Goal: Information Seeking & Learning: Find specific fact

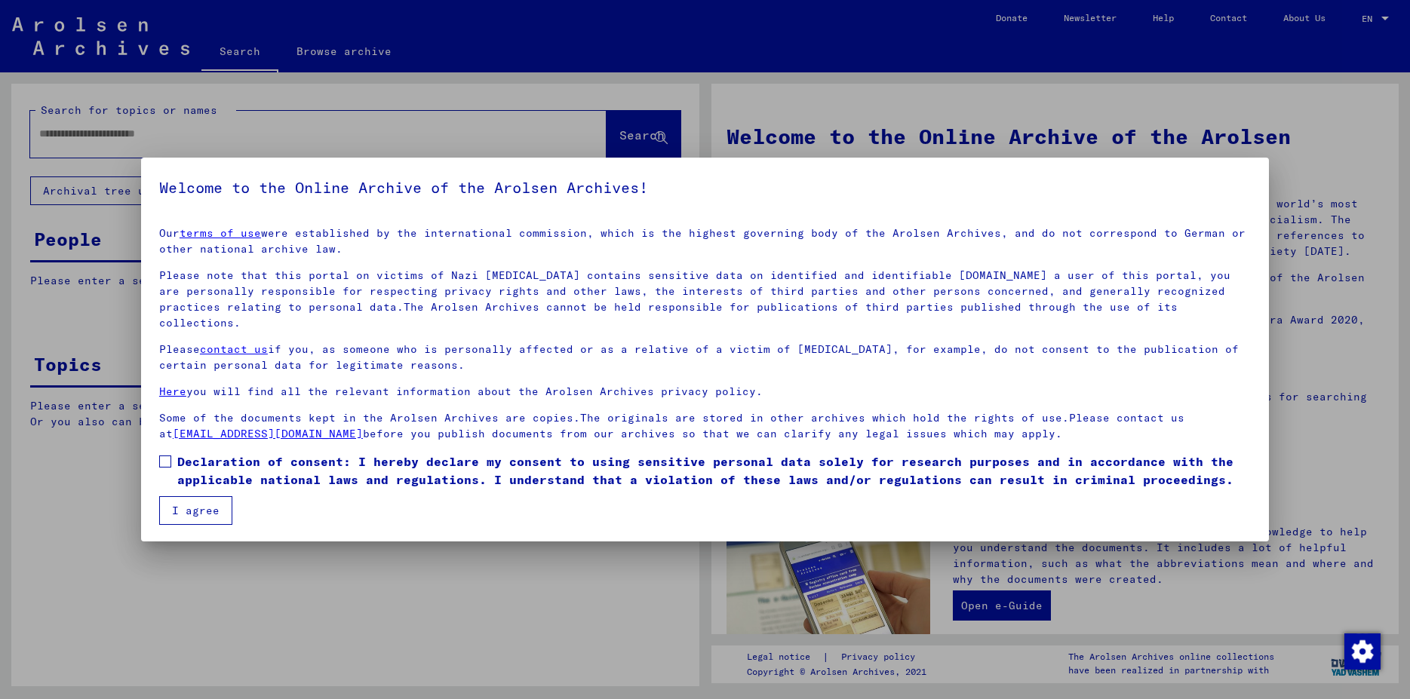
click at [170, 456] on span at bounding box center [165, 462] width 12 height 12
drag, startPoint x: 187, startPoint y: 498, endPoint x: 183, endPoint y: 469, distance: 29.0
click at [187, 496] on button "I agree" at bounding box center [195, 510] width 73 height 29
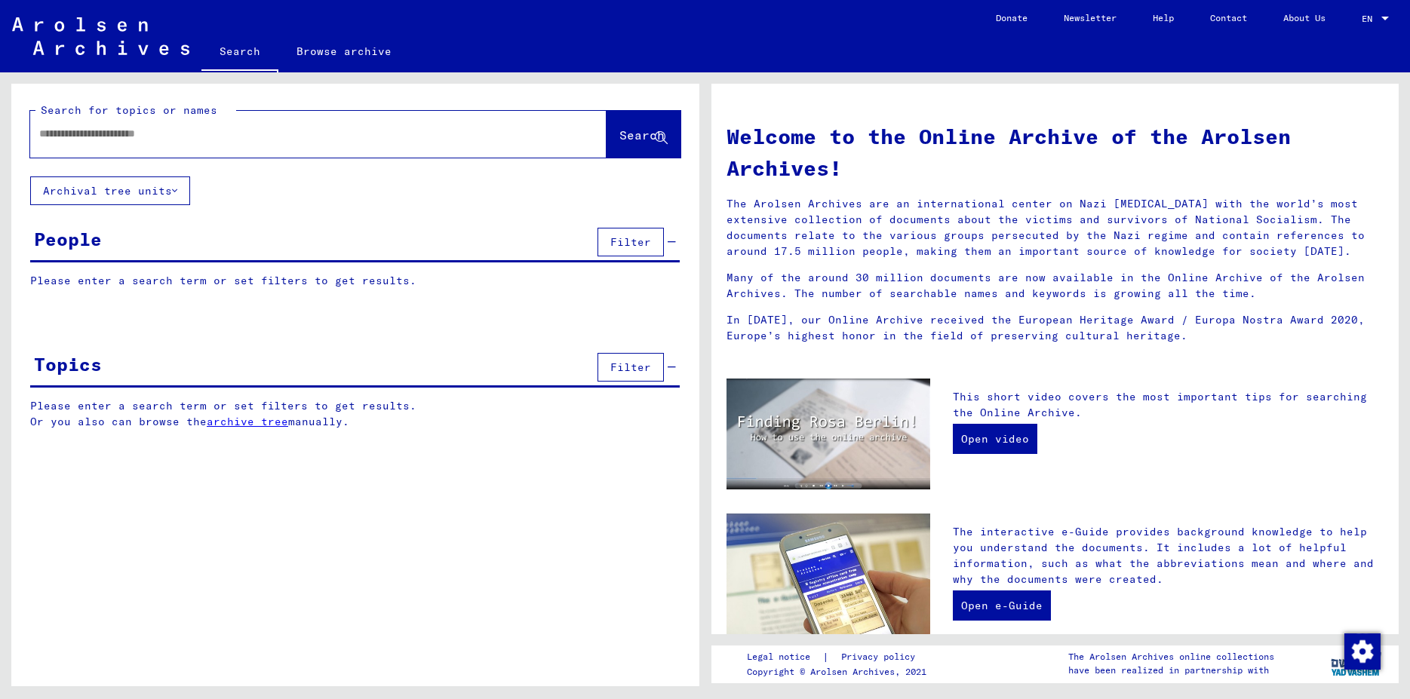
click at [81, 136] on input "text" at bounding box center [300, 134] width 522 height 16
type input "****"
click at [645, 134] on span "Search" at bounding box center [641, 135] width 45 height 15
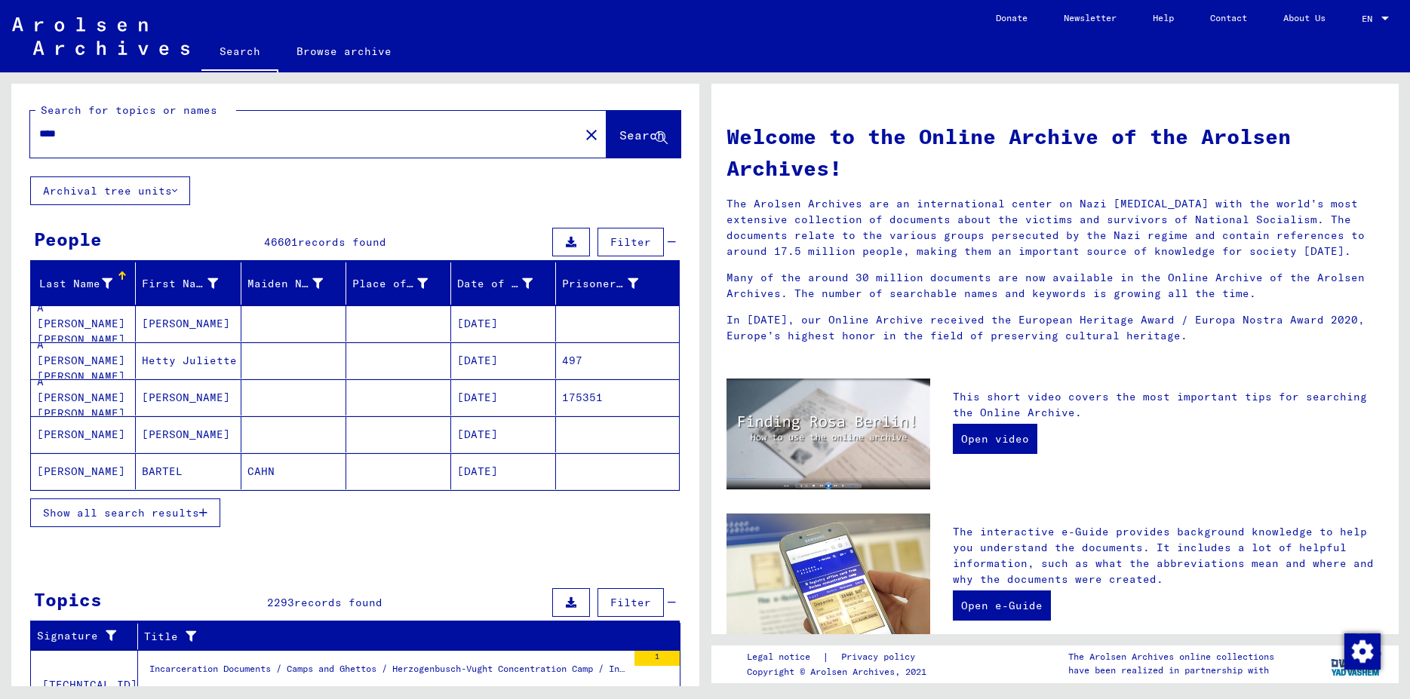
click at [201, 511] on icon "button" at bounding box center [203, 513] width 8 height 11
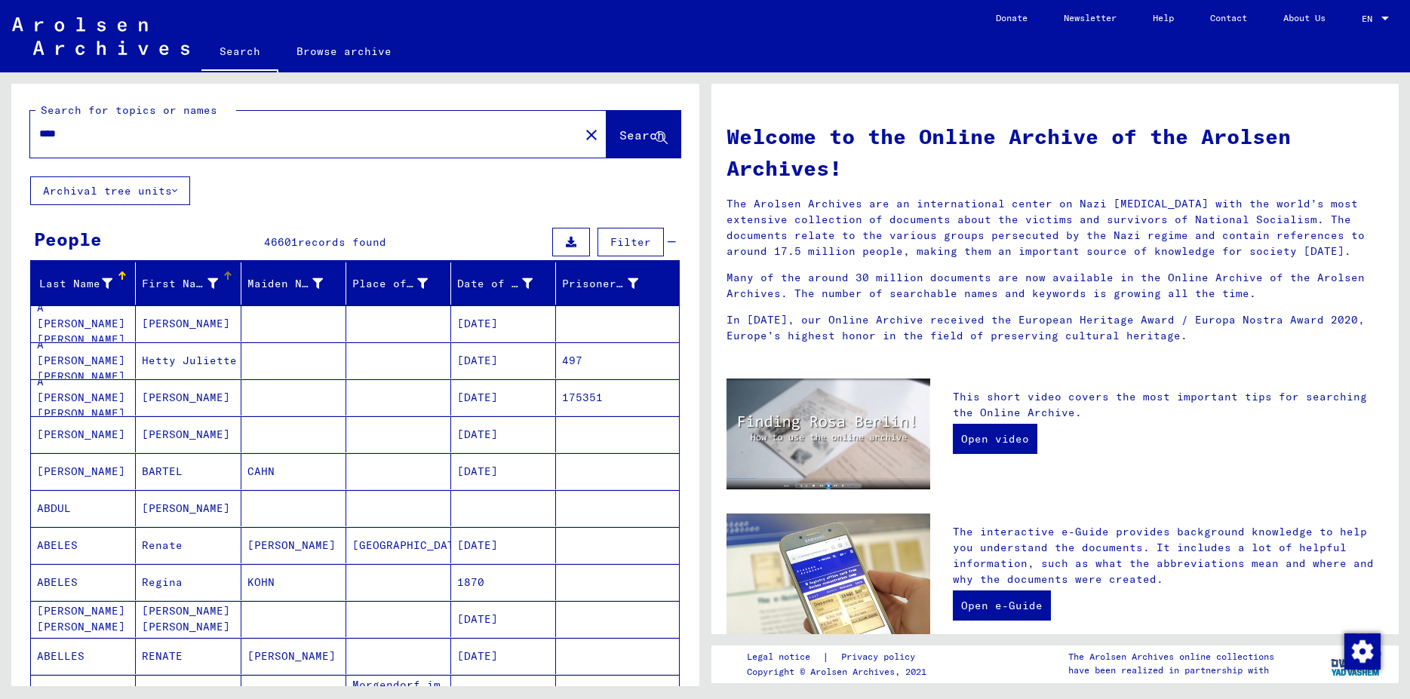
click at [227, 275] on div at bounding box center [228, 276] width 2 height 8
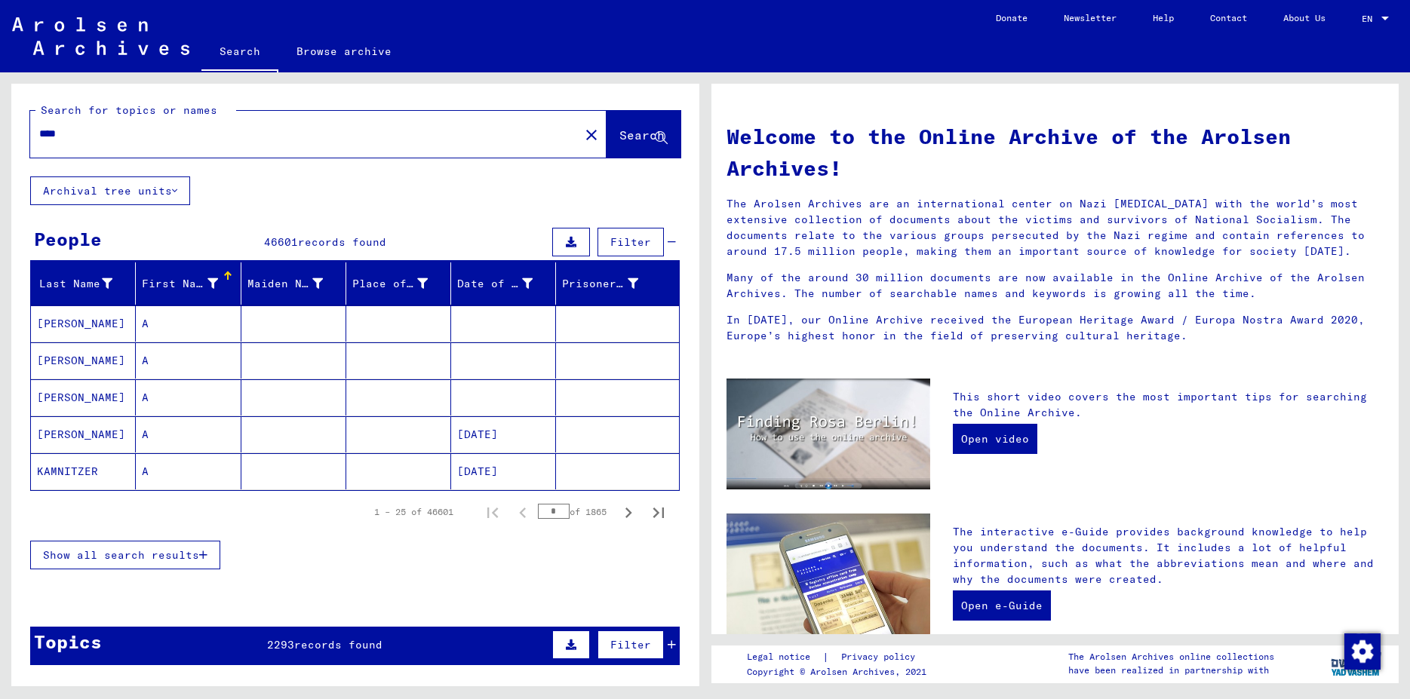
click at [610, 240] on span "Filter" at bounding box center [630, 242] width 41 height 14
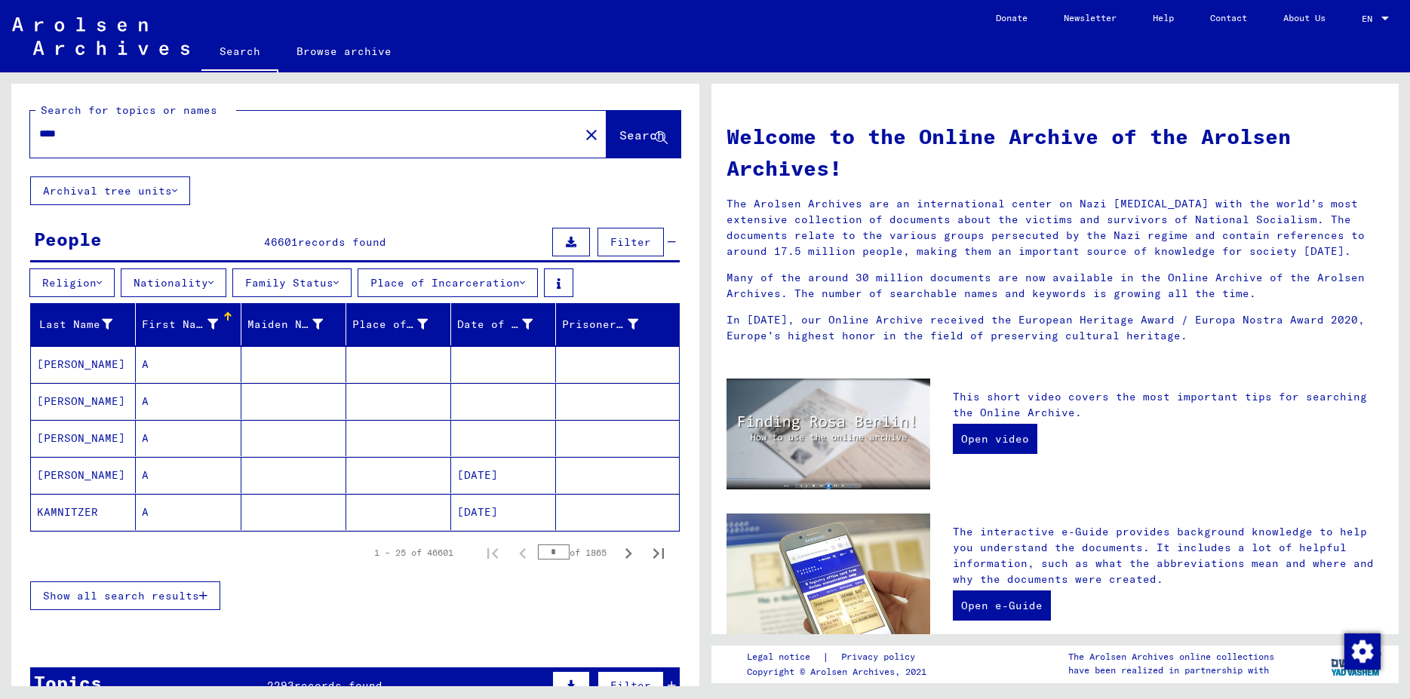
click at [80, 281] on button "Religion" at bounding box center [71, 283] width 85 height 29
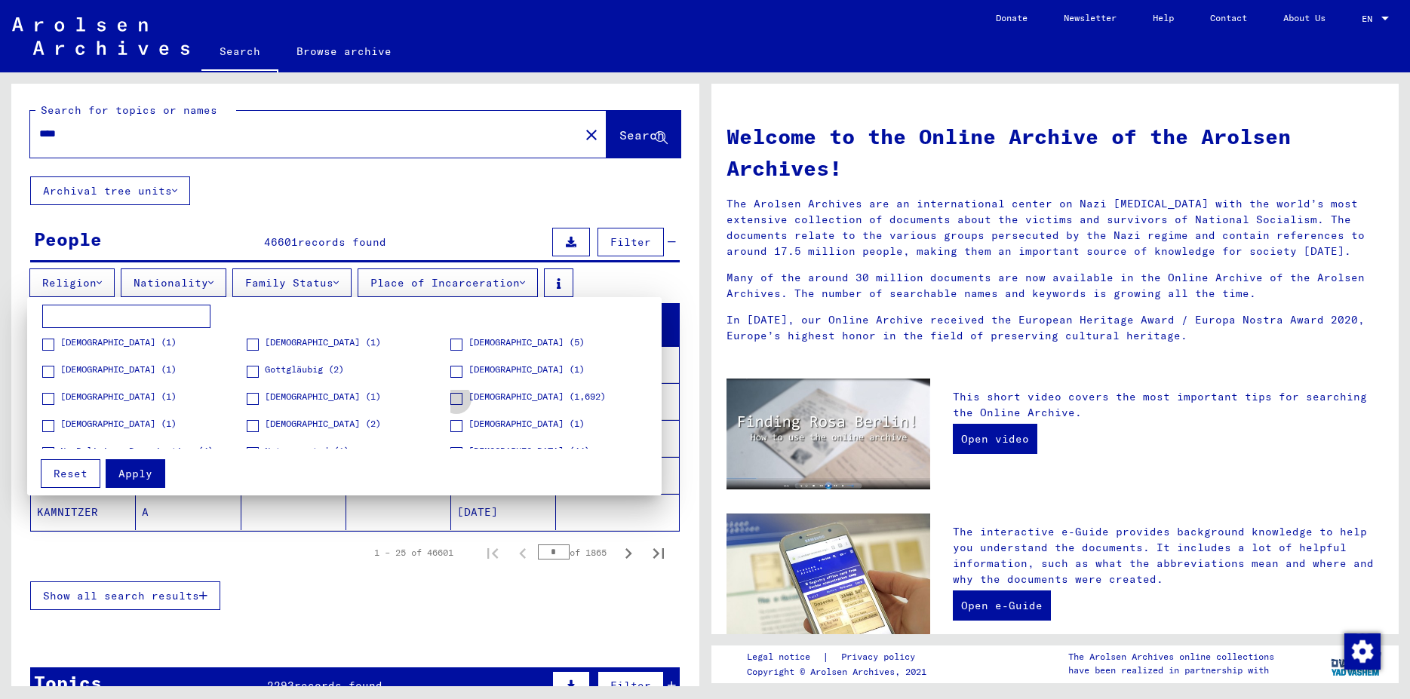
click at [450, 401] on span at bounding box center [456, 399] width 12 height 12
click at [149, 472] on span "Apply" at bounding box center [135, 474] width 34 height 14
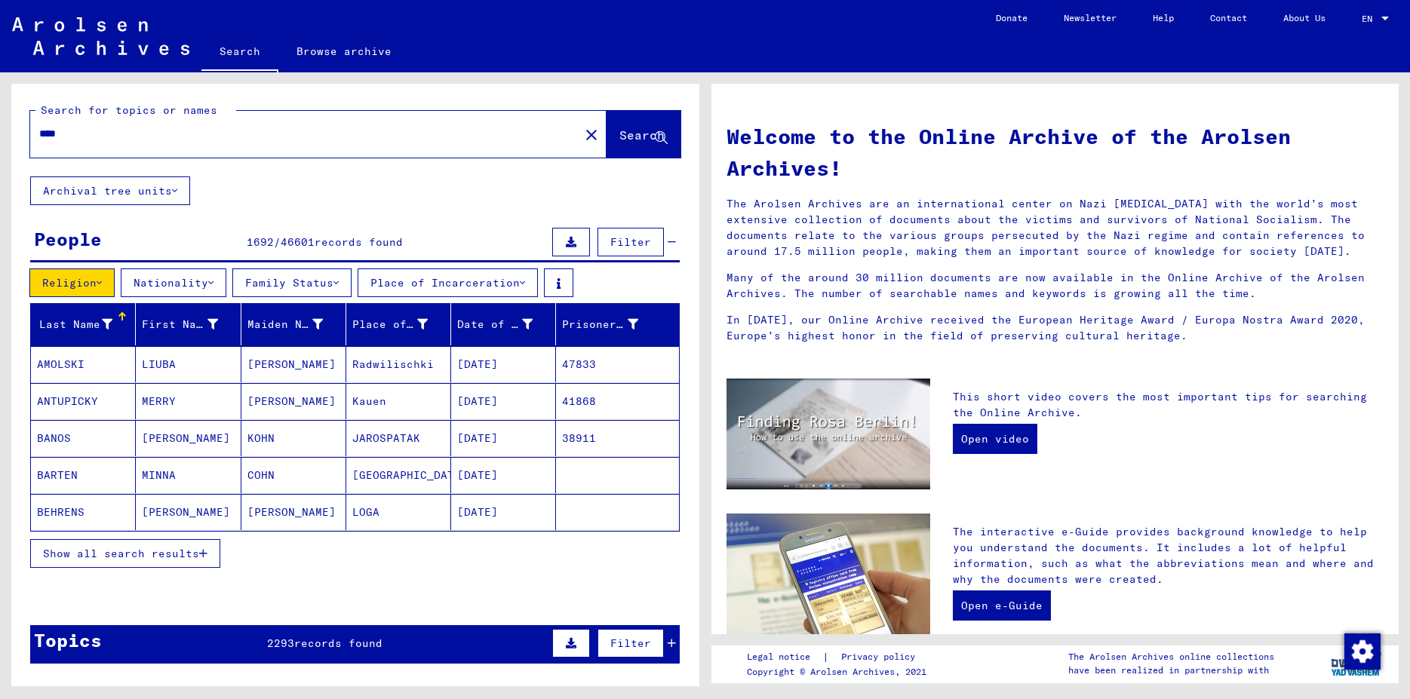
click at [202, 553] on icon "button" at bounding box center [203, 554] width 8 height 11
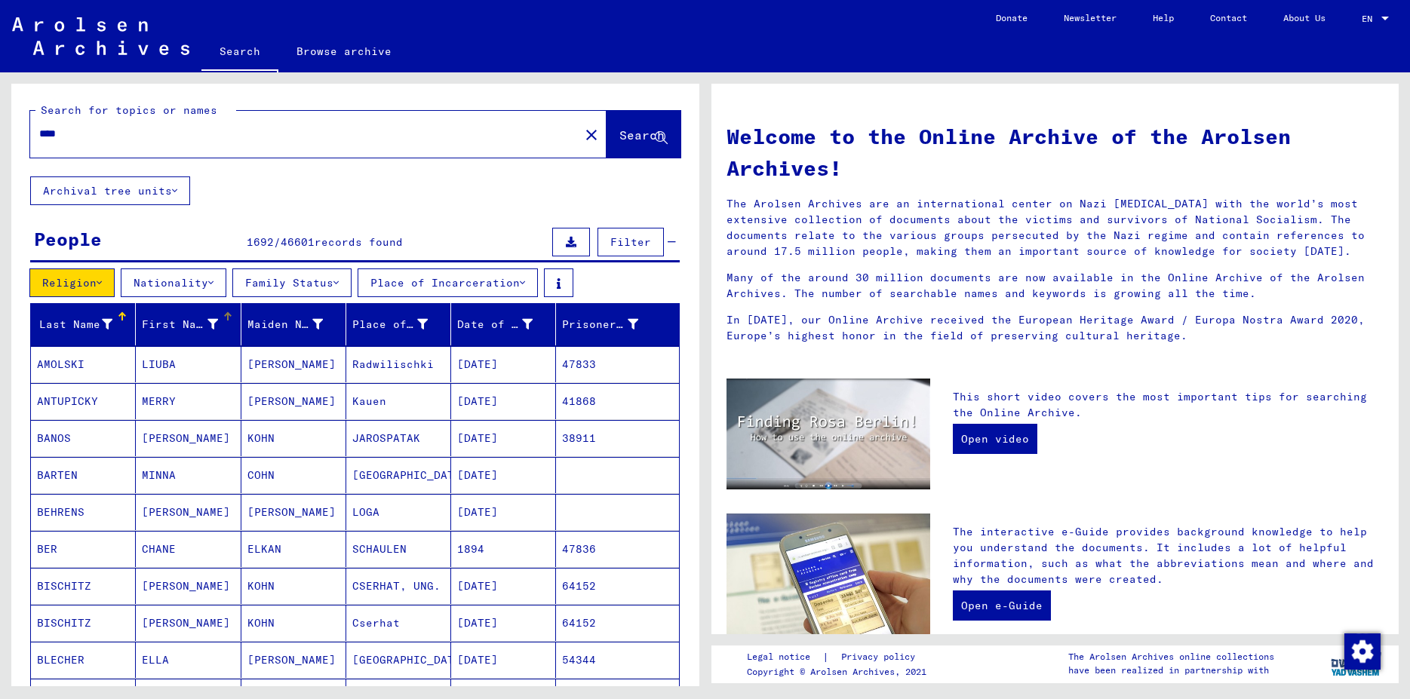
click at [227, 315] on div at bounding box center [228, 317] width 2 height 8
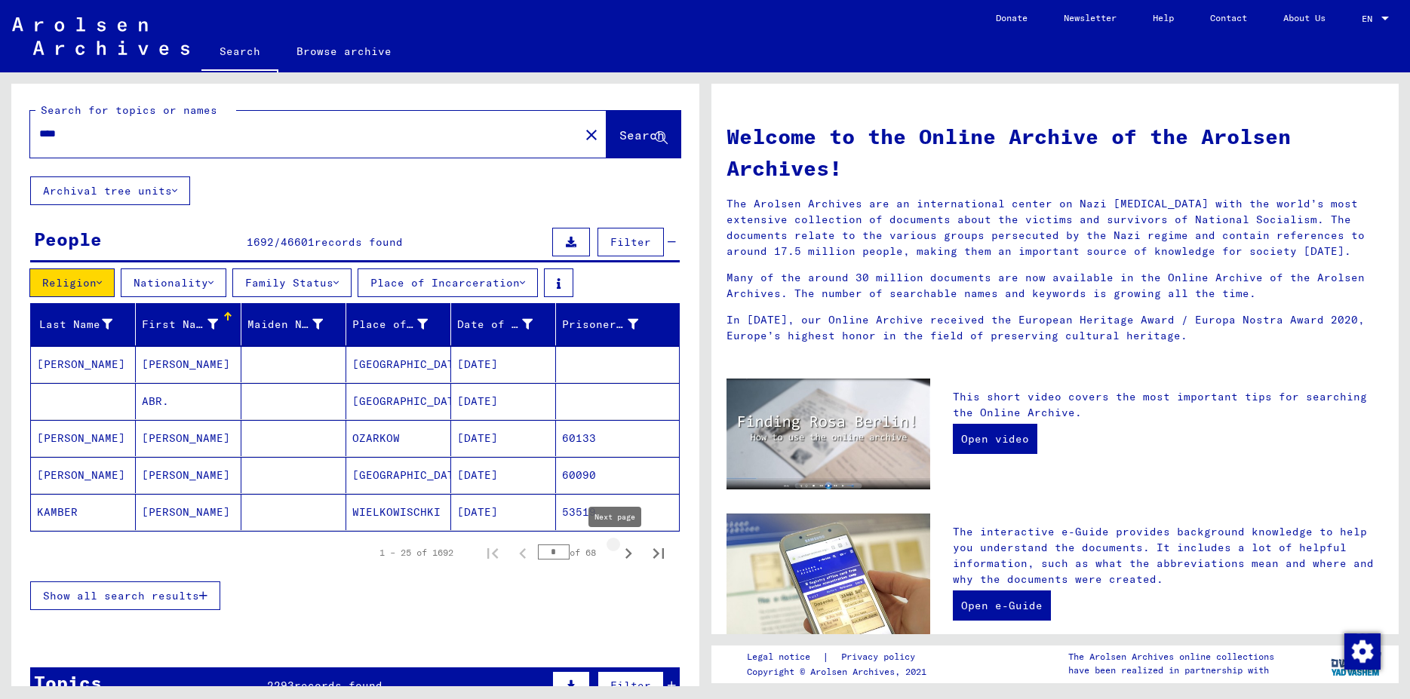
click at [626, 556] on icon "Next page" at bounding box center [629, 554] width 7 height 11
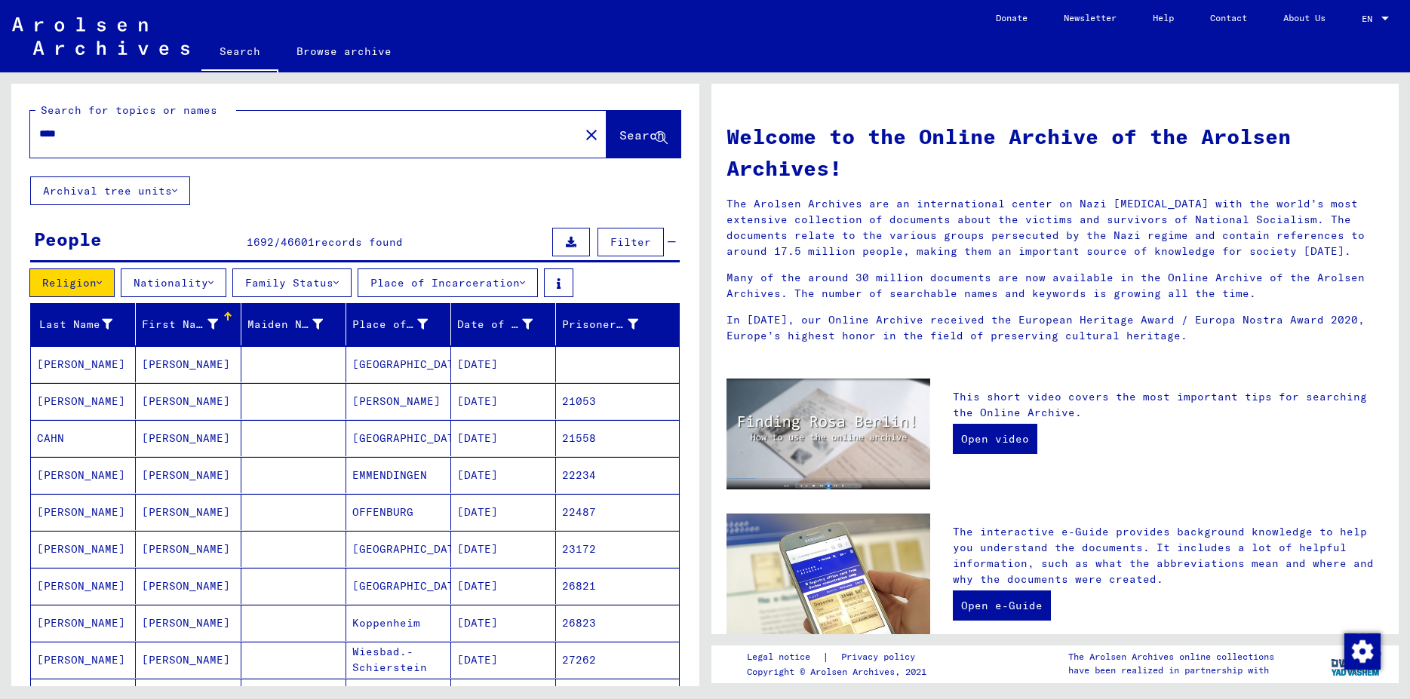
click at [54, 364] on mat-cell "[PERSON_NAME]" at bounding box center [83, 364] width 105 height 36
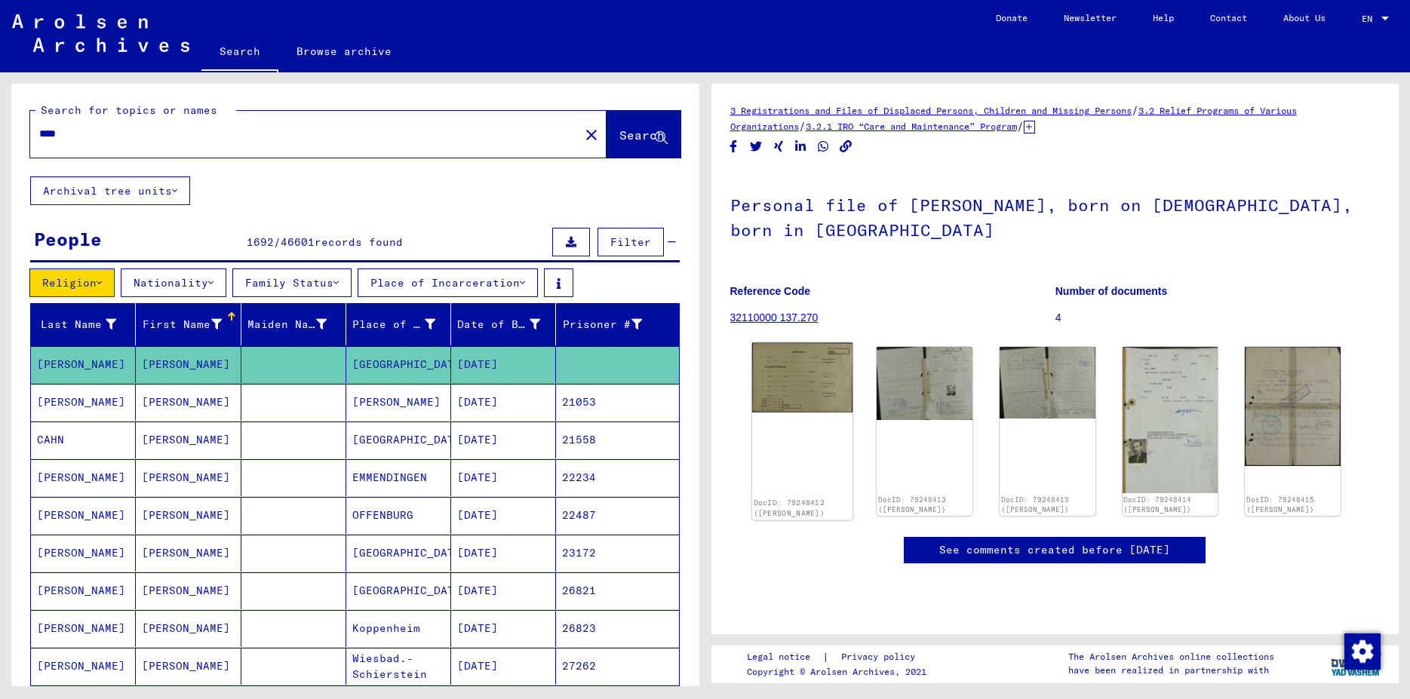
click at [810, 404] on img at bounding box center [802, 377] width 100 height 69
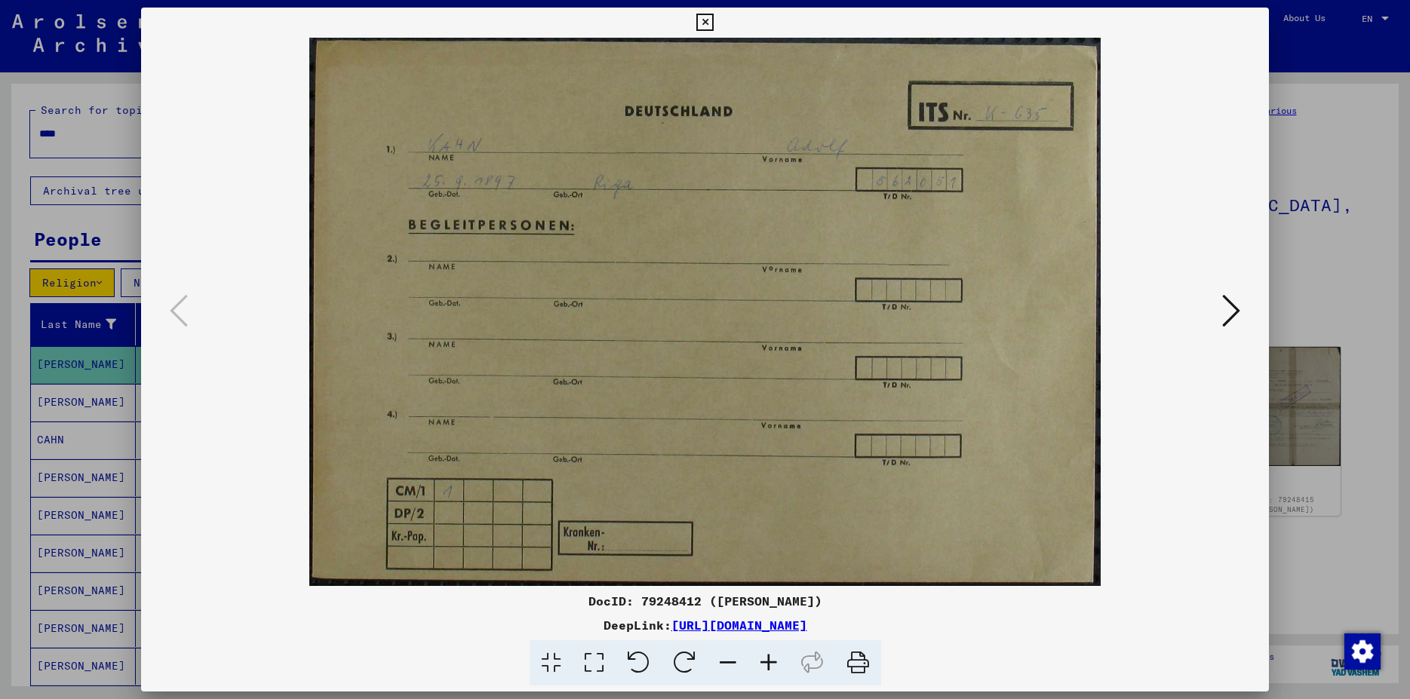
click at [1228, 315] on icon at bounding box center [1231, 311] width 18 height 36
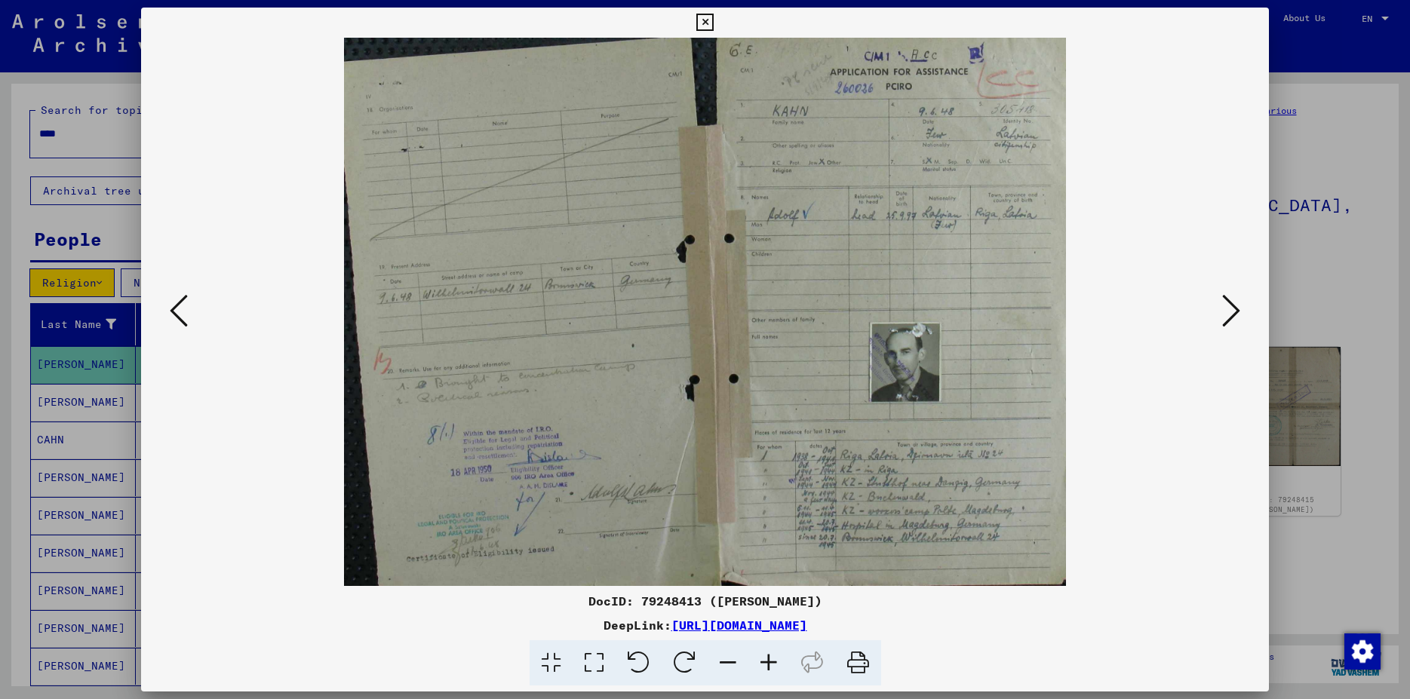
click at [776, 656] on icon at bounding box center [769, 664] width 41 height 46
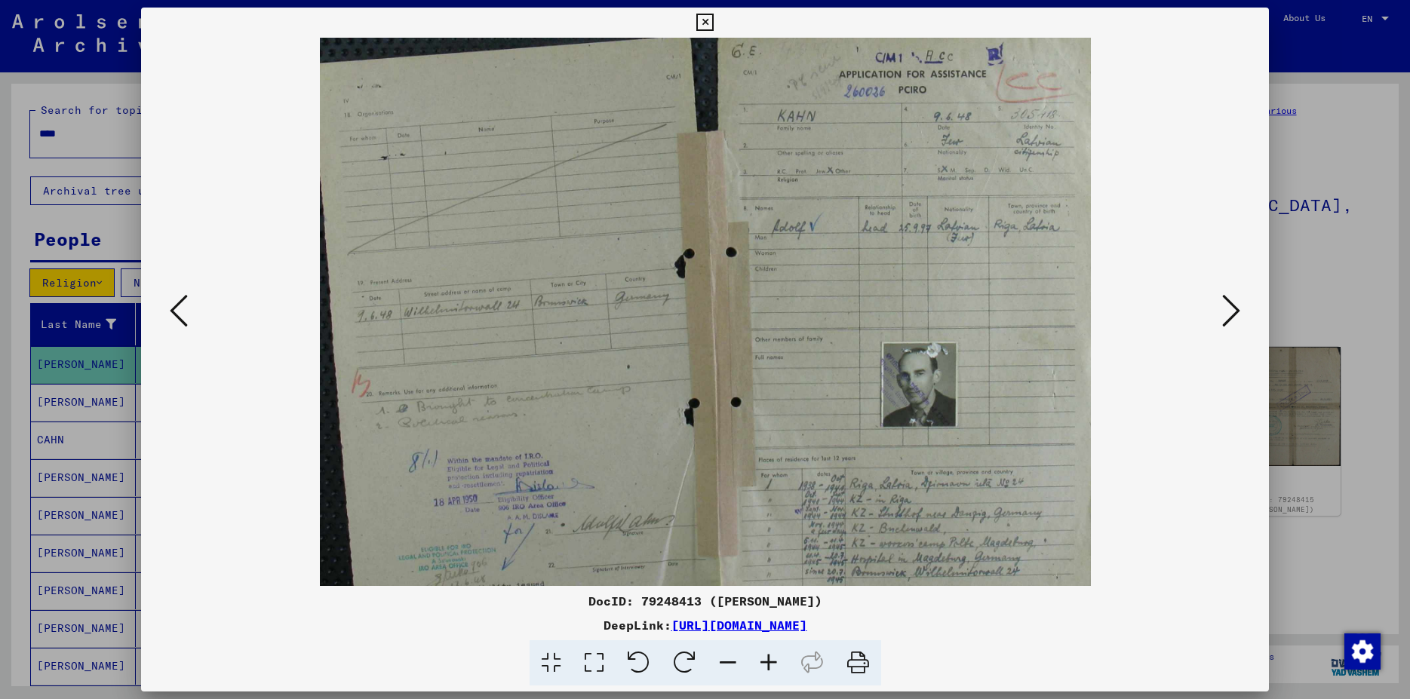
click at [768, 662] on icon at bounding box center [769, 664] width 41 height 46
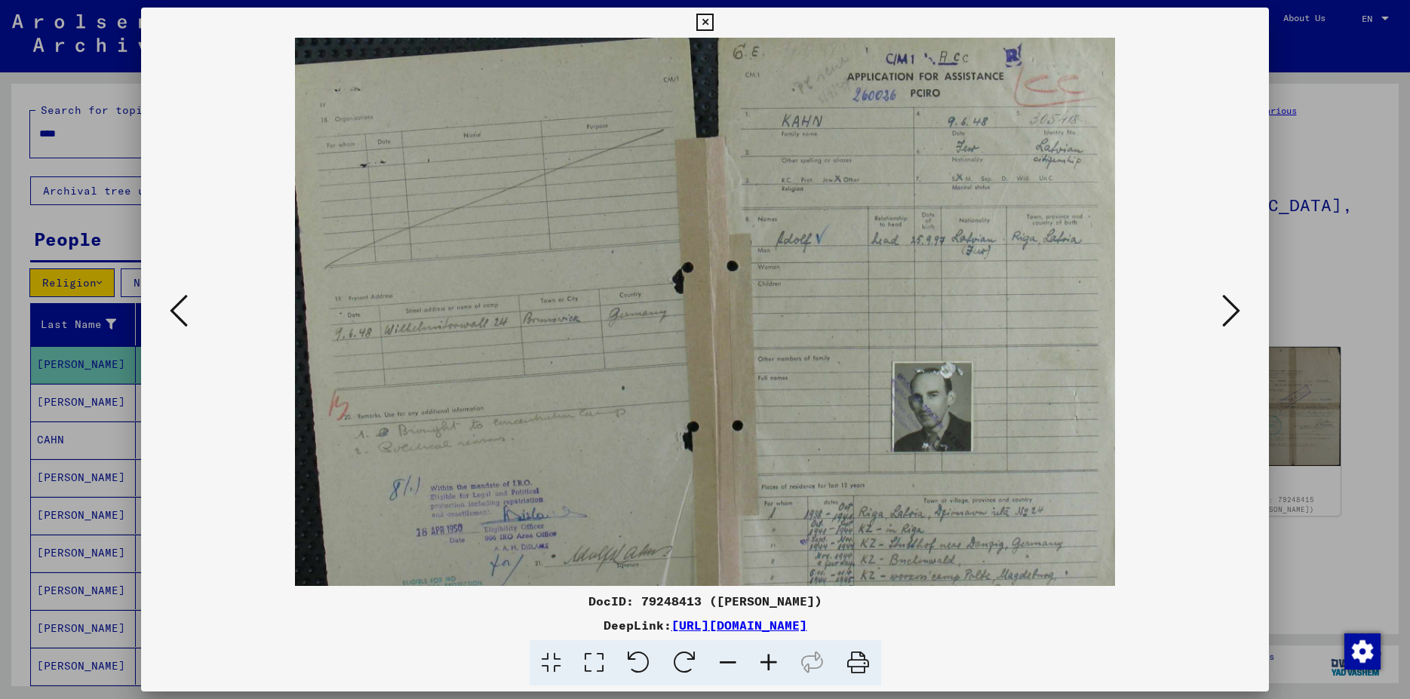
click at [768, 662] on icon at bounding box center [769, 664] width 41 height 46
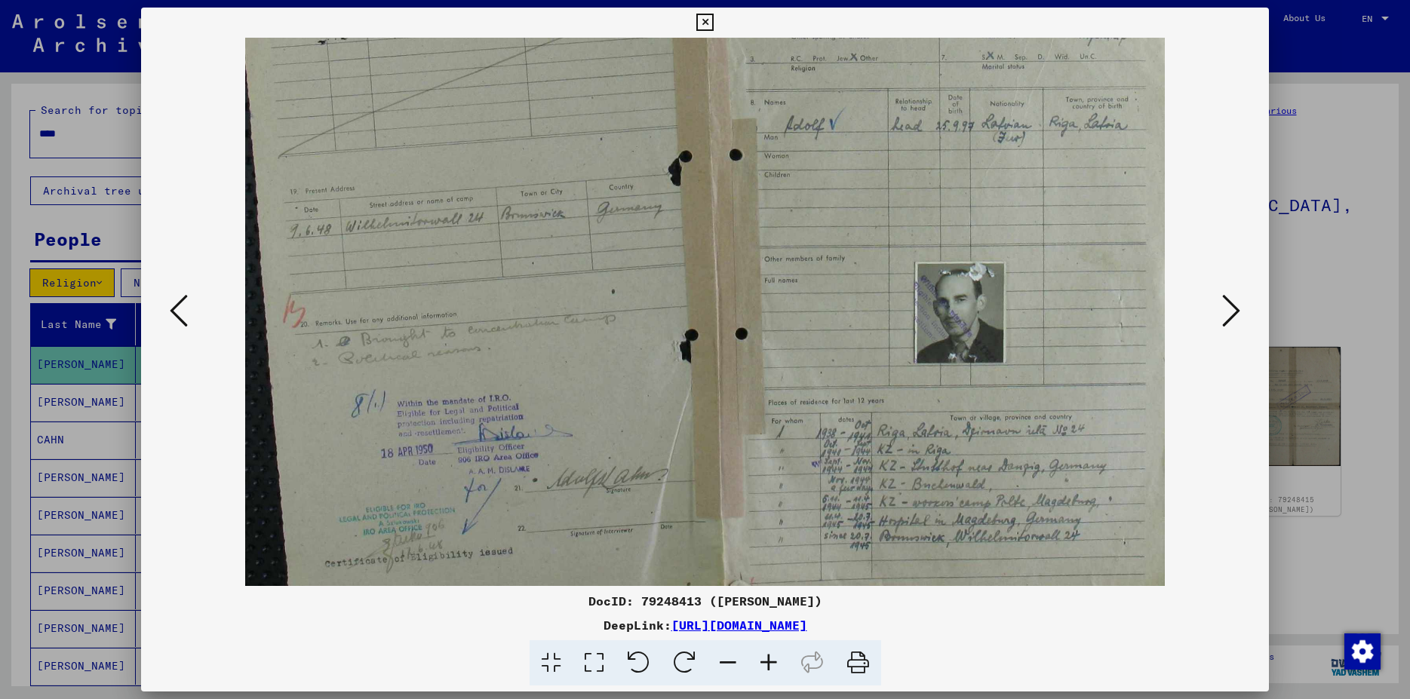
scroll to position [151, 0]
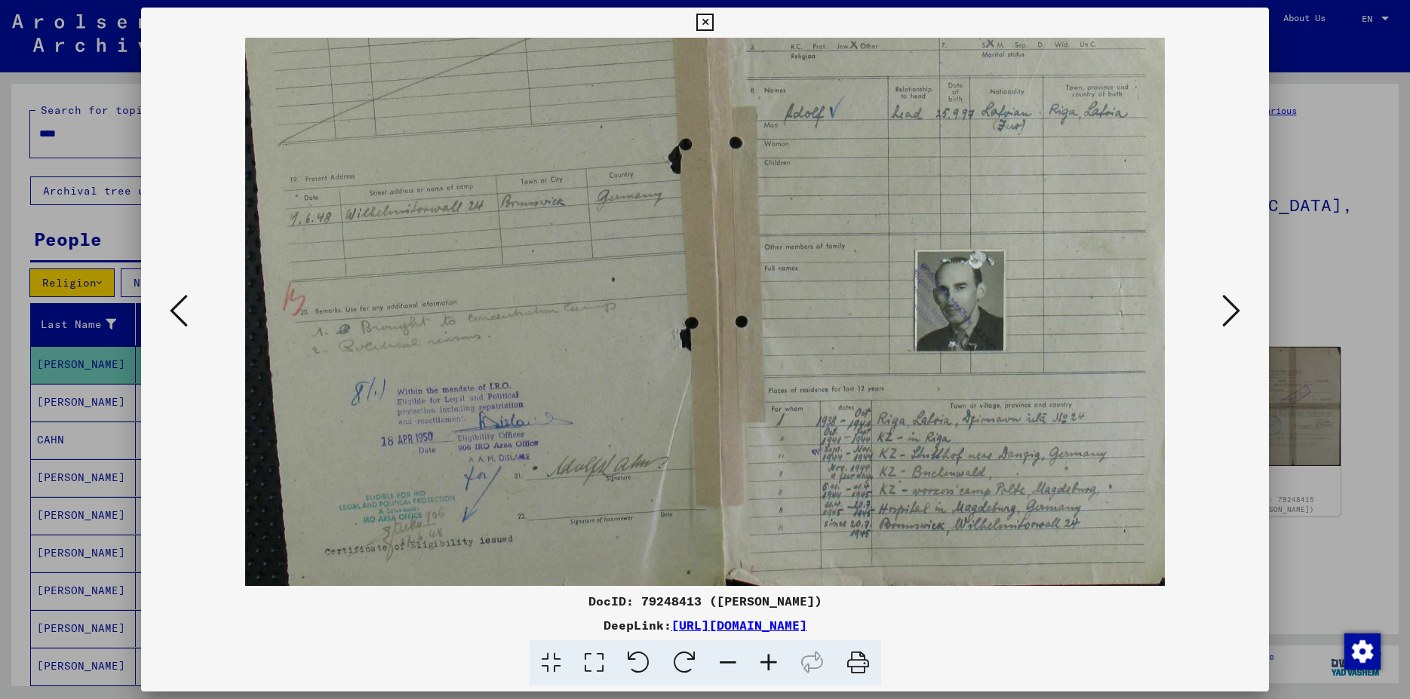
drag, startPoint x: 964, startPoint y: 451, endPoint x: 725, endPoint y: 337, distance: 264.9
click at [725, 337] on img at bounding box center [705, 236] width 920 height 699
drag, startPoint x: 947, startPoint y: 407, endPoint x: 945, endPoint y: 399, distance: 8.6
click at [945, 399] on img at bounding box center [705, 236] width 920 height 699
click at [1242, 312] on button at bounding box center [1231, 312] width 27 height 43
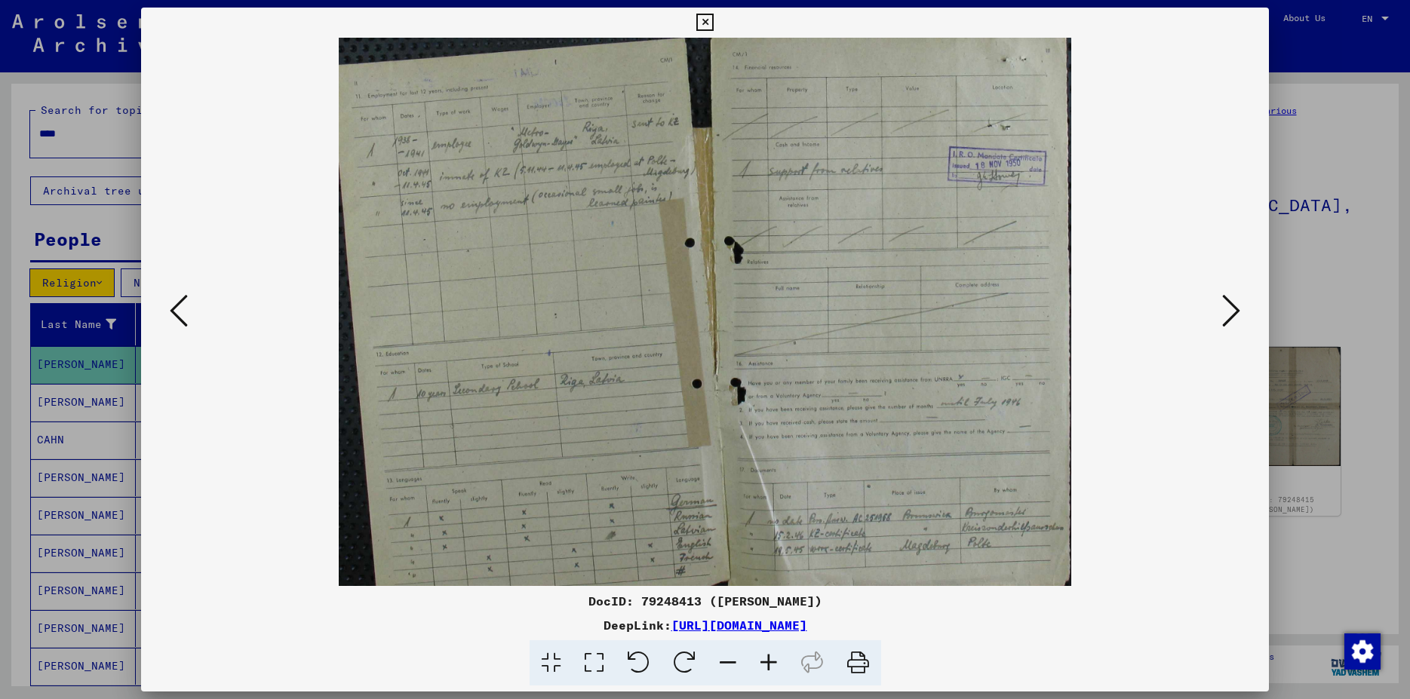
scroll to position [0, 0]
click at [1240, 312] on icon at bounding box center [1231, 311] width 18 height 36
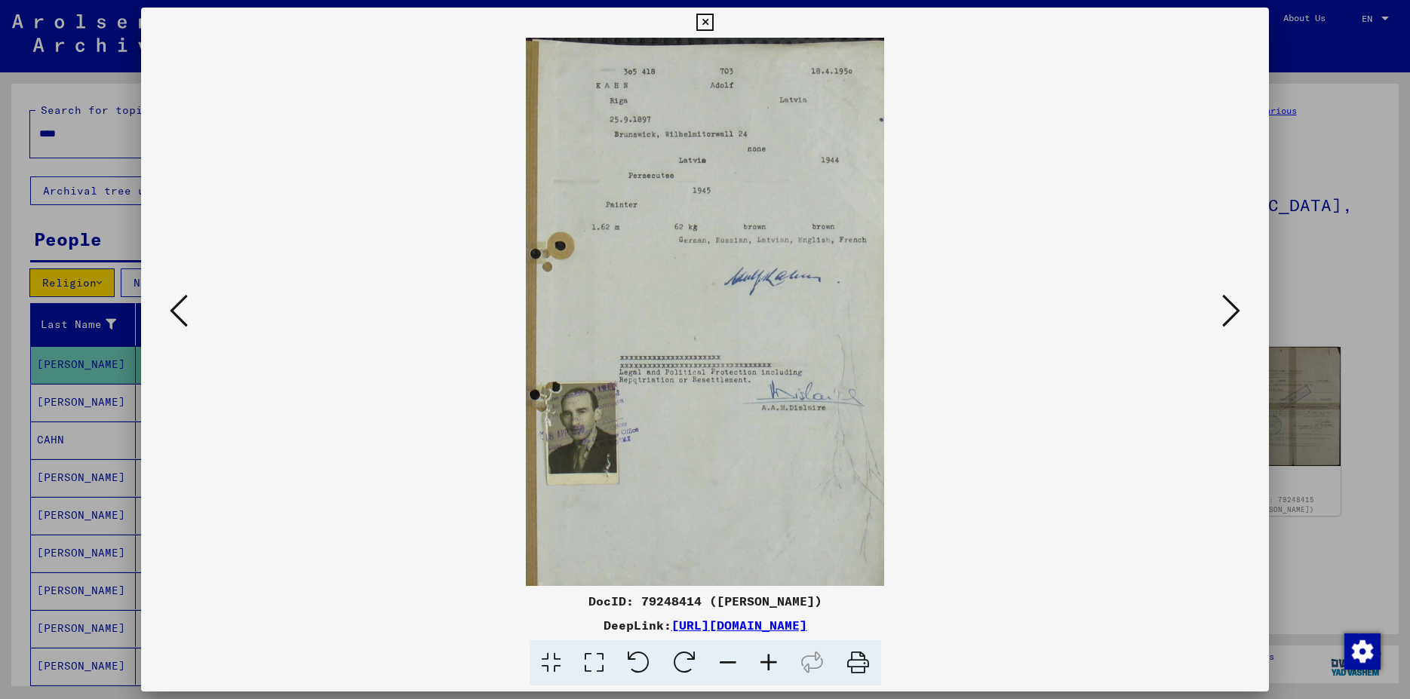
click at [714, 17] on icon at bounding box center [704, 23] width 17 height 18
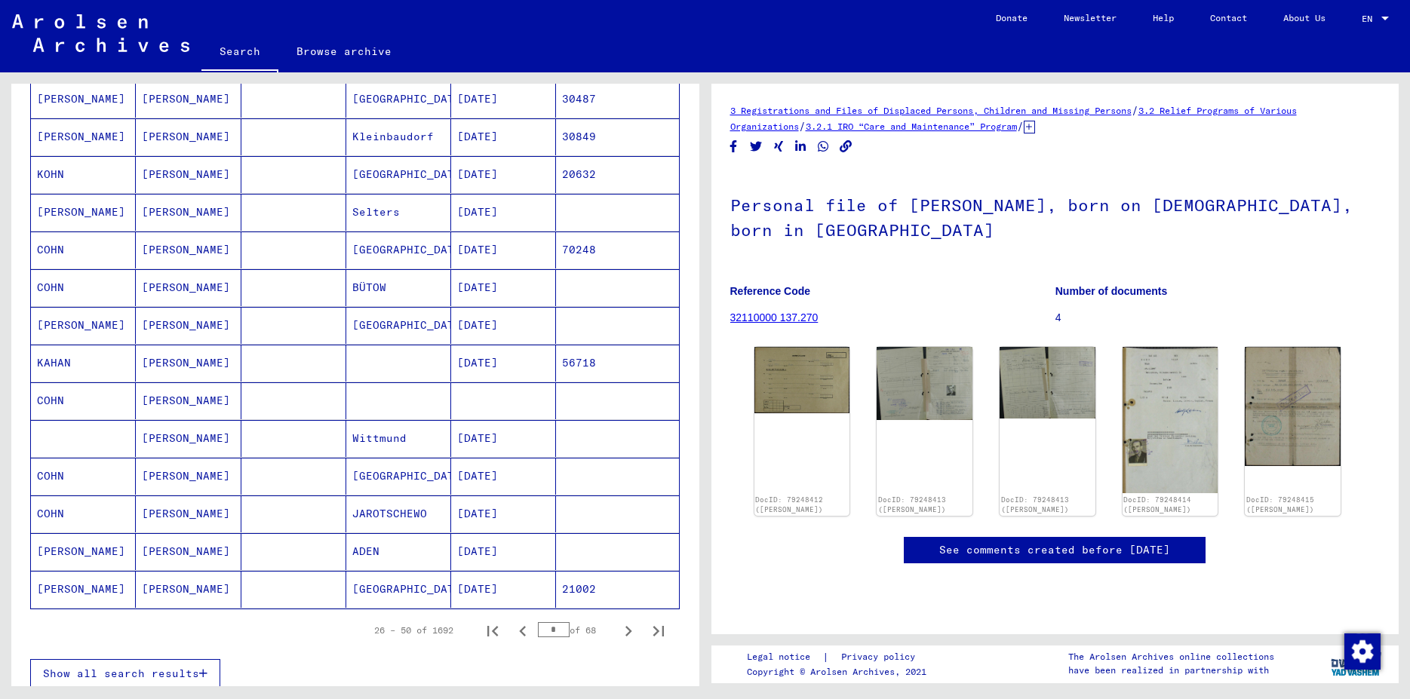
scroll to position [719, 0]
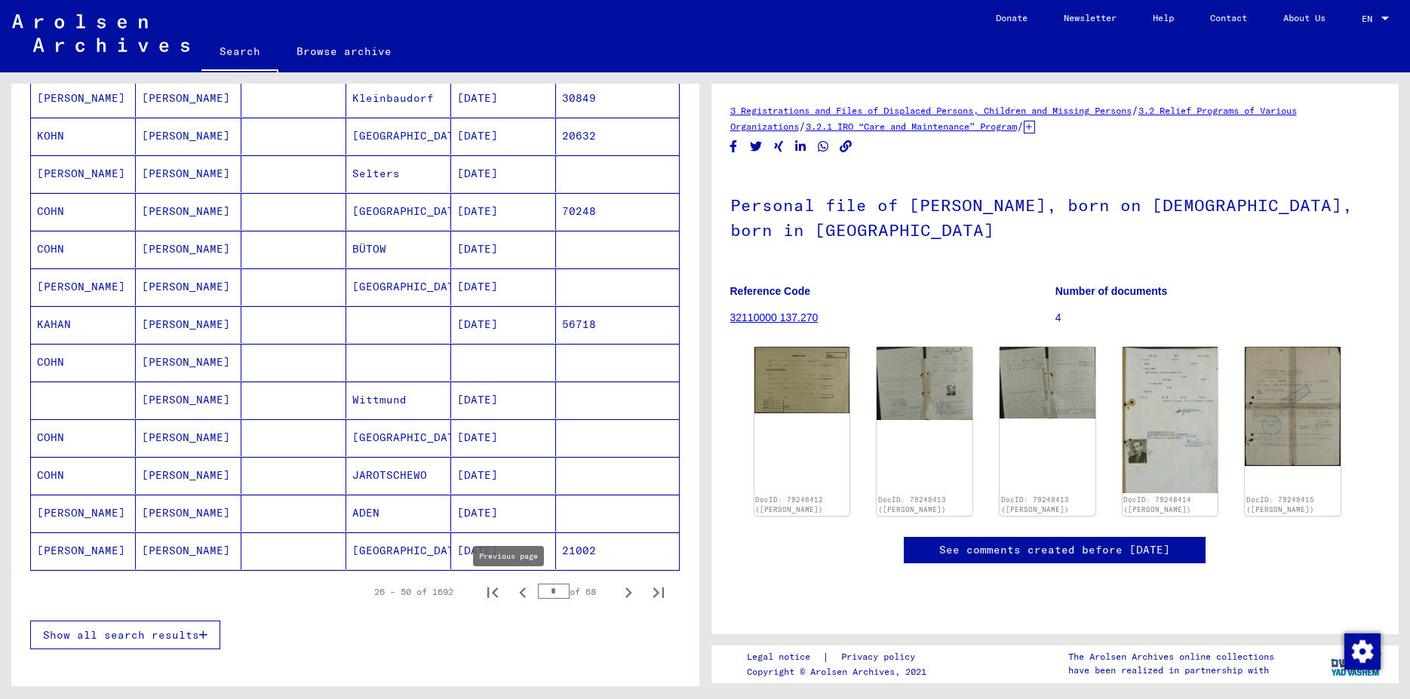
click at [512, 595] on icon "Previous page" at bounding box center [522, 593] width 21 height 21
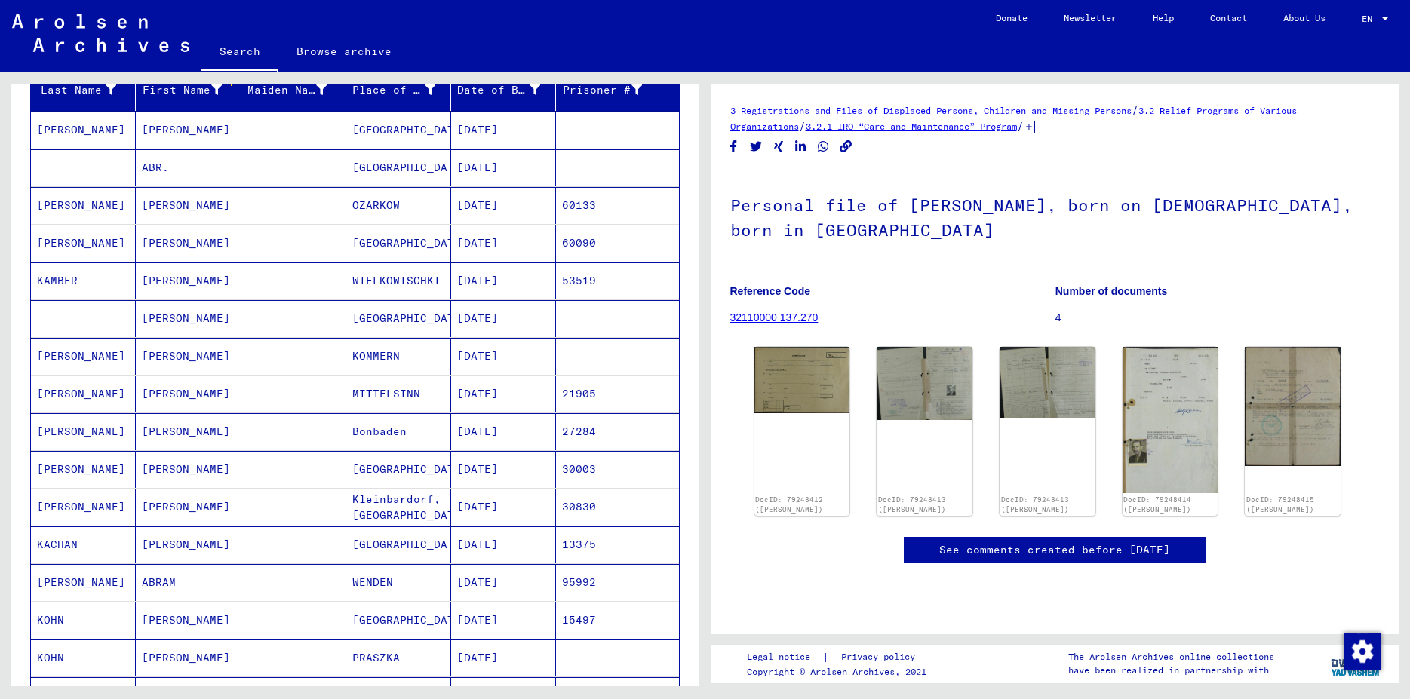
scroll to position [244, 0]
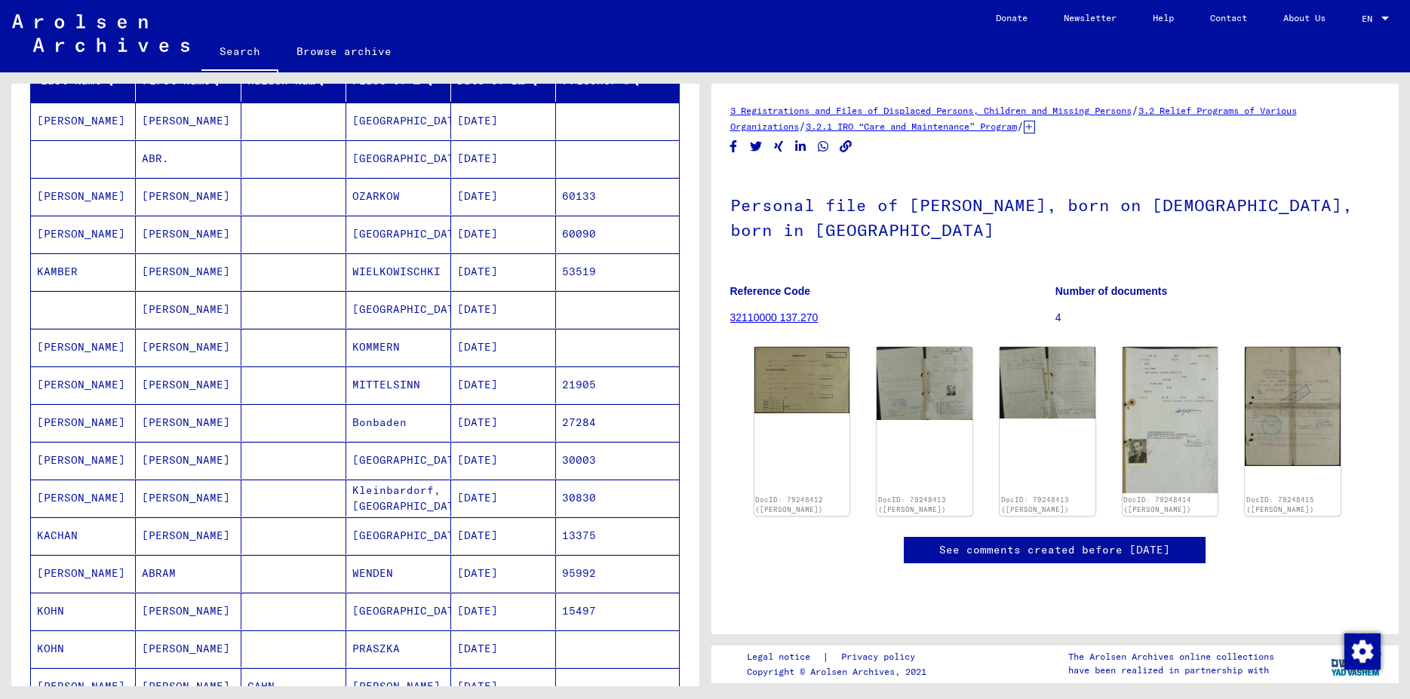
click at [53, 572] on mat-cell "[PERSON_NAME]" at bounding box center [83, 573] width 105 height 37
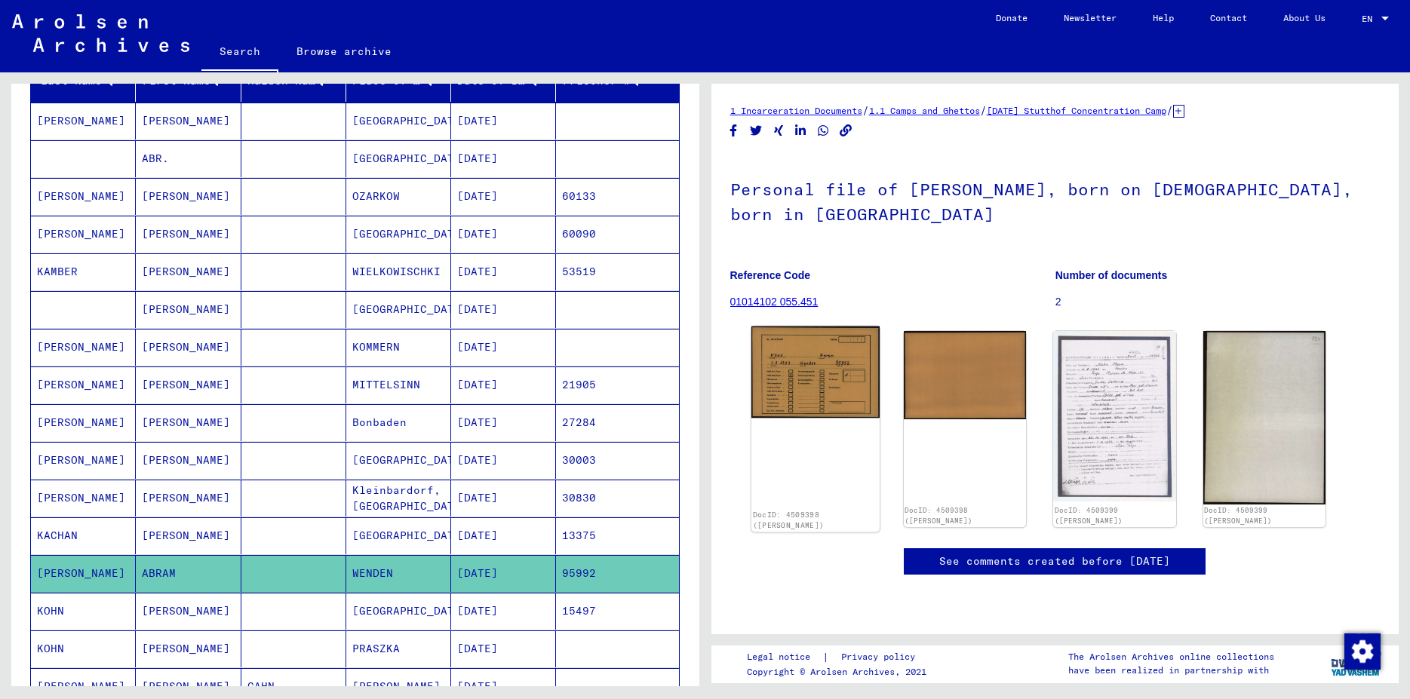
click at [838, 420] on div "DocID: 4509398 ([PERSON_NAME])" at bounding box center [815, 430] width 128 height 206
click at [835, 393] on img at bounding box center [815, 373] width 128 height 92
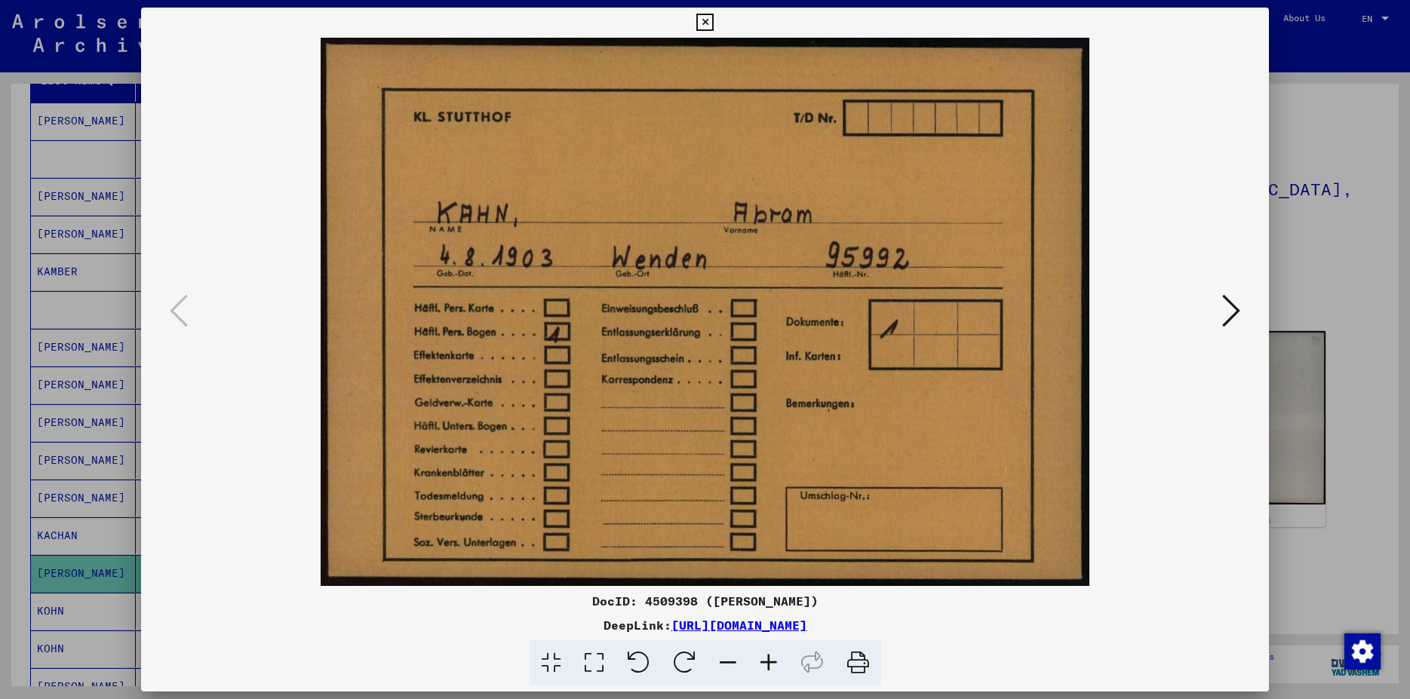
click at [1235, 315] on icon at bounding box center [1231, 311] width 18 height 36
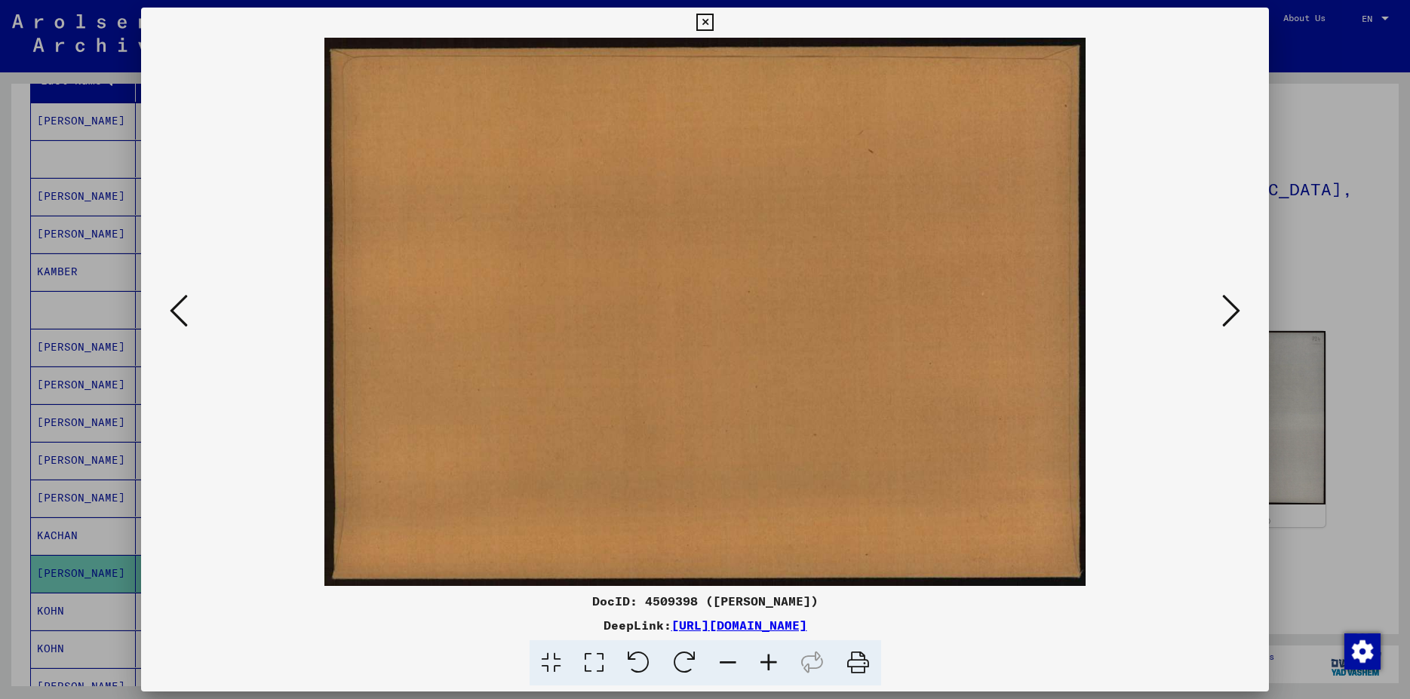
click at [1235, 315] on icon at bounding box center [1231, 311] width 18 height 36
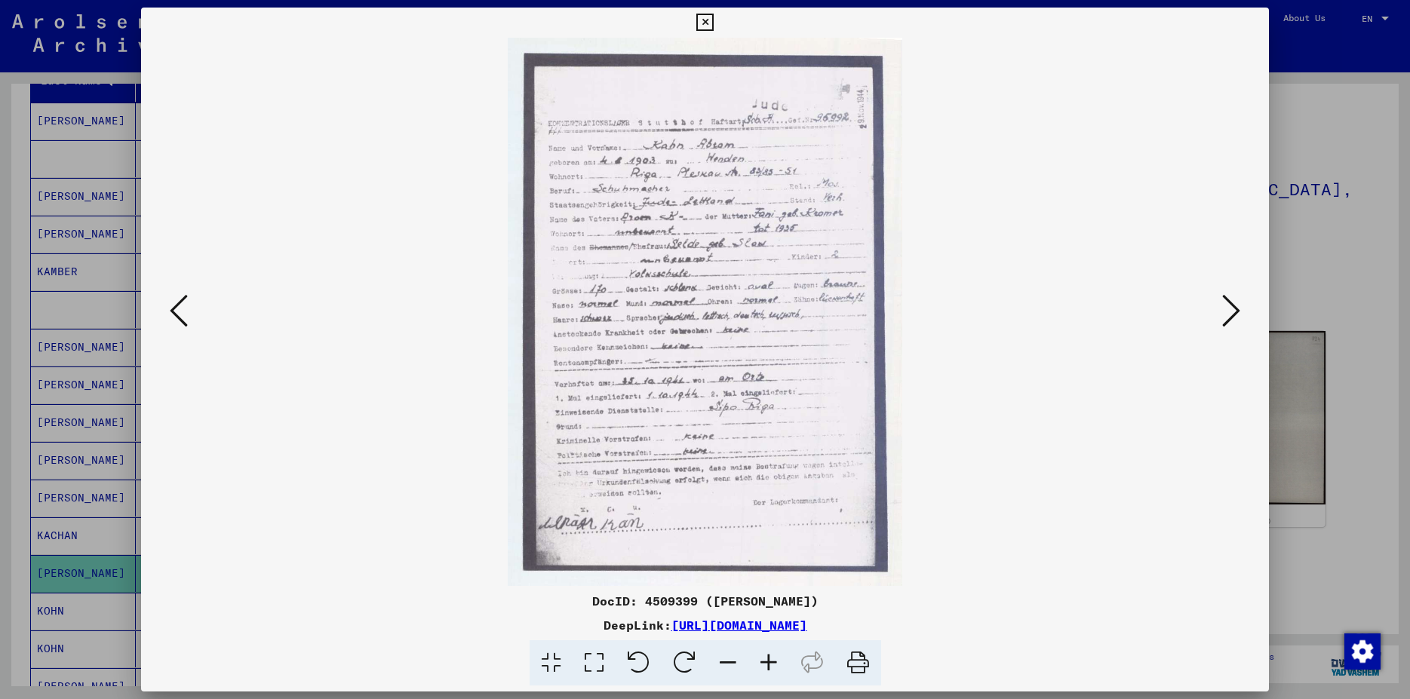
click at [767, 662] on icon at bounding box center [769, 664] width 41 height 46
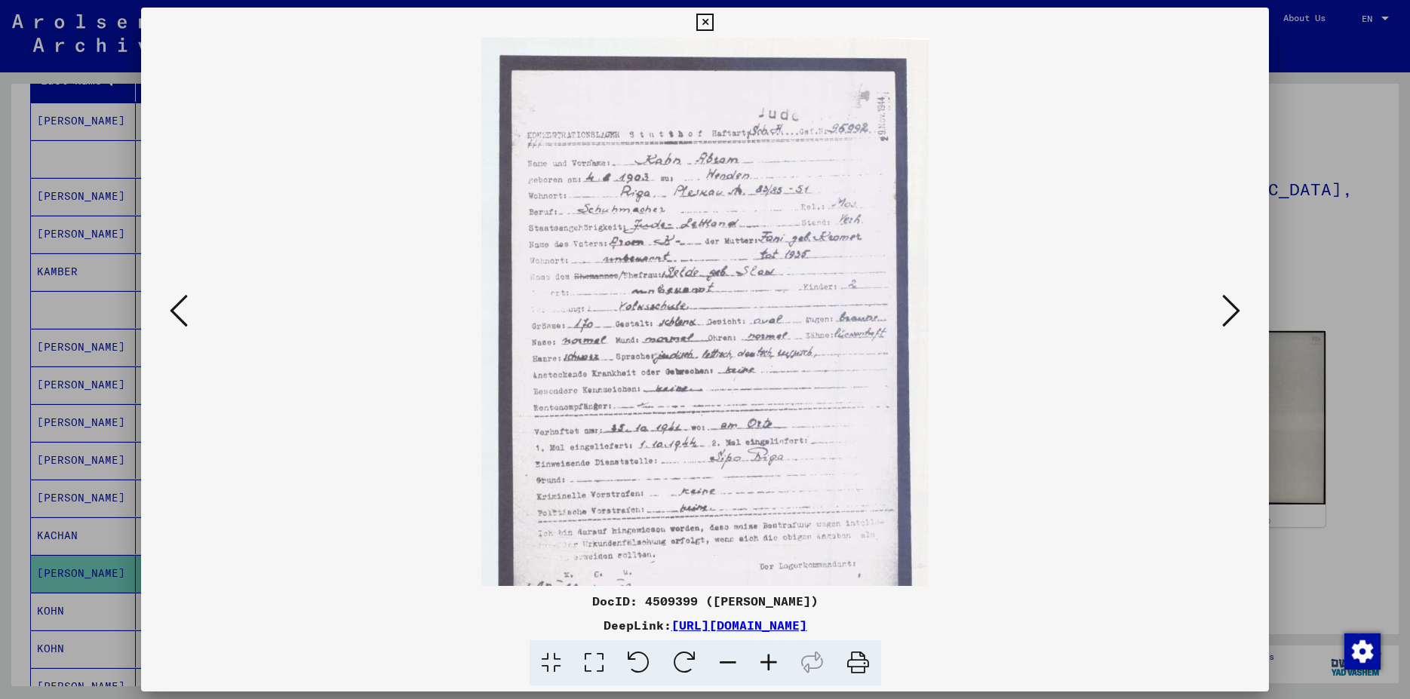
click at [767, 662] on icon at bounding box center [769, 664] width 41 height 46
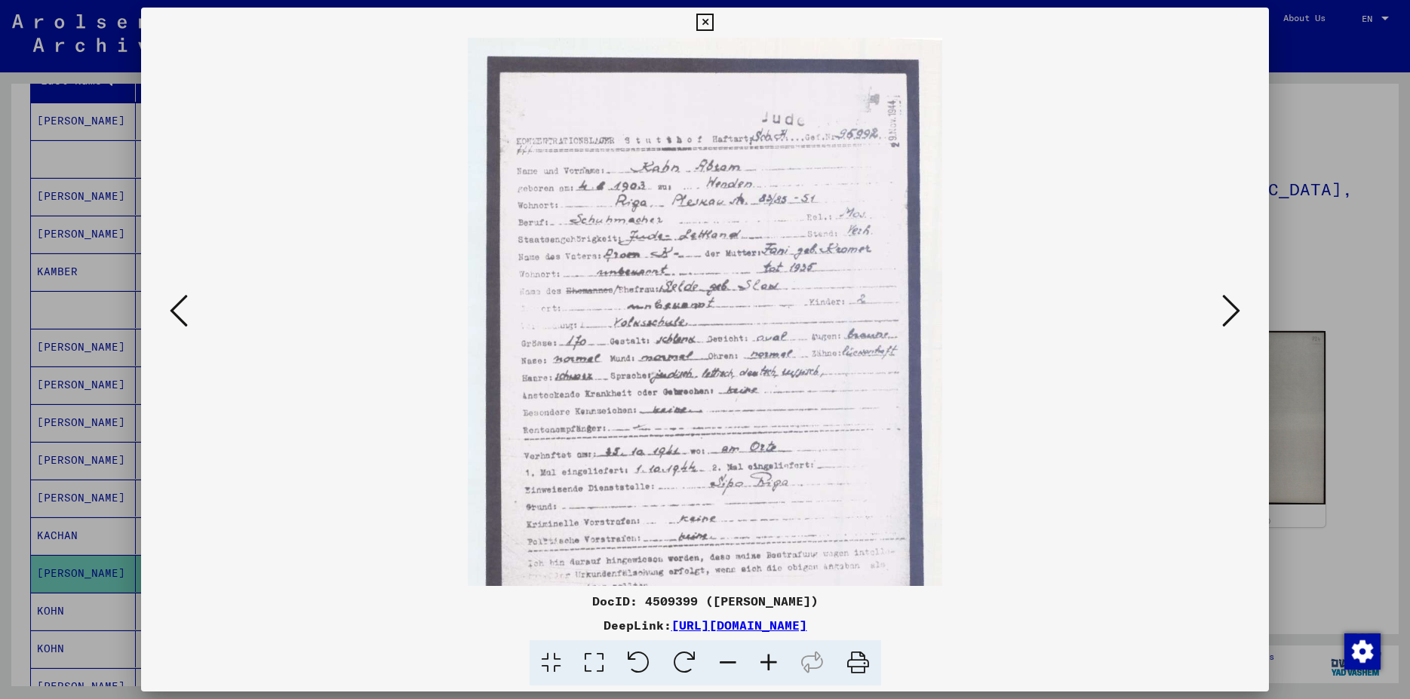
click at [767, 662] on icon at bounding box center [769, 664] width 41 height 46
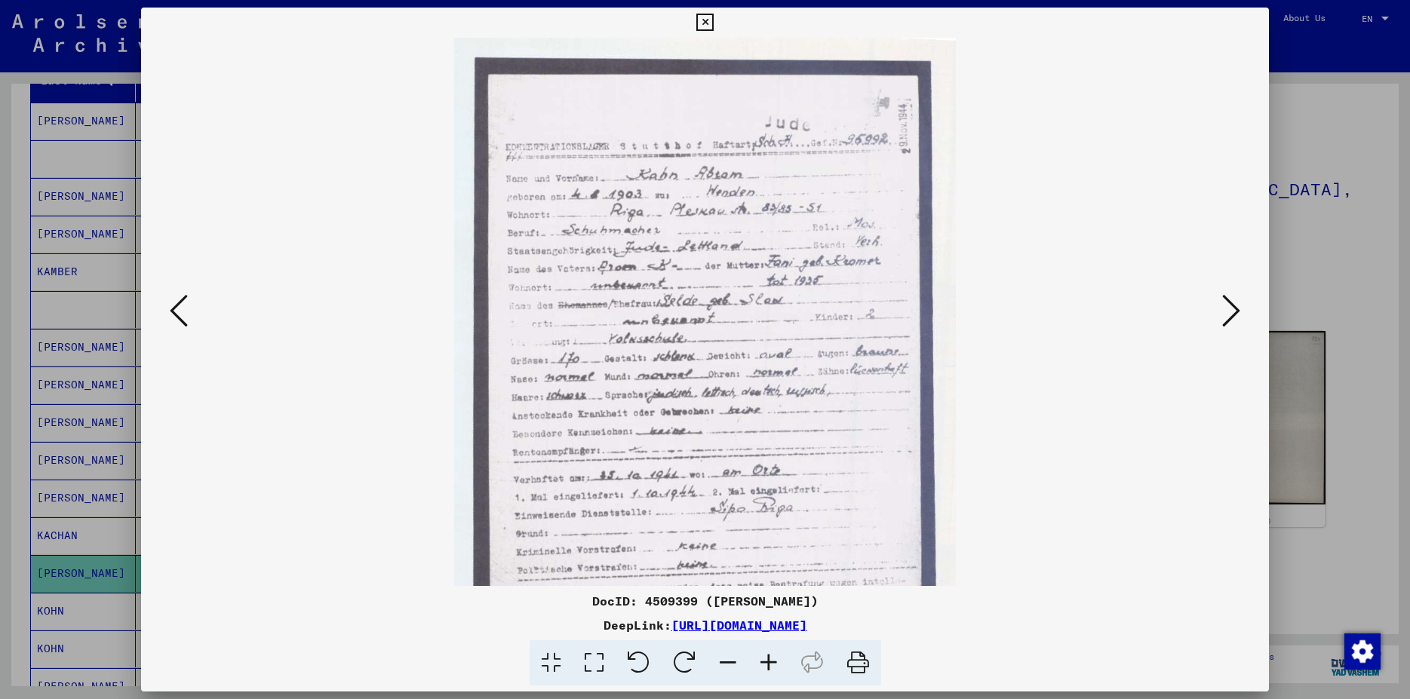
click at [767, 662] on icon at bounding box center [769, 664] width 41 height 46
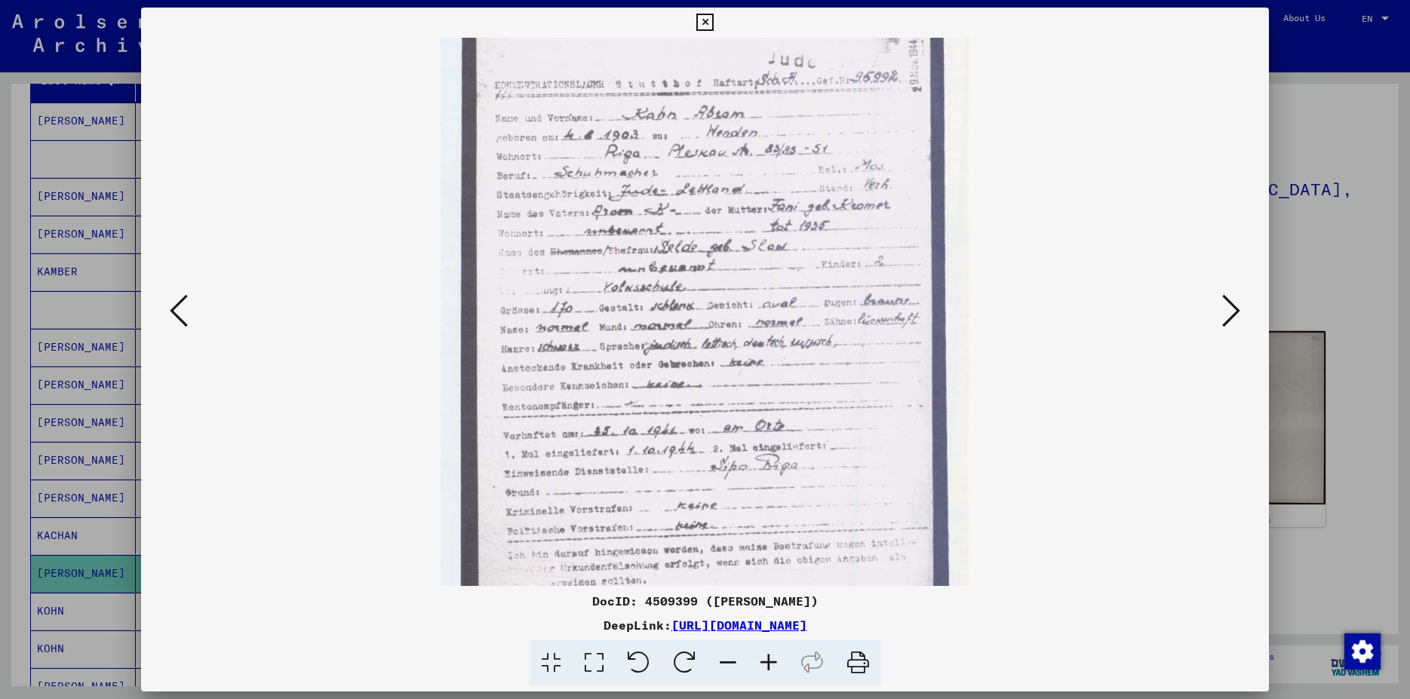
drag, startPoint x: 857, startPoint y: 529, endPoint x: 852, endPoint y: 454, distance: 74.9
click at [854, 455] on img at bounding box center [706, 338] width 530 height 737
click at [1228, 318] on icon at bounding box center [1231, 311] width 18 height 36
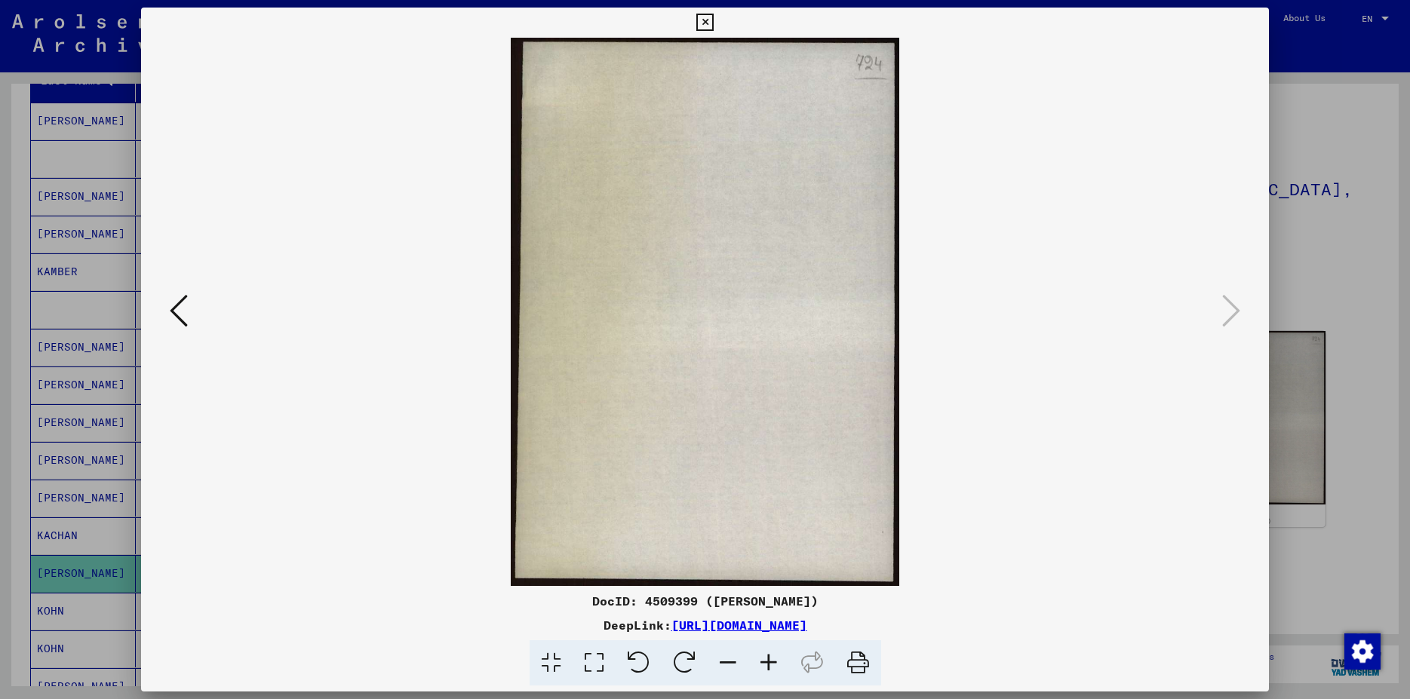
click at [714, 16] on icon at bounding box center [704, 23] width 17 height 18
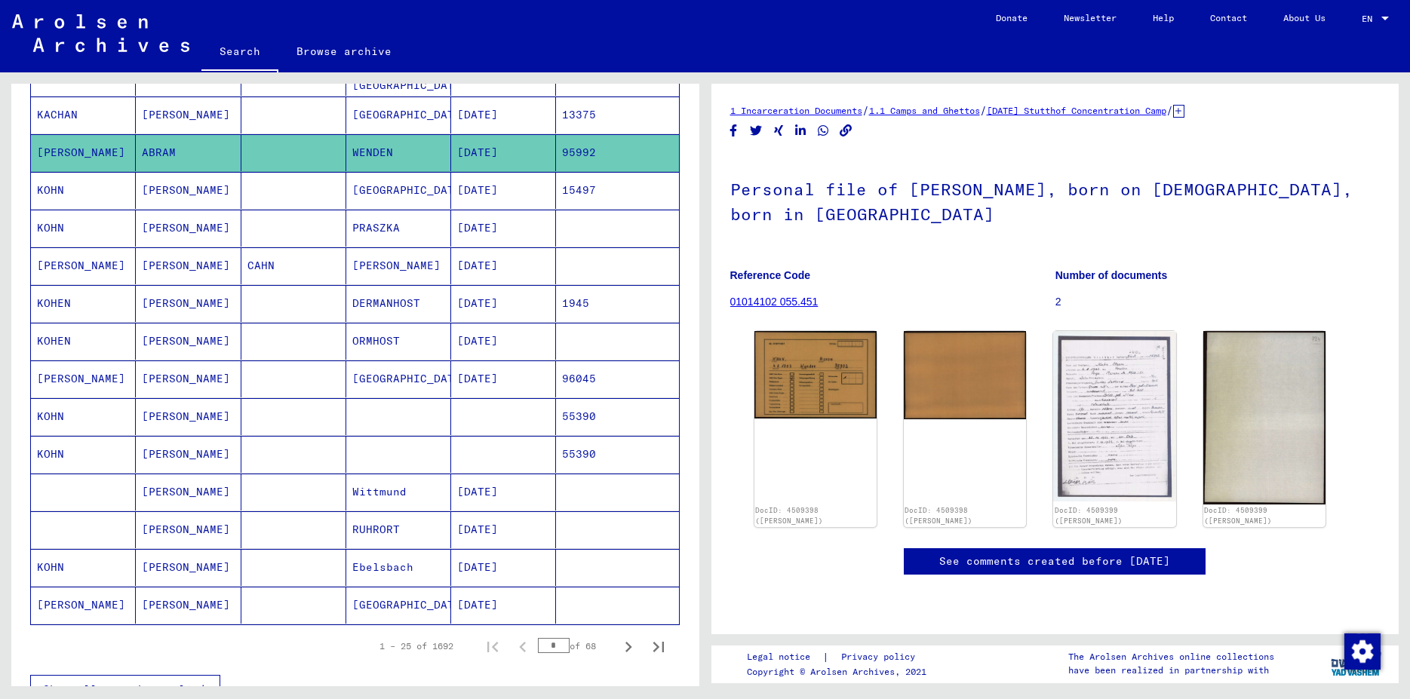
scroll to position [708, 0]
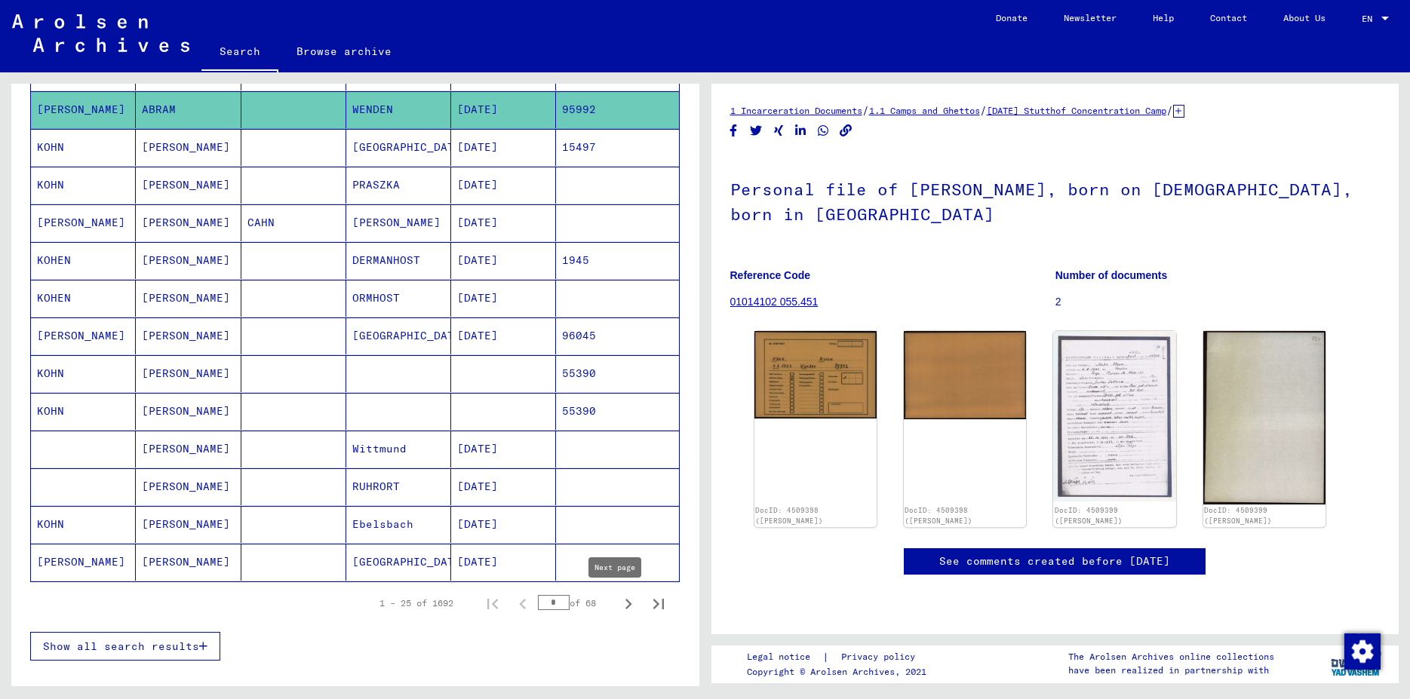
click at [626, 607] on icon "Next page" at bounding box center [629, 604] width 7 height 11
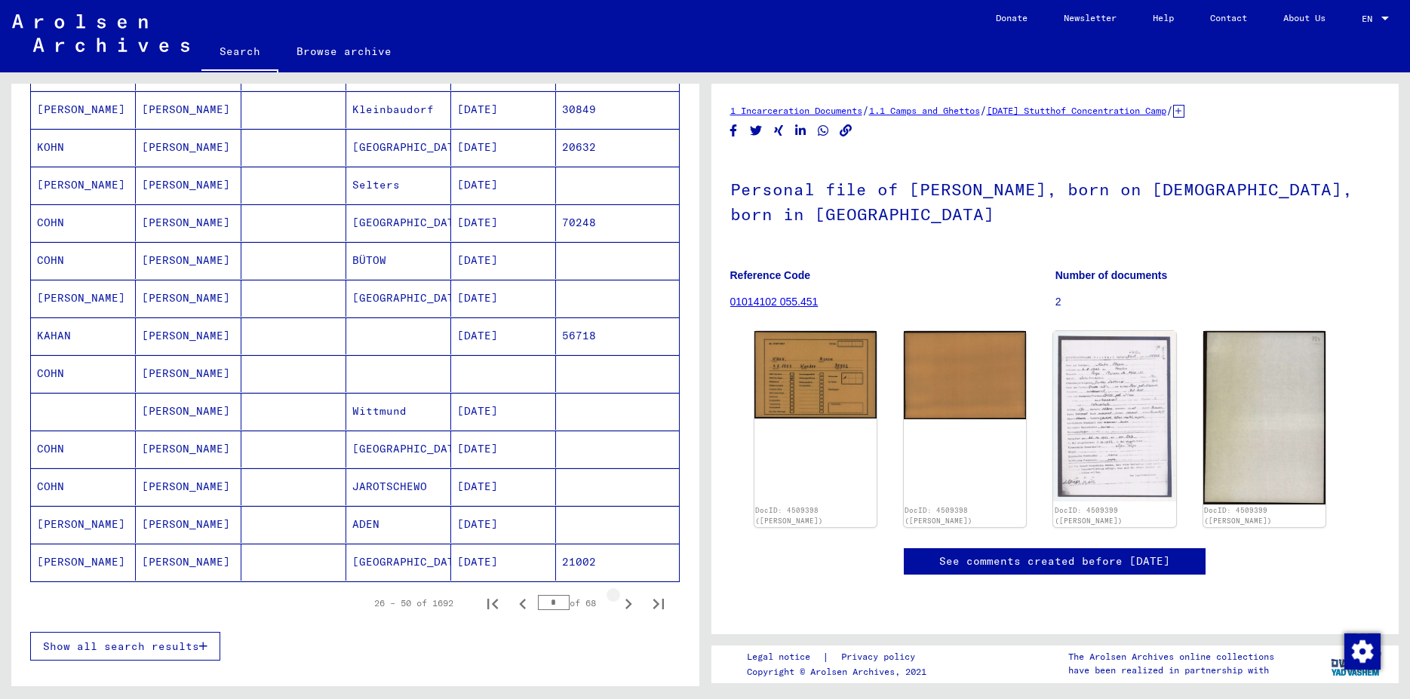
click at [626, 607] on icon "Next page" at bounding box center [629, 604] width 7 height 11
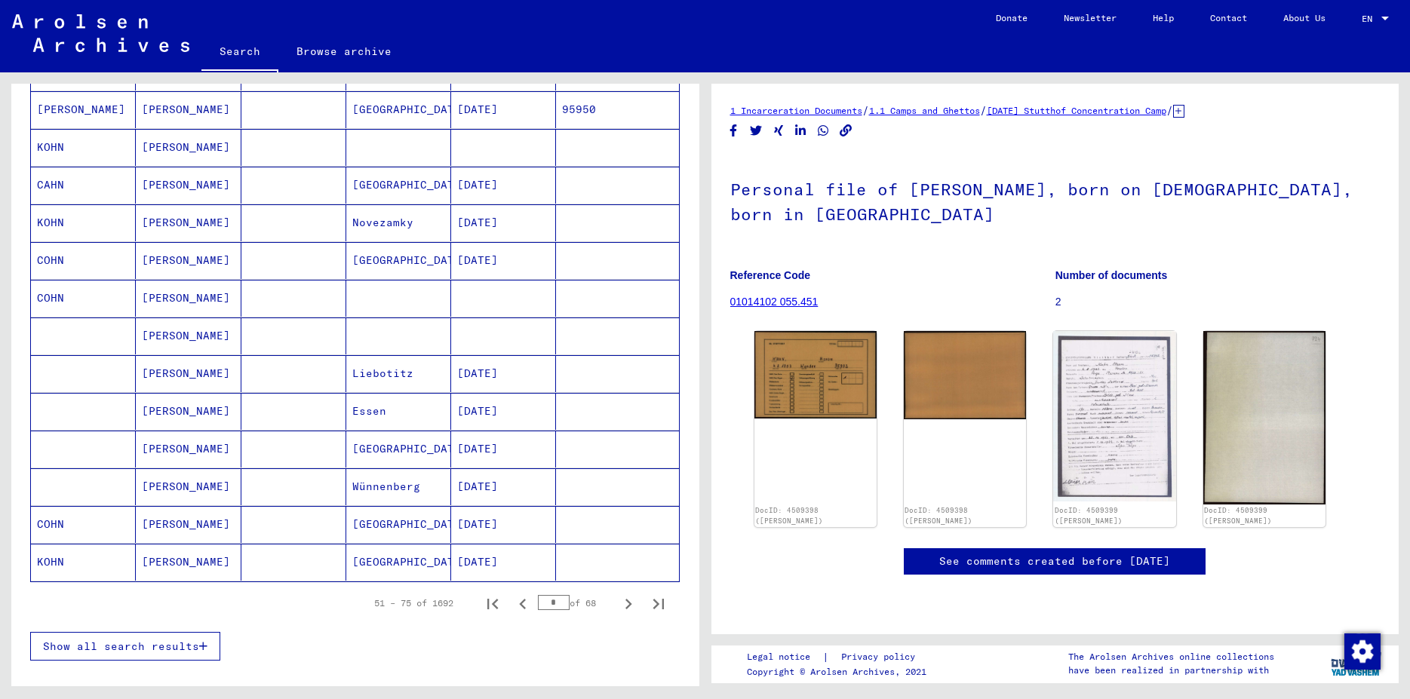
click at [626, 607] on icon "Next page" at bounding box center [629, 604] width 7 height 11
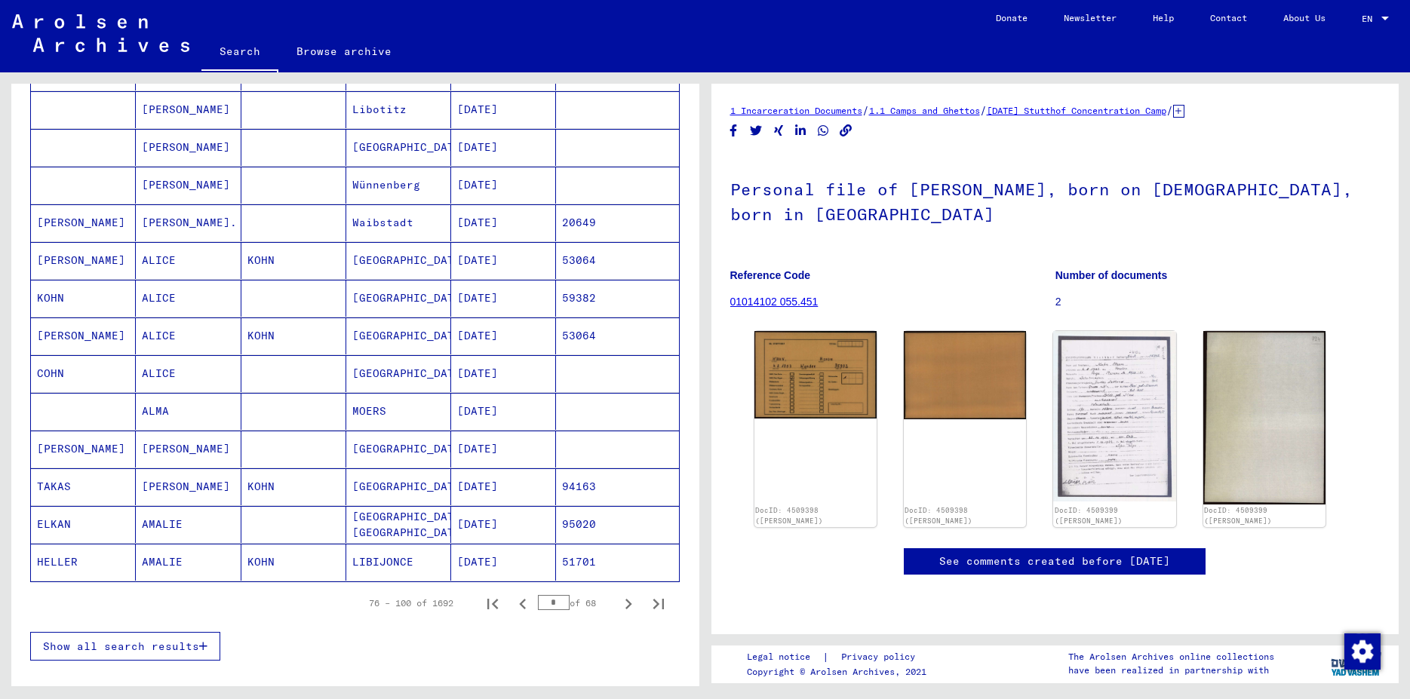
click at [626, 607] on icon "Next page" at bounding box center [629, 604] width 7 height 11
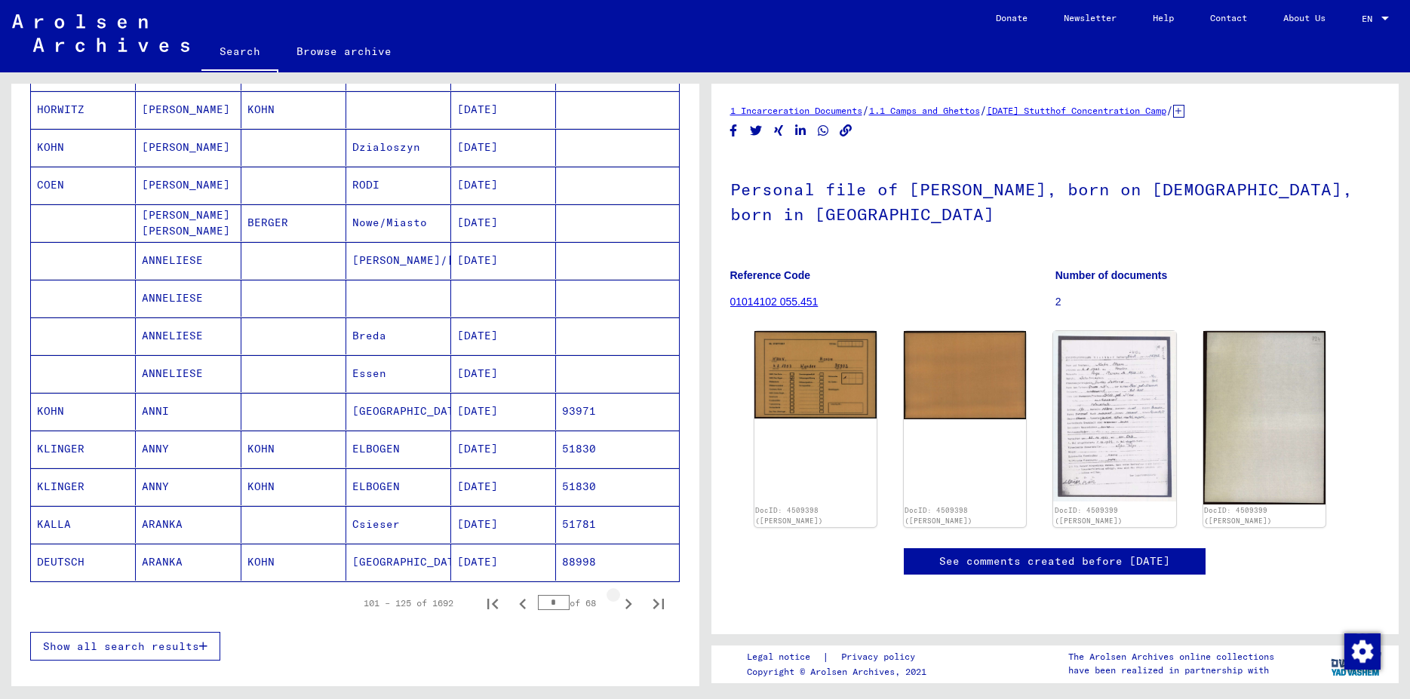
click at [626, 607] on icon "Next page" at bounding box center [629, 604] width 7 height 11
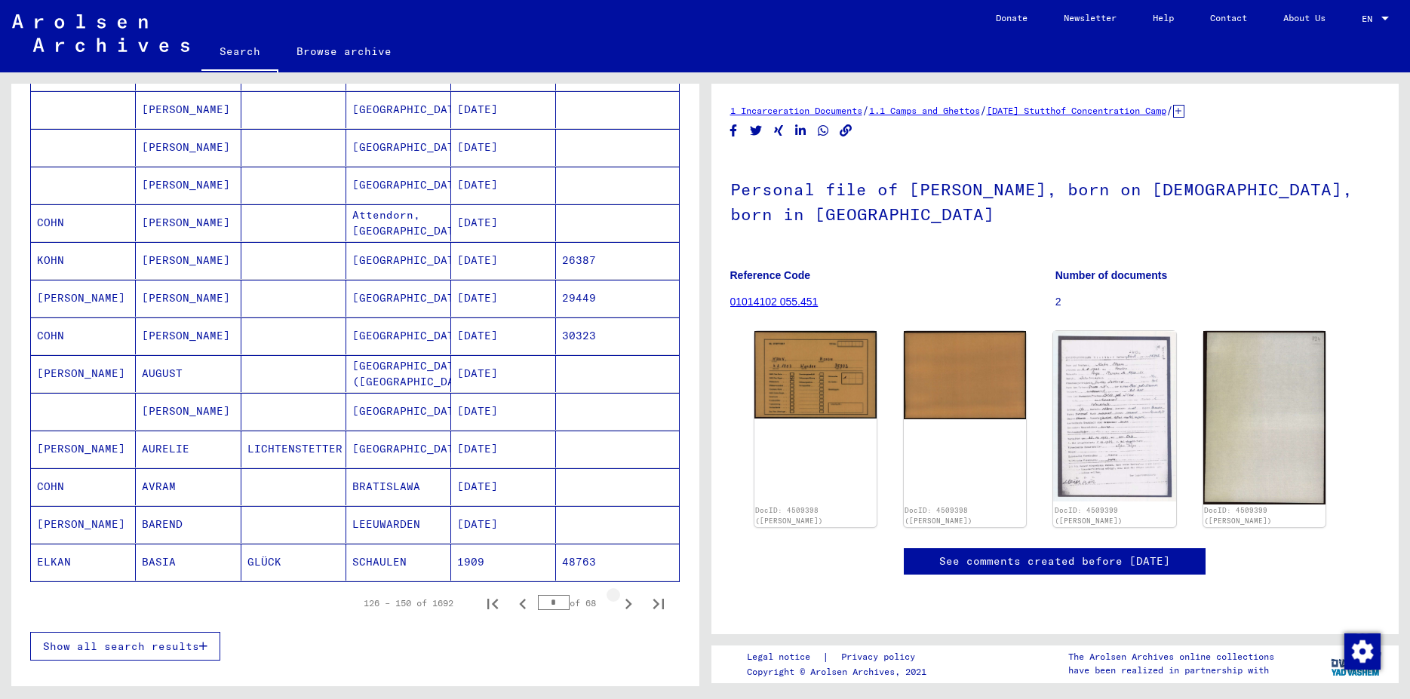
click at [626, 607] on icon "Next page" at bounding box center [629, 604] width 7 height 11
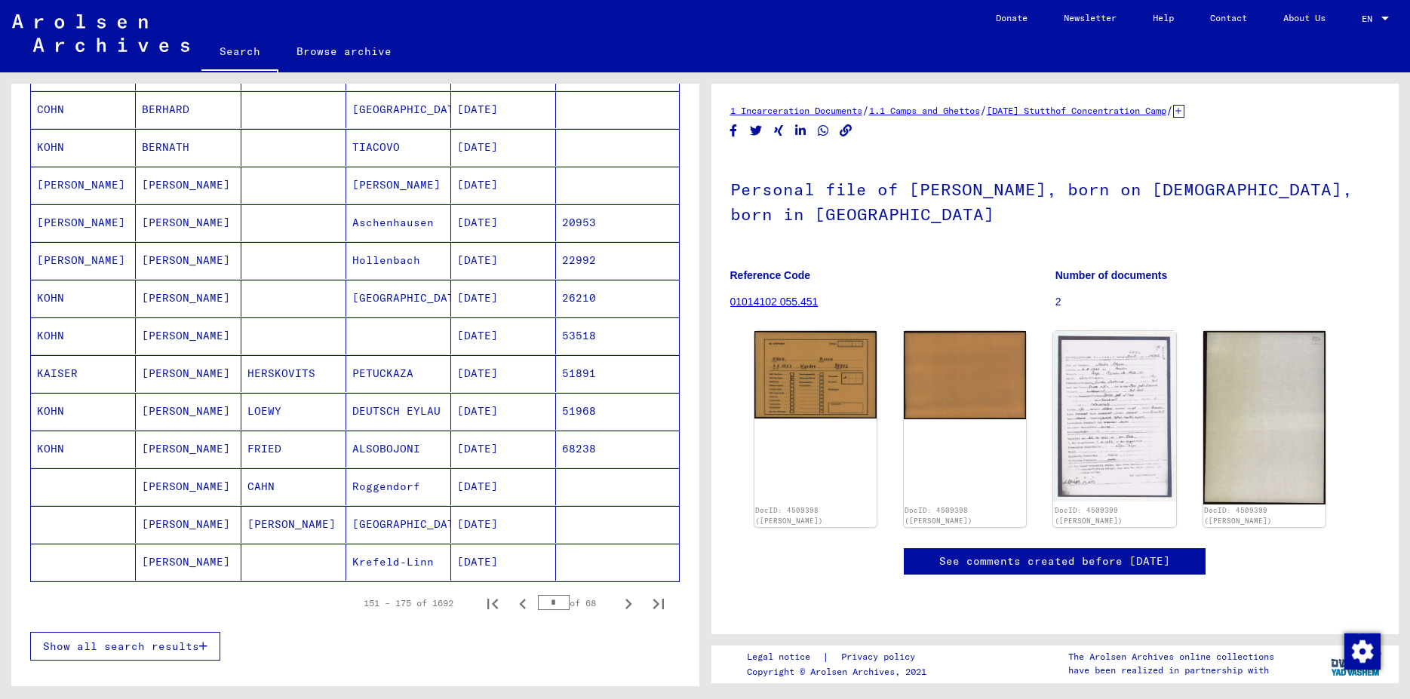
click at [626, 607] on icon "Next page" at bounding box center [629, 604] width 7 height 11
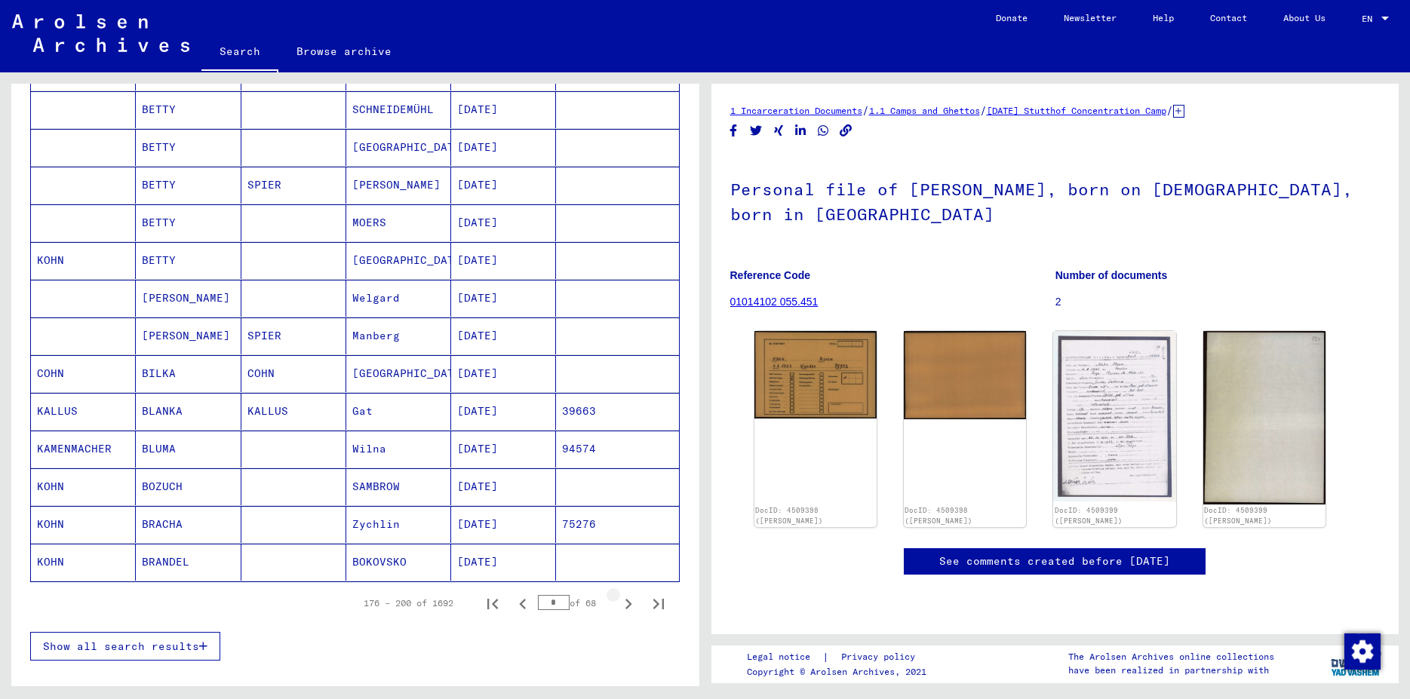
click at [626, 607] on icon "Next page" at bounding box center [629, 604] width 7 height 11
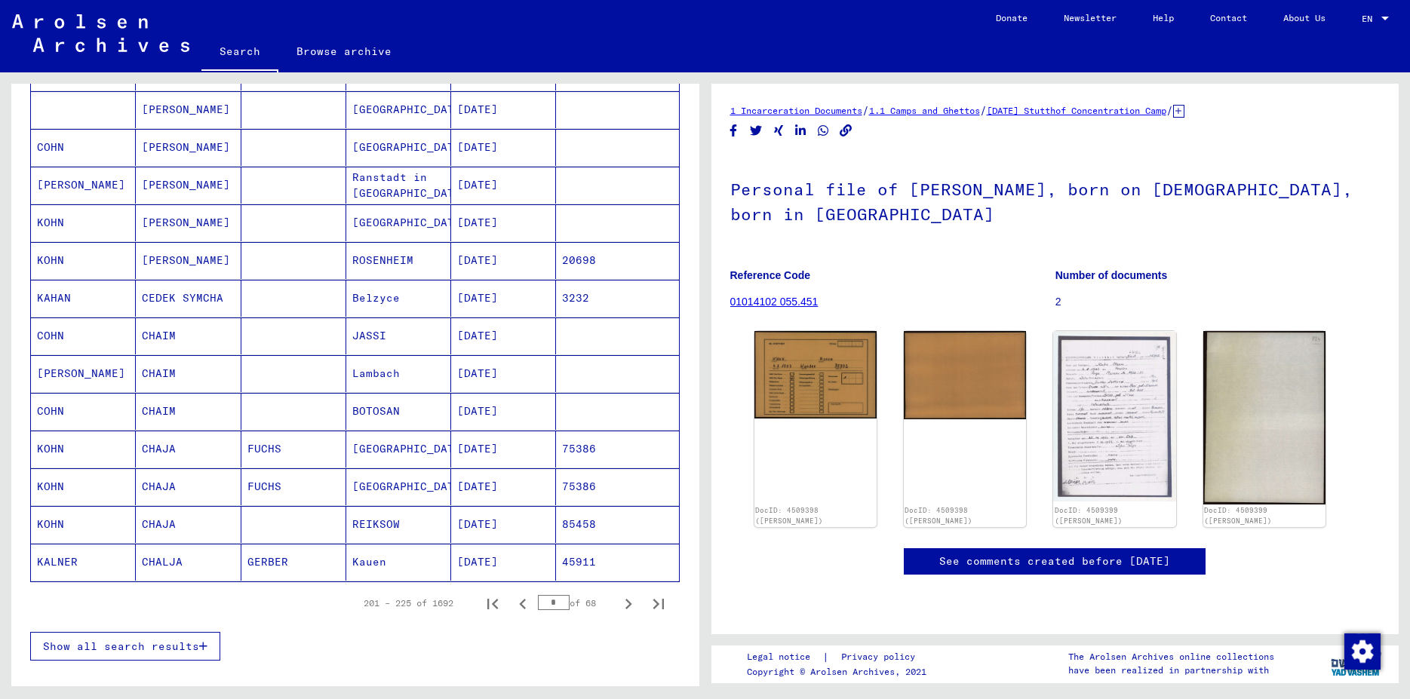
click at [626, 607] on icon "Next page" at bounding box center [629, 604] width 7 height 11
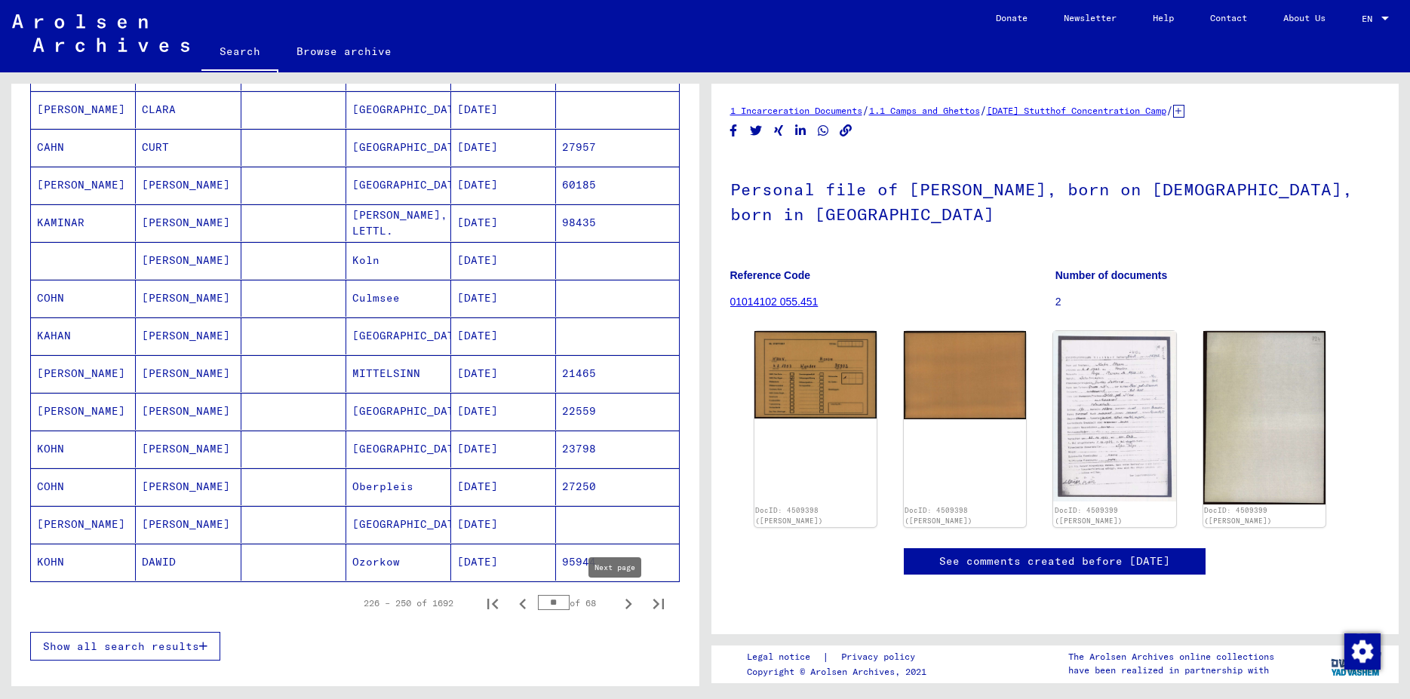
click at [618, 605] on icon "Next page" at bounding box center [628, 604] width 21 height 21
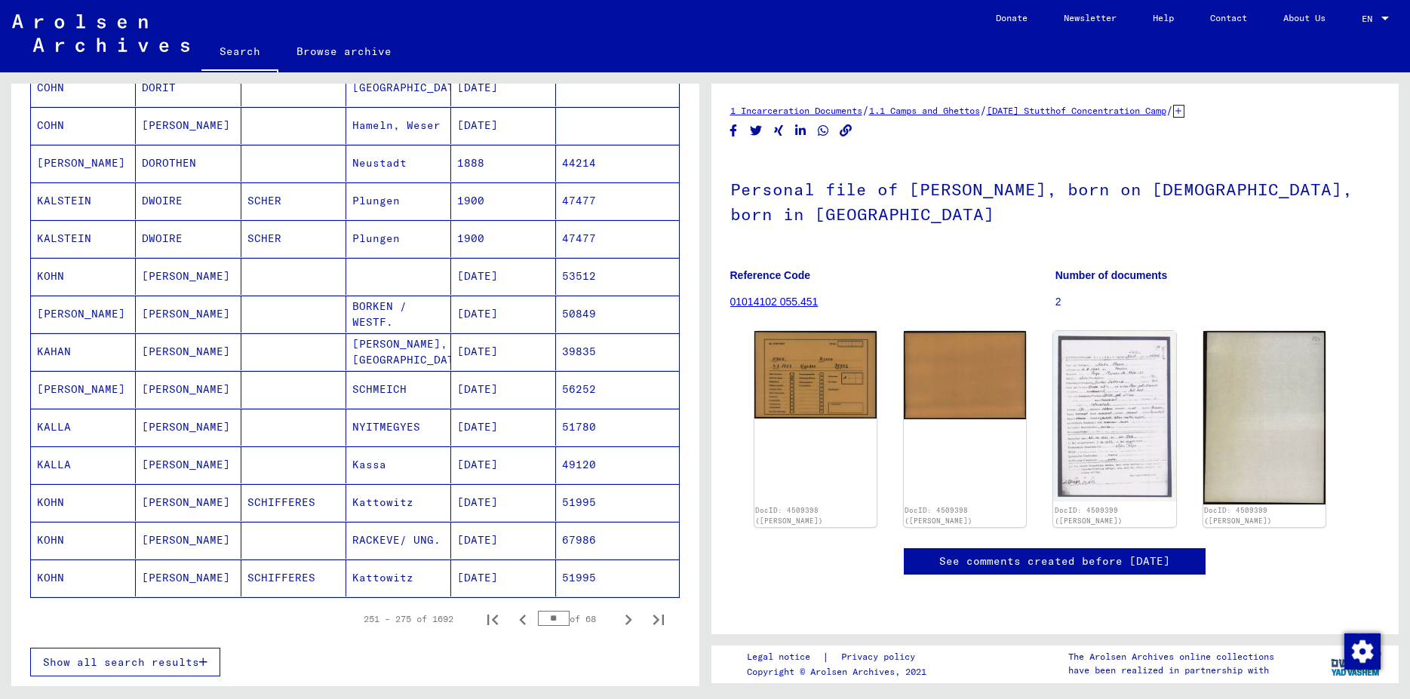
scroll to position [696, 0]
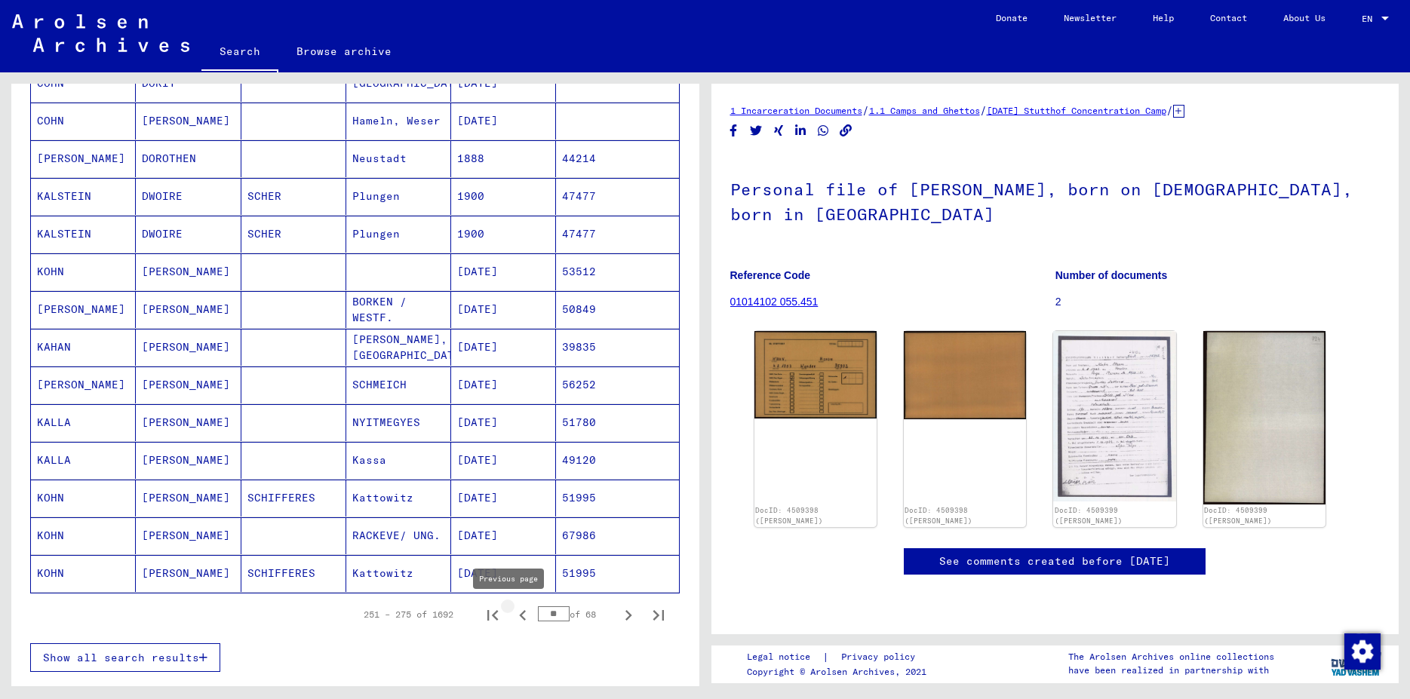
click at [512, 613] on icon "Previous page" at bounding box center [522, 615] width 21 height 21
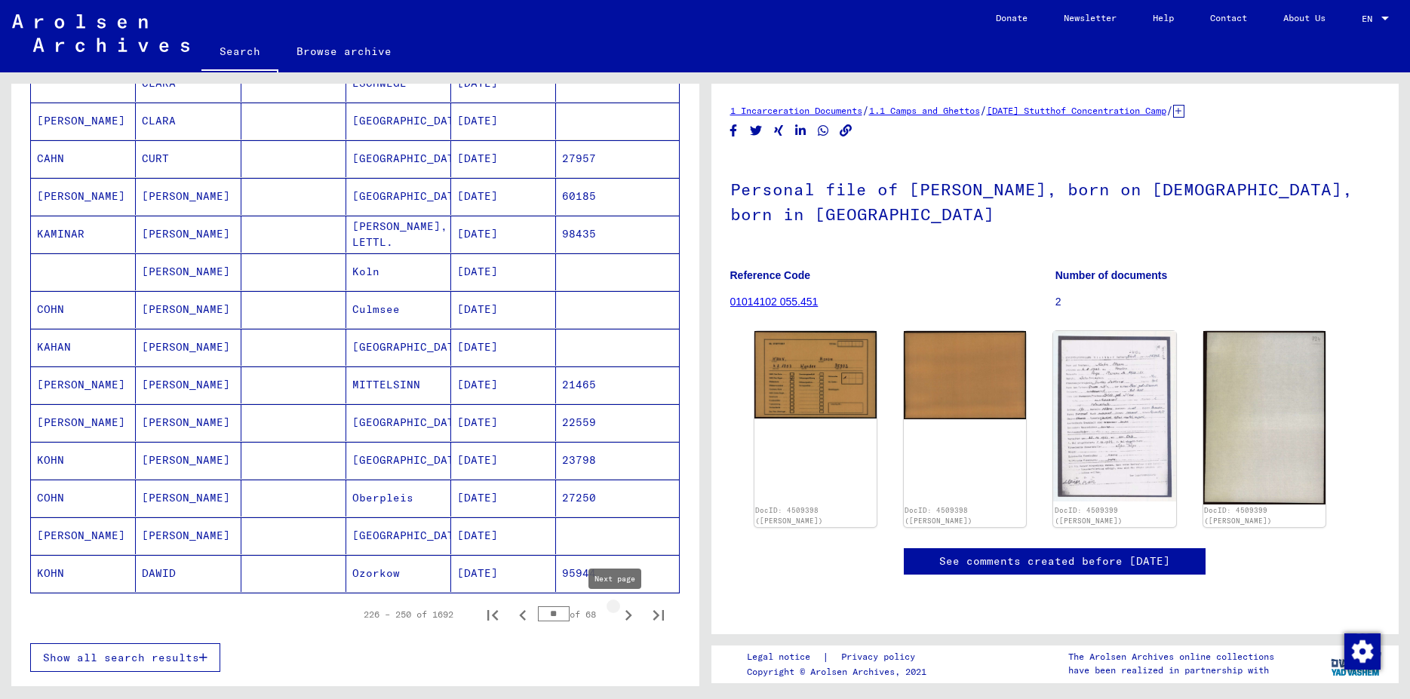
click at [618, 616] on icon "Next page" at bounding box center [628, 615] width 21 height 21
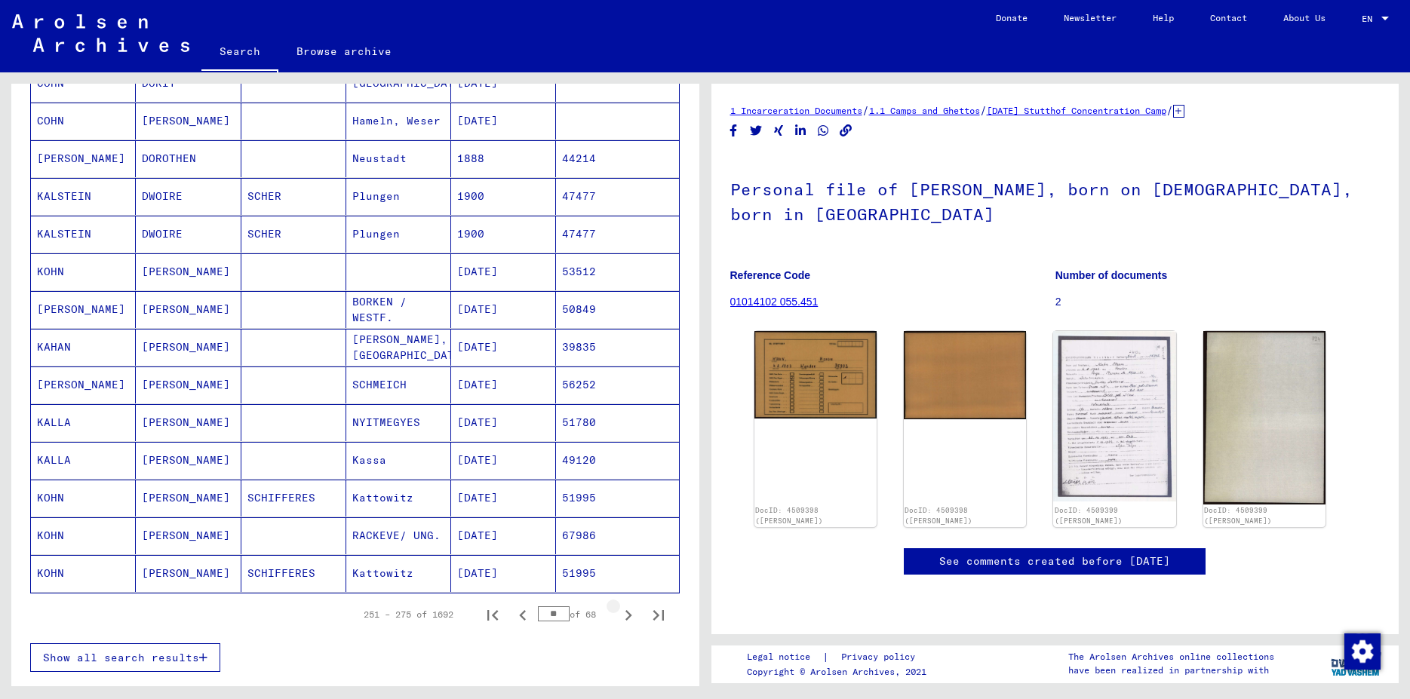
click at [618, 616] on icon "Next page" at bounding box center [628, 615] width 21 height 21
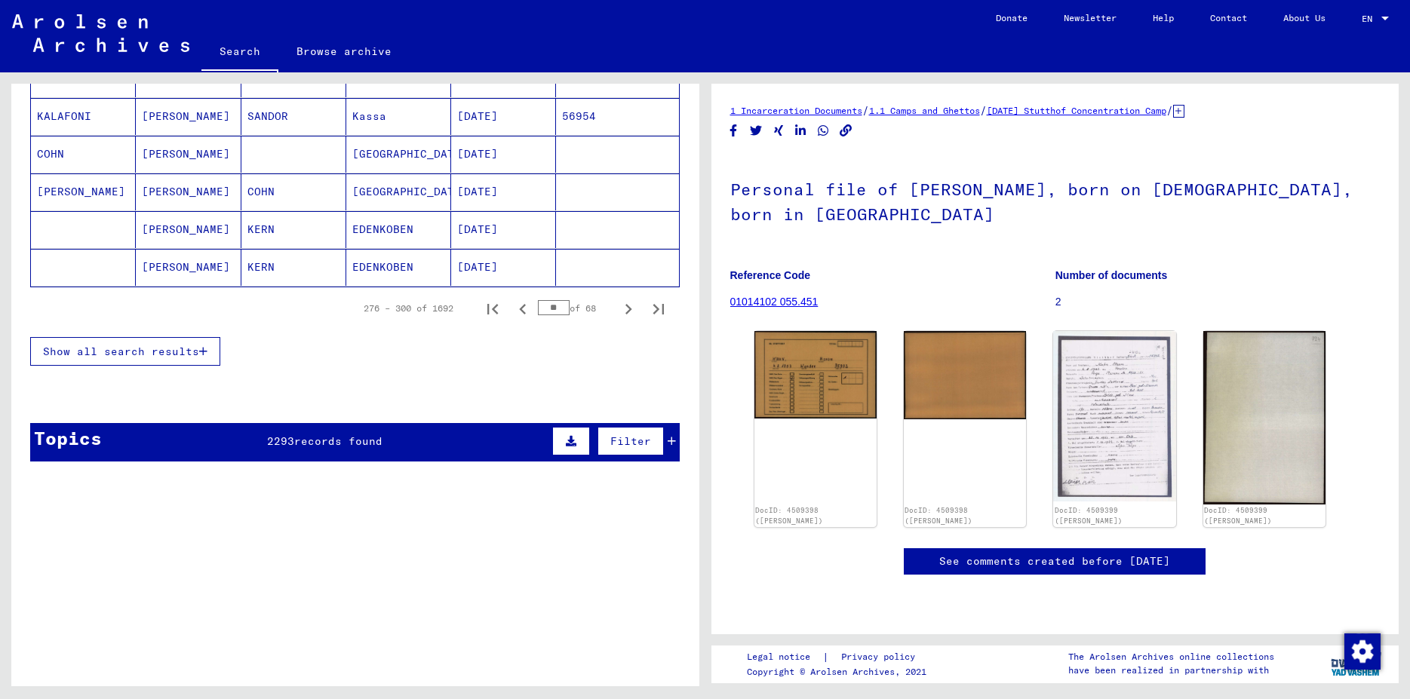
scroll to position [1032, 0]
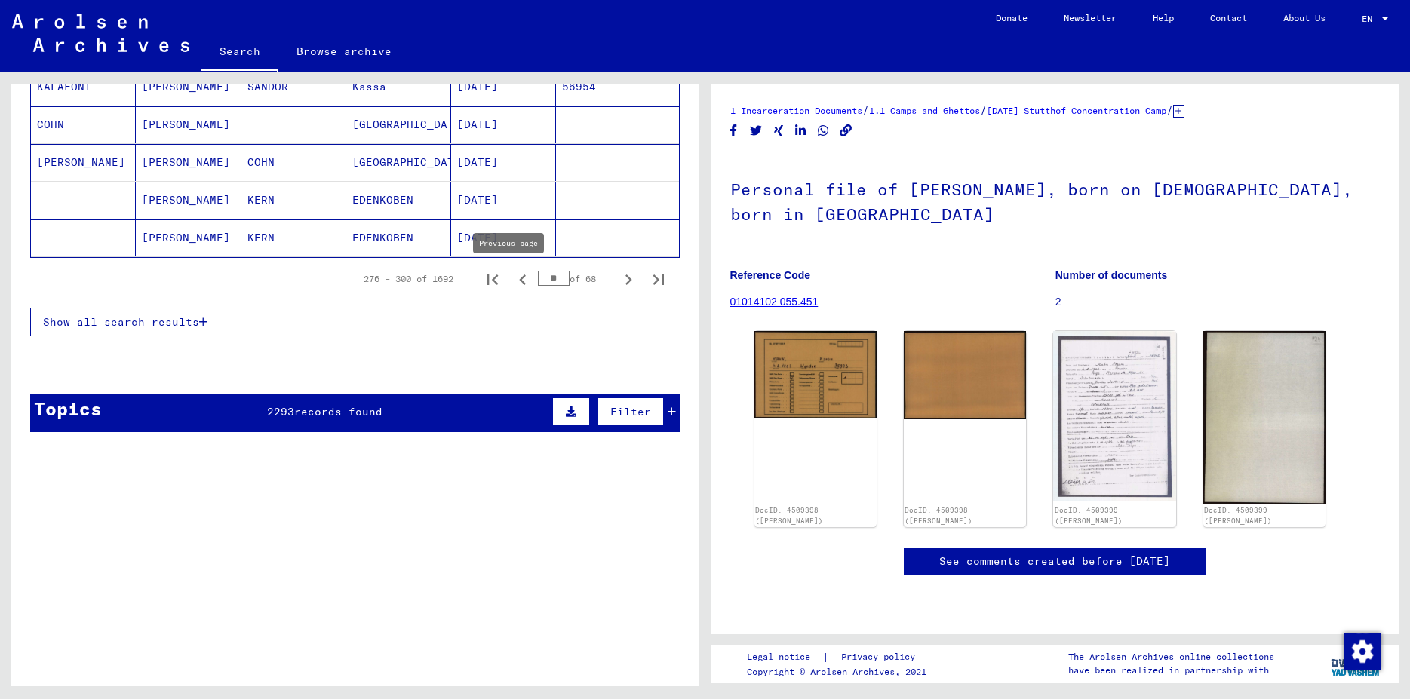
click at [512, 281] on icon "Previous page" at bounding box center [522, 279] width 21 height 21
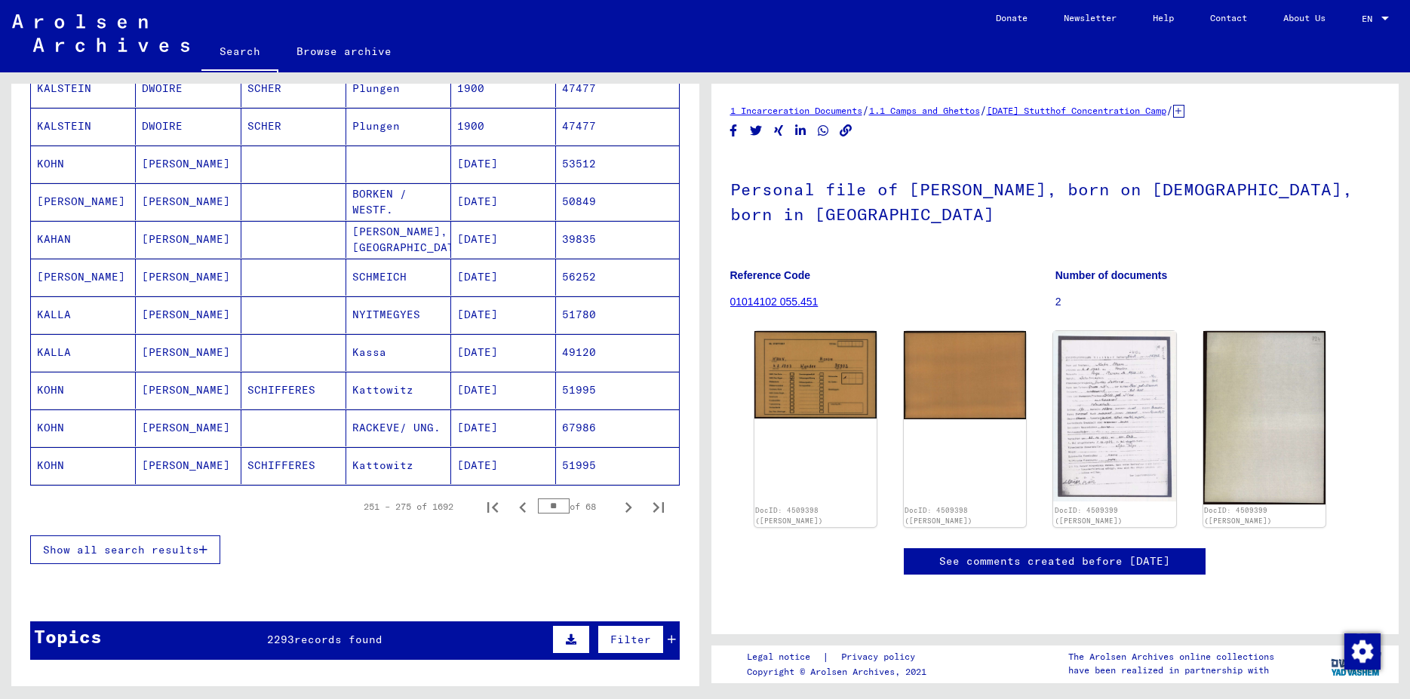
scroll to position [800, 0]
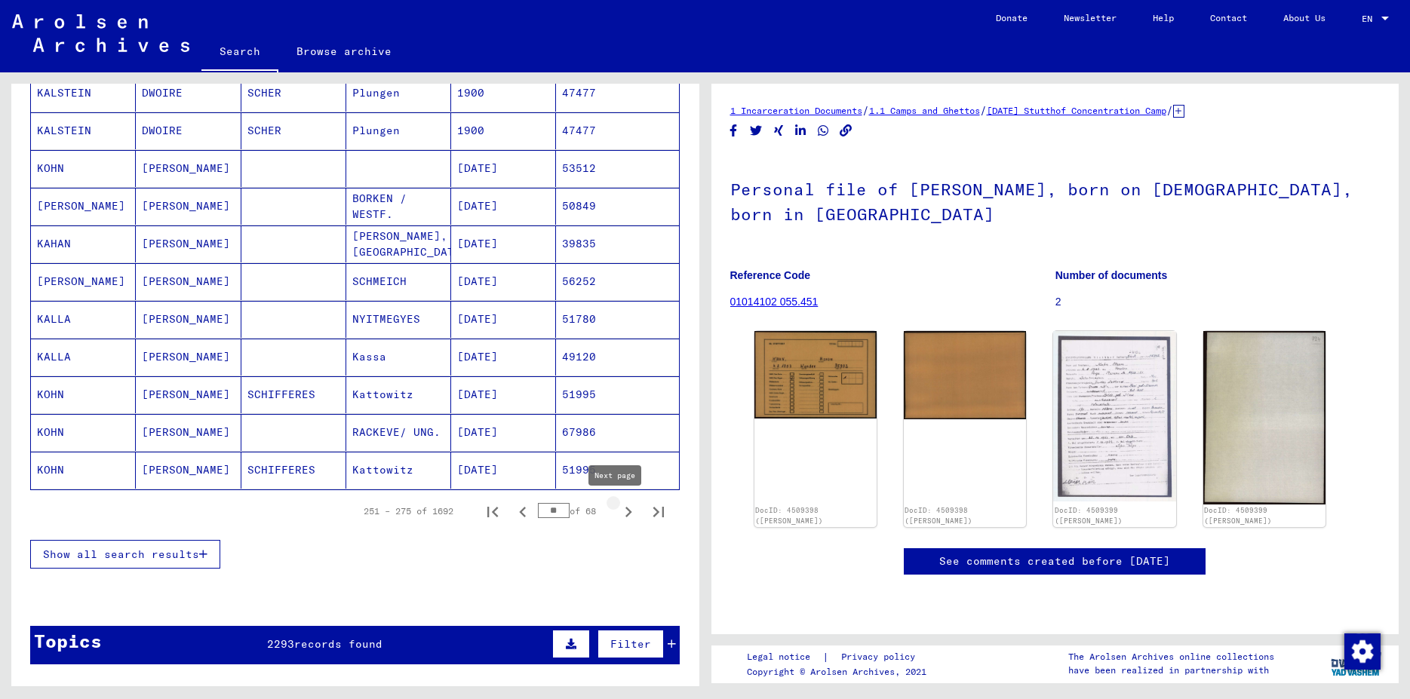
click at [618, 512] on icon "Next page" at bounding box center [628, 512] width 21 height 21
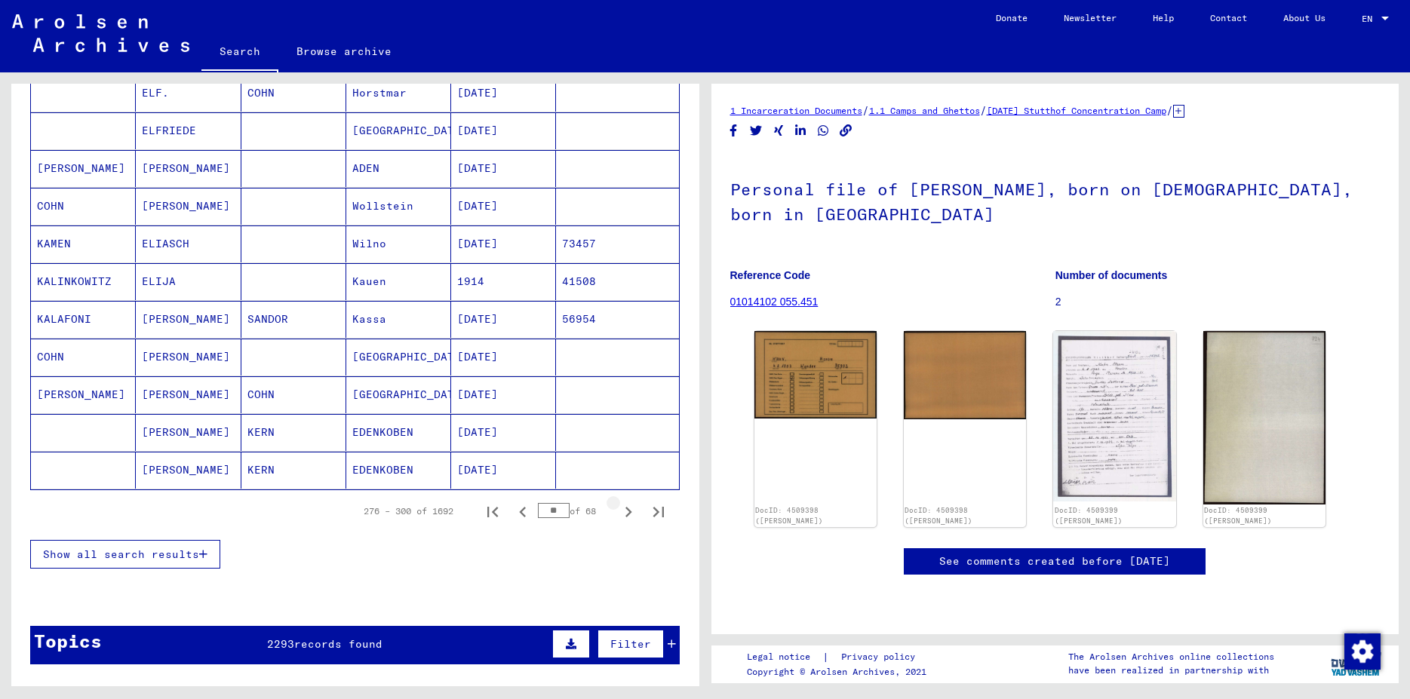
click at [618, 512] on icon "Next page" at bounding box center [628, 512] width 21 height 21
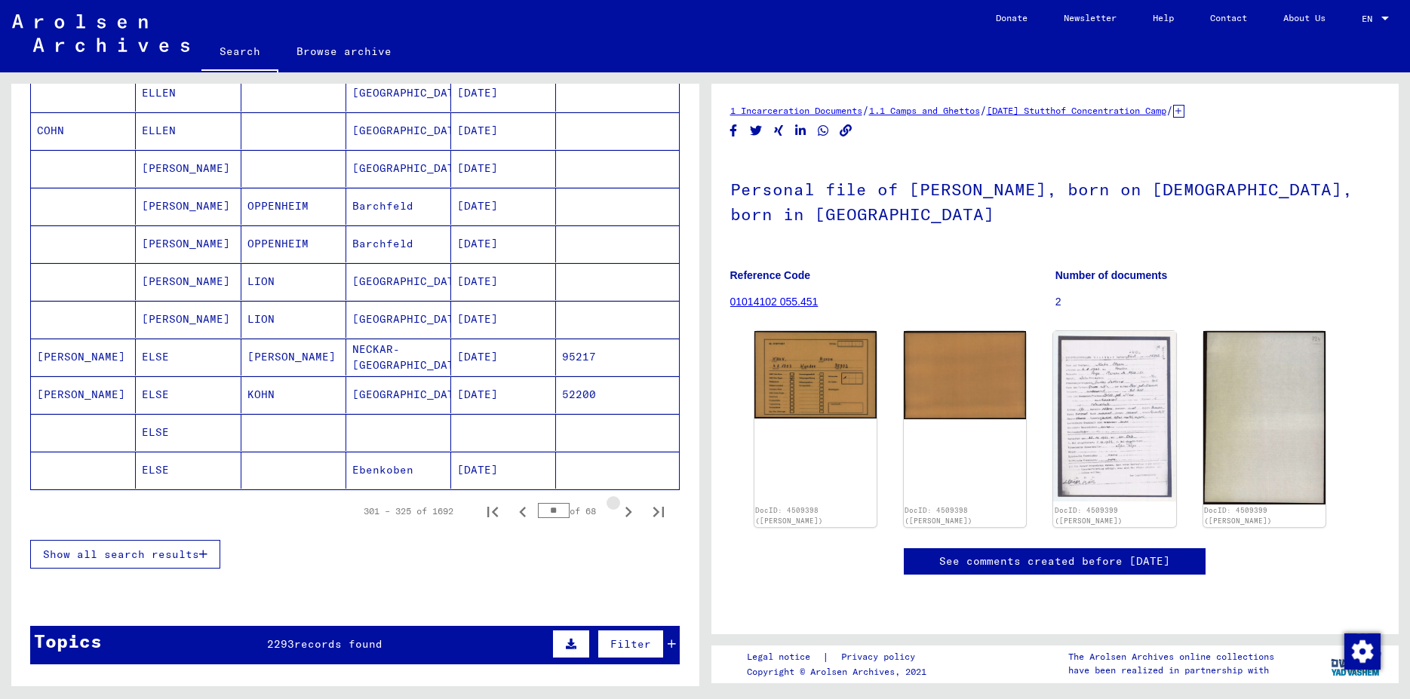
click at [618, 512] on icon "Next page" at bounding box center [628, 512] width 21 height 21
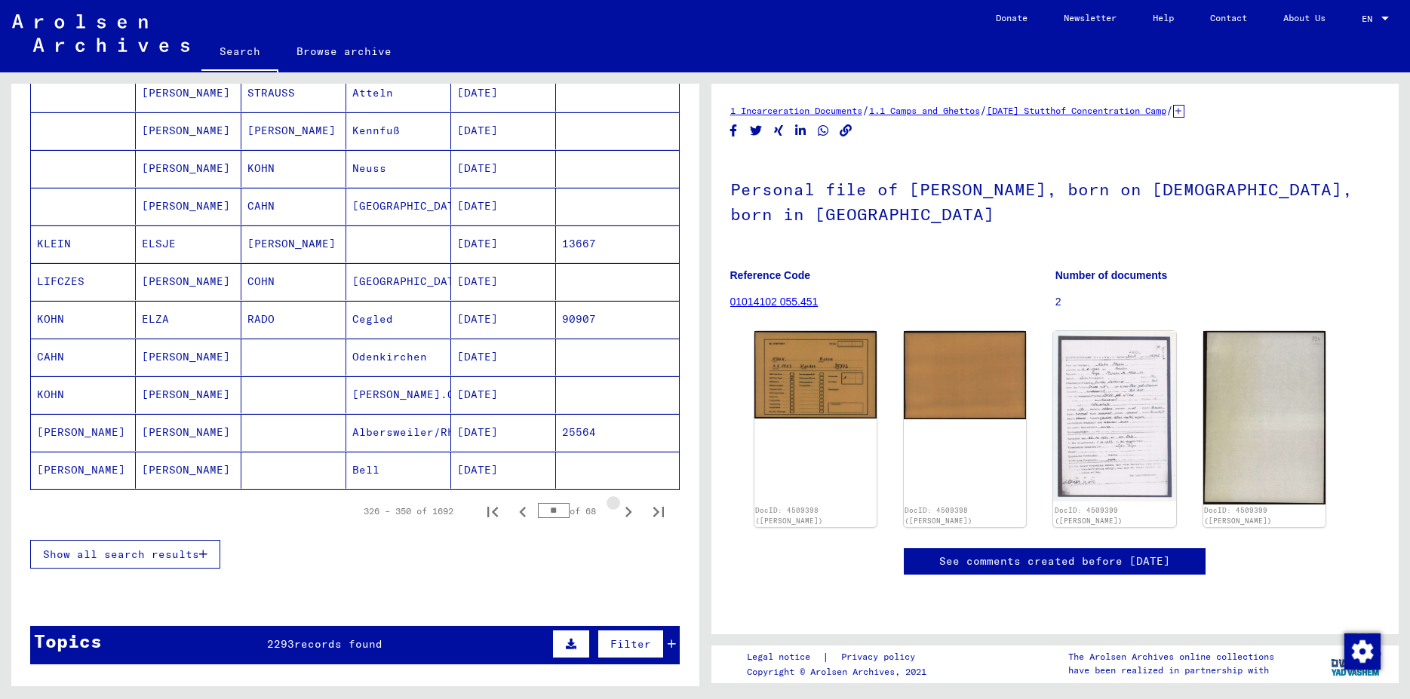
click at [618, 512] on icon "Next page" at bounding box center [628, 512] width 21 height 21
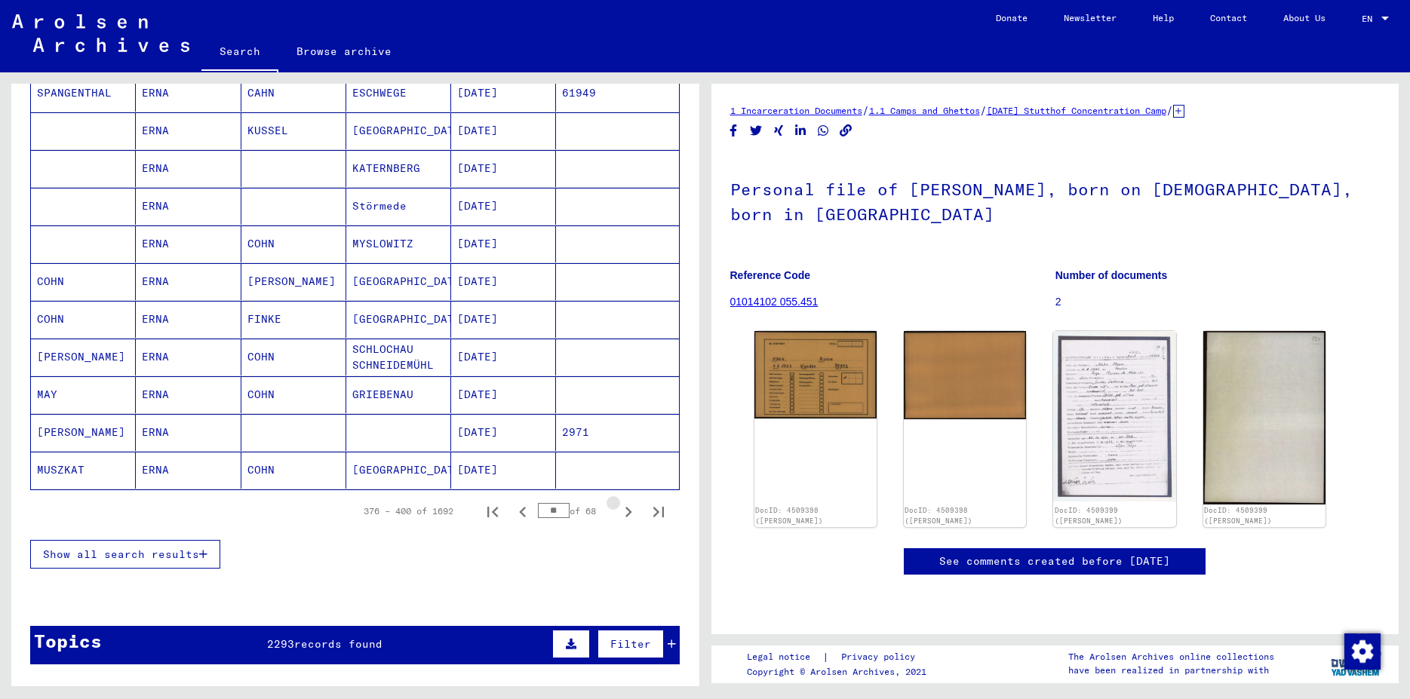
click at [618, 512] on icon "Next page" at bounding box center [628, 512] width 21 height 21
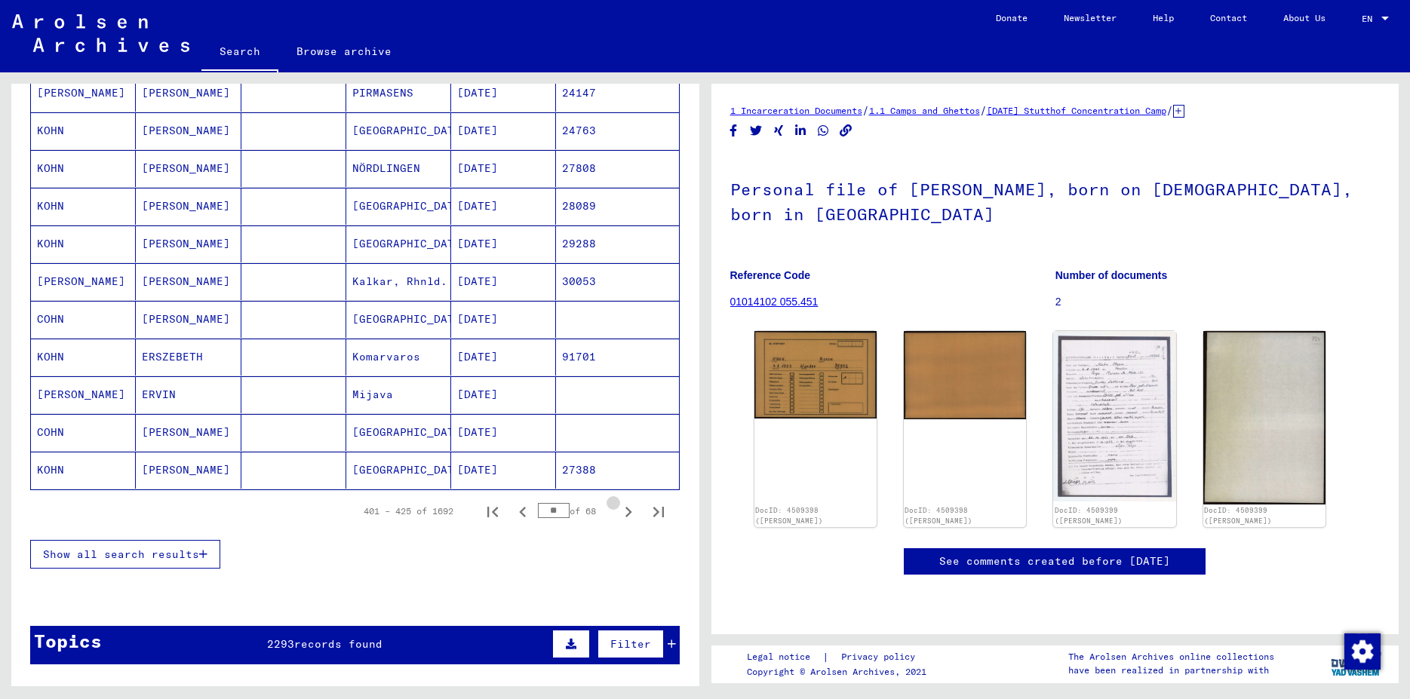
click at [618, 512] on icon "Next page" at bounding box center [628, 512] width 21 height 21
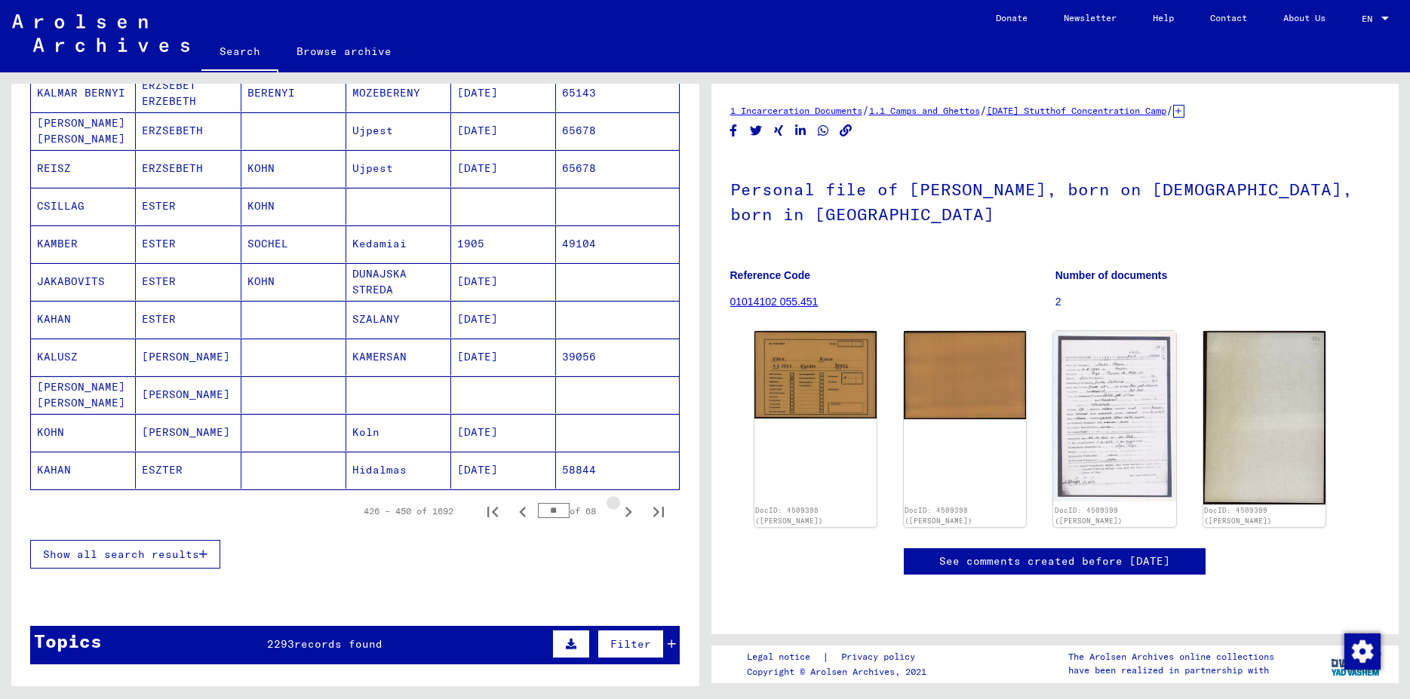
click at [618, 512] on icon "Next page" at bounding box center [628, 512] width 21 height 21
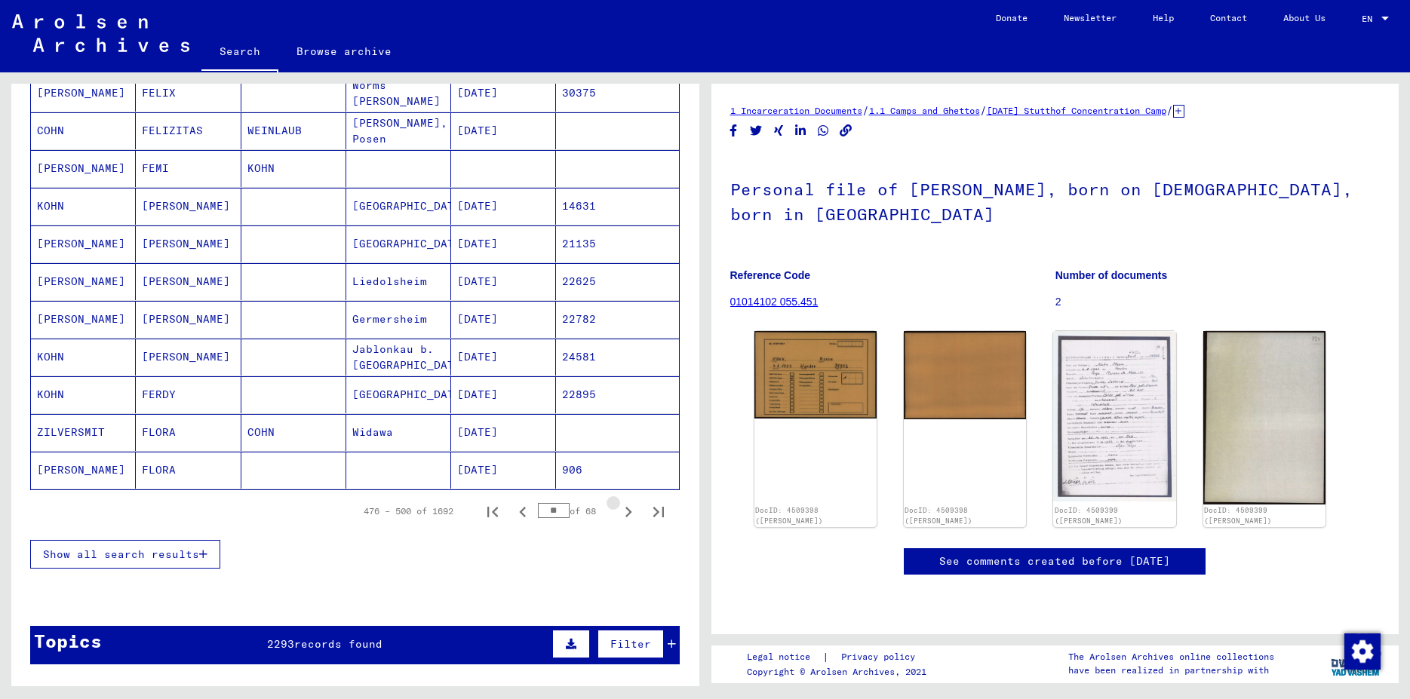
click at [618, 512] on icon "Next page" at bounding box center [628, 512] width 21 height 21
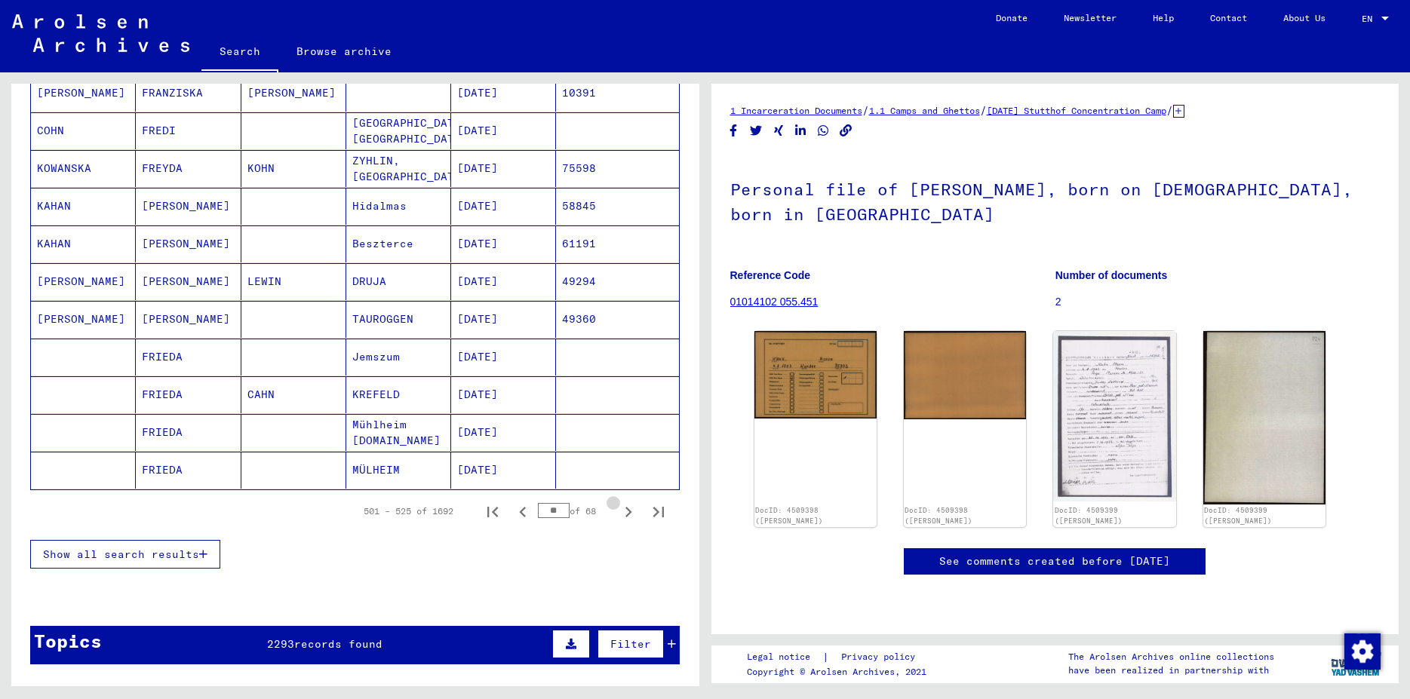
click at [618, 512] on icon "Next page" at bounding box center [628, 512] width 21 height 21
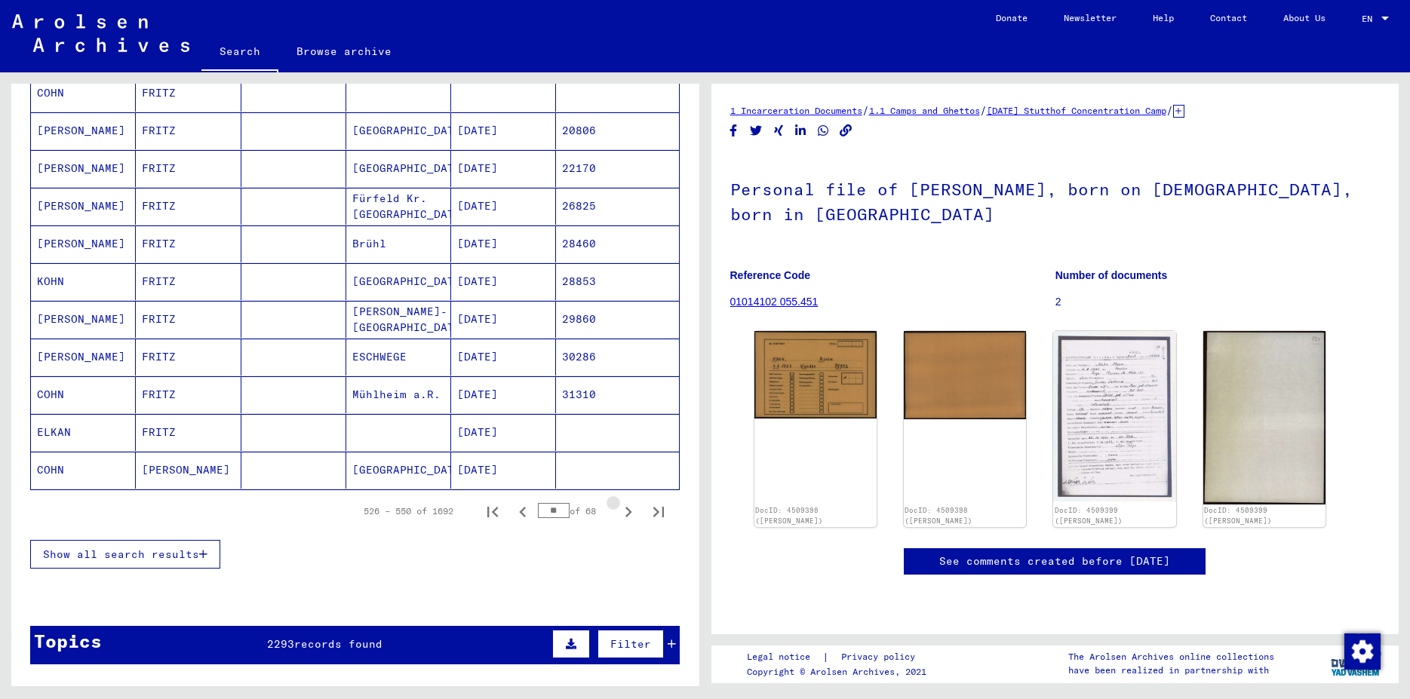
click at [618, 512] on icon "Next page" at bounding box center [628, 512] width 21 height 21
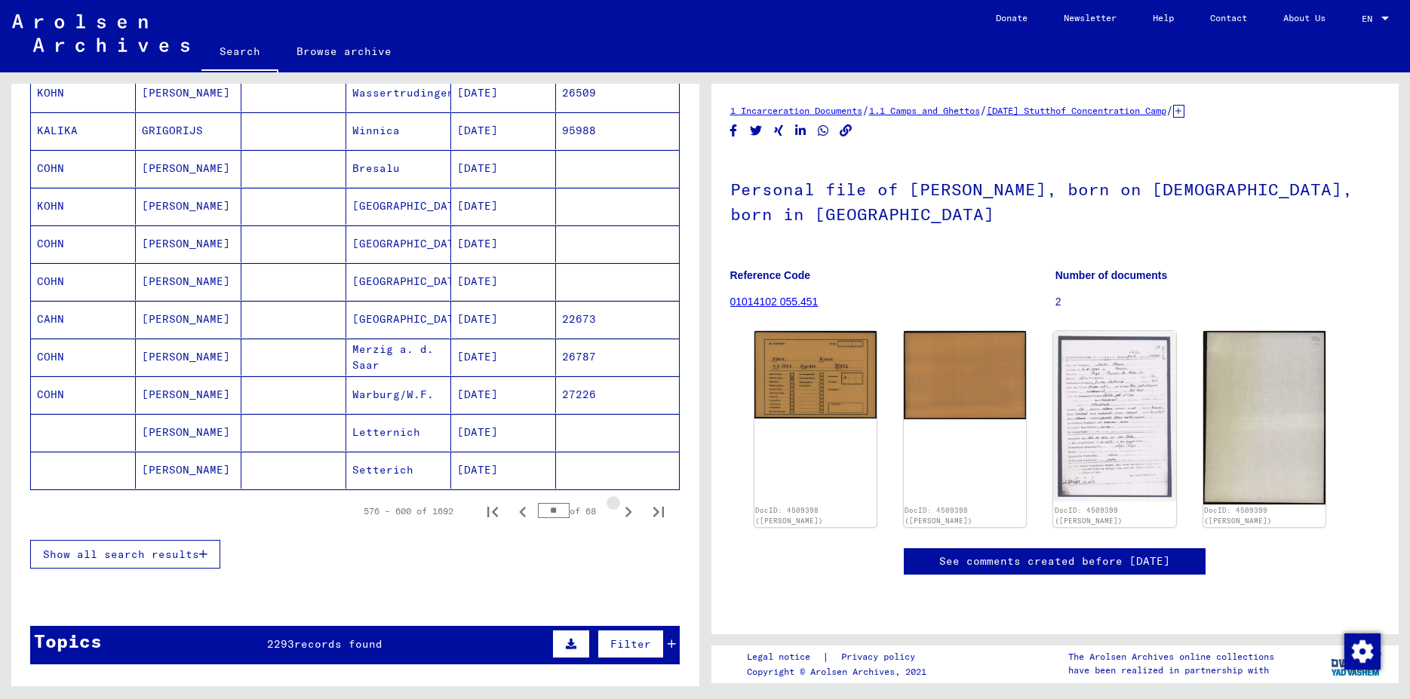
click at [618, 512] on icon "Next page" at bounding box center [628, 512] width 21 height 21
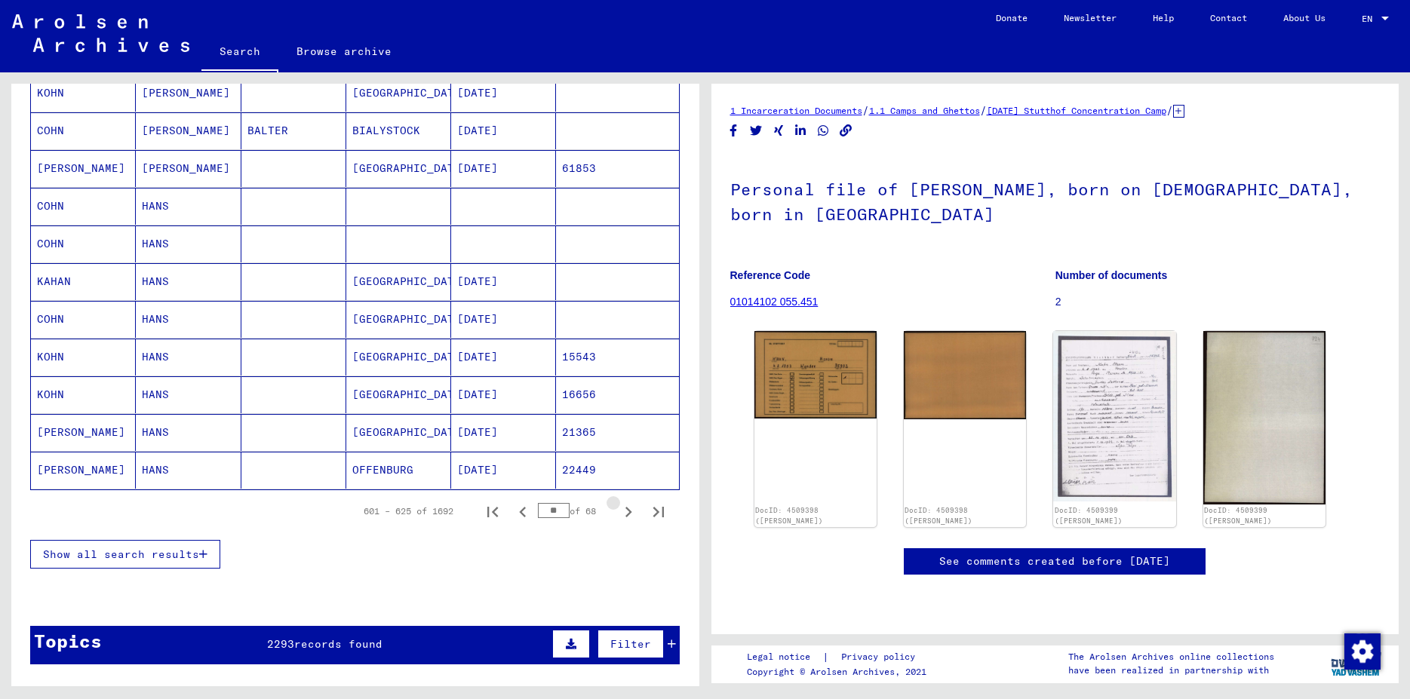
click at [618, 512] on icon "Next page" at bounding box center [628, 512] width 21 height 21
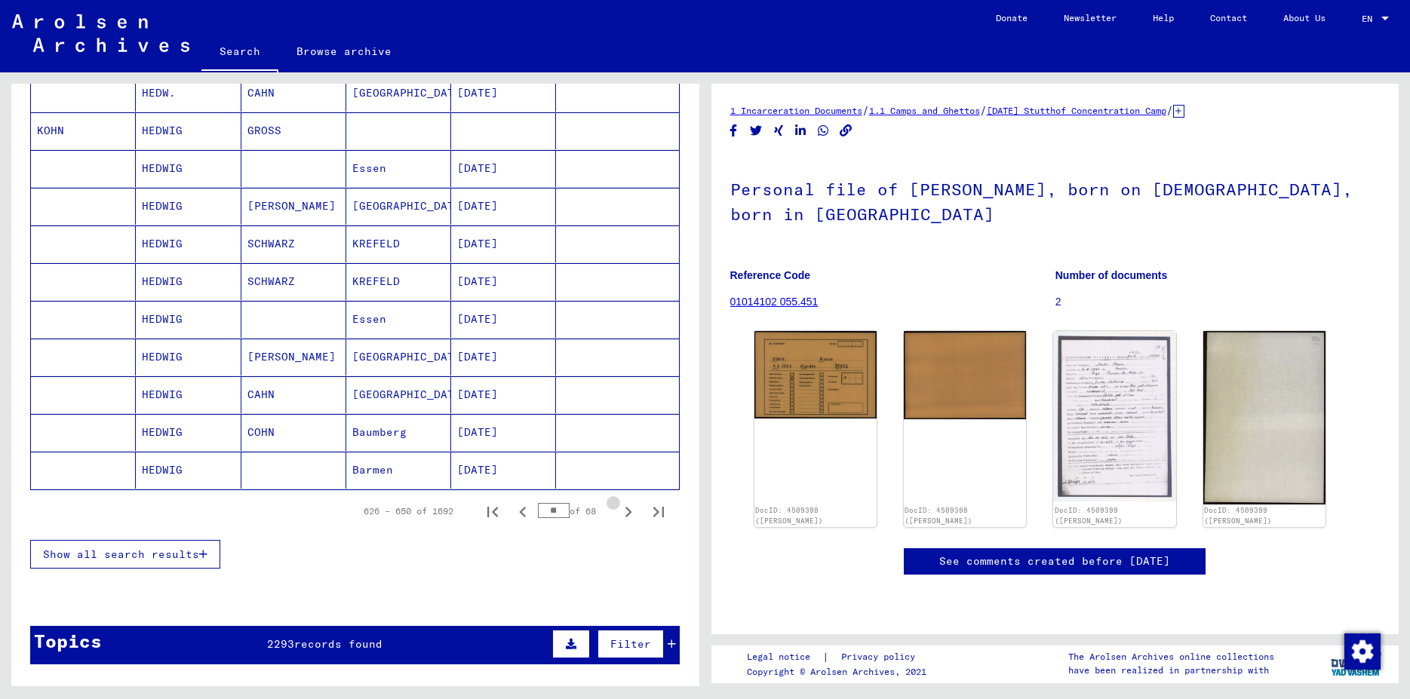
click at [618, 512] on icon "Next page" at bounding box center [628, 512] width 21 height 21
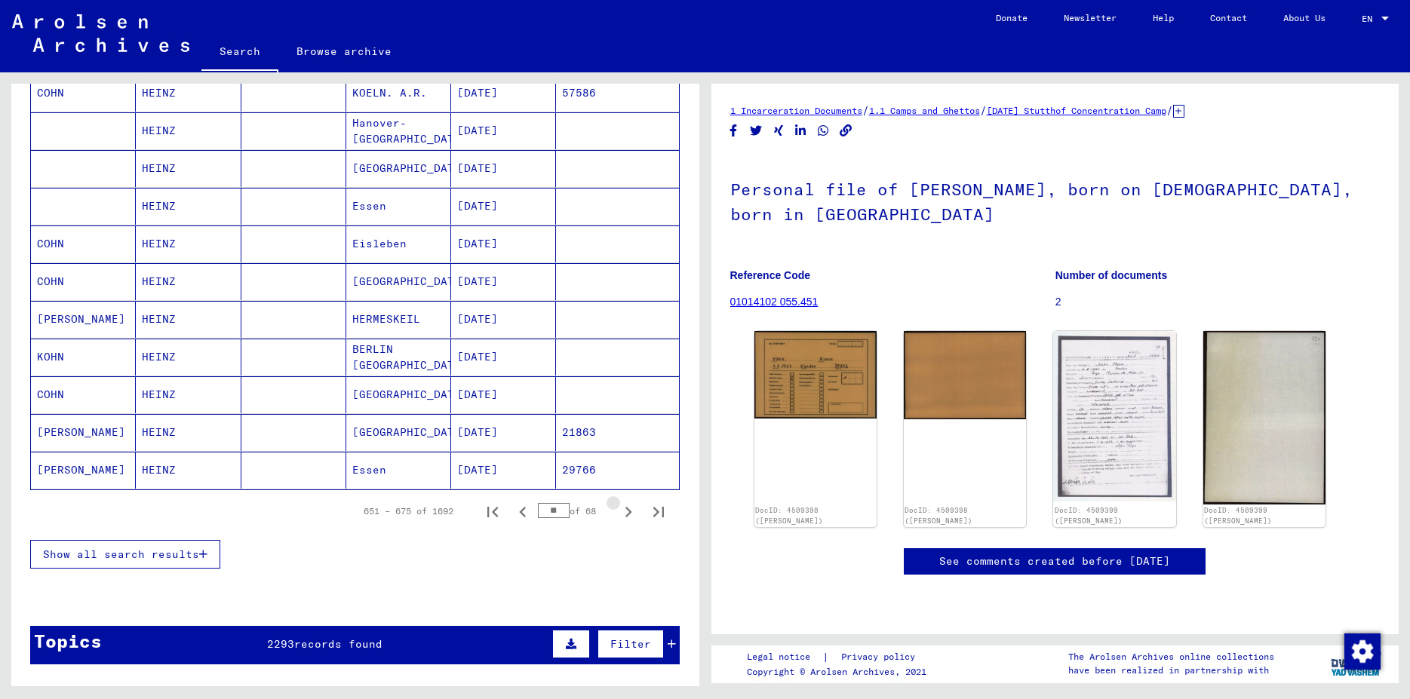
click at [618, 512] on icon "Next page" at bounding box center [628, 512] width 21 height 21
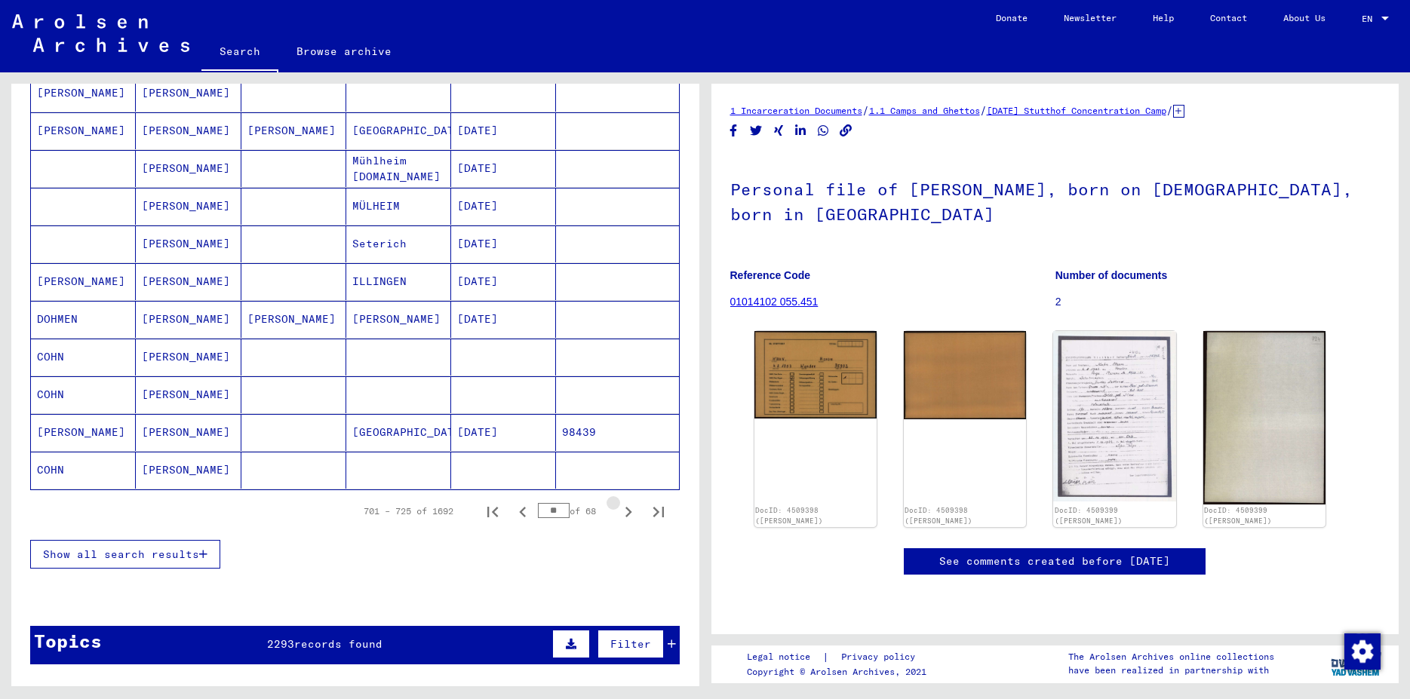
click at [618, 512] on icon "Next page" at bounding box center [628, 512] width 21 height 21
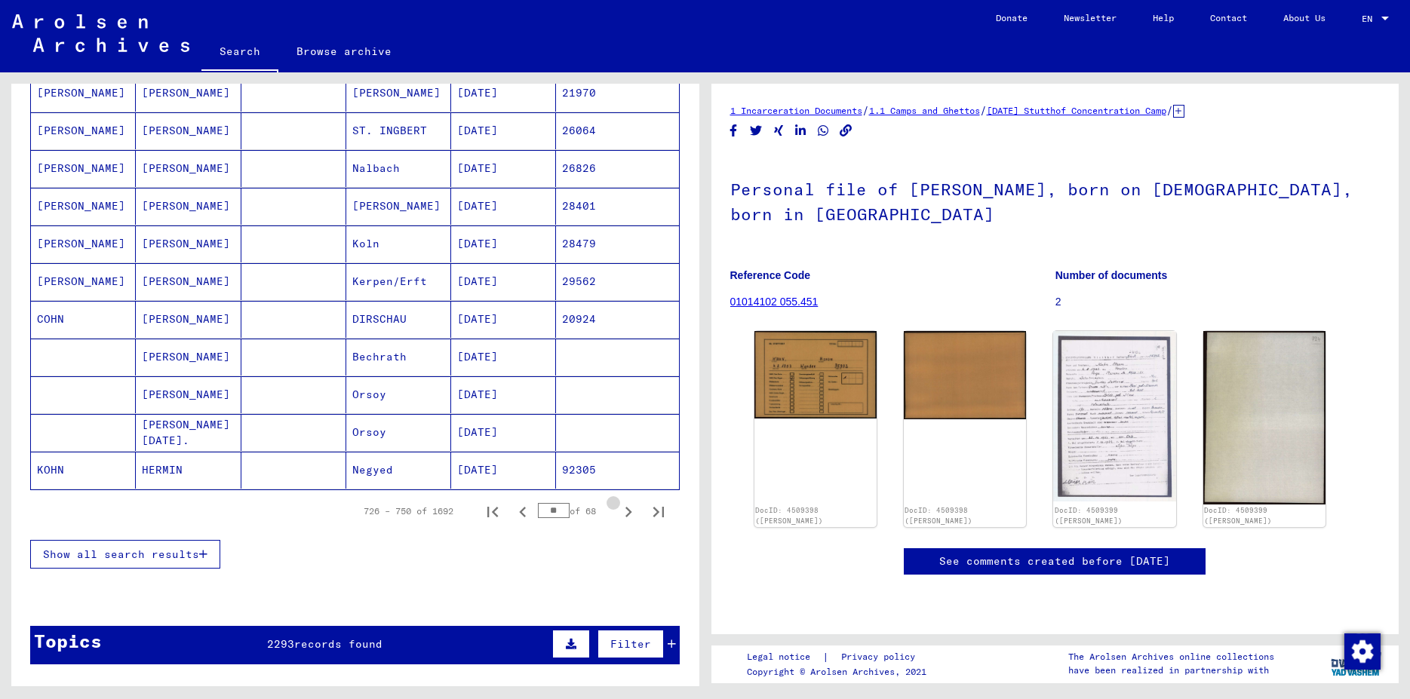
click at [618, 512] on icon "Next page" at bounding box center [628, 512] width 21 height 21
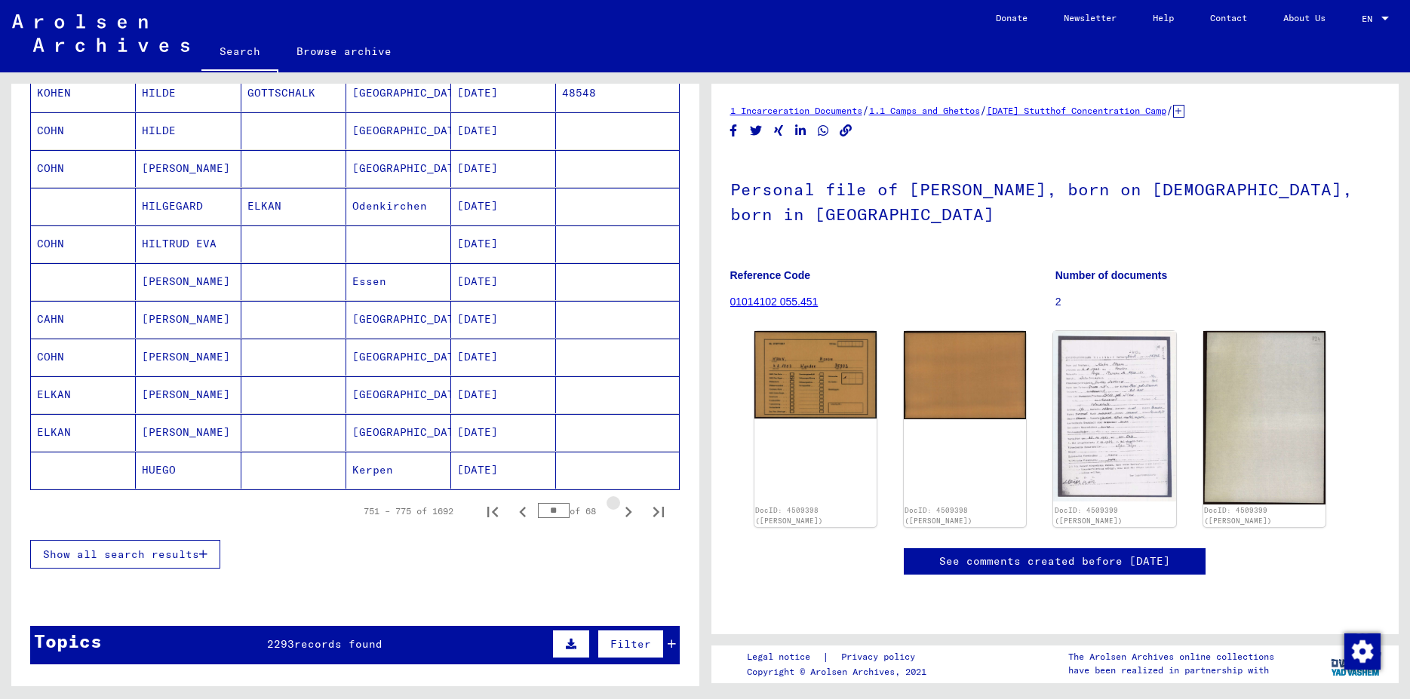
click at [618, 512] on icon "Next page" at bounding box center [628, 512] width 21 height 21
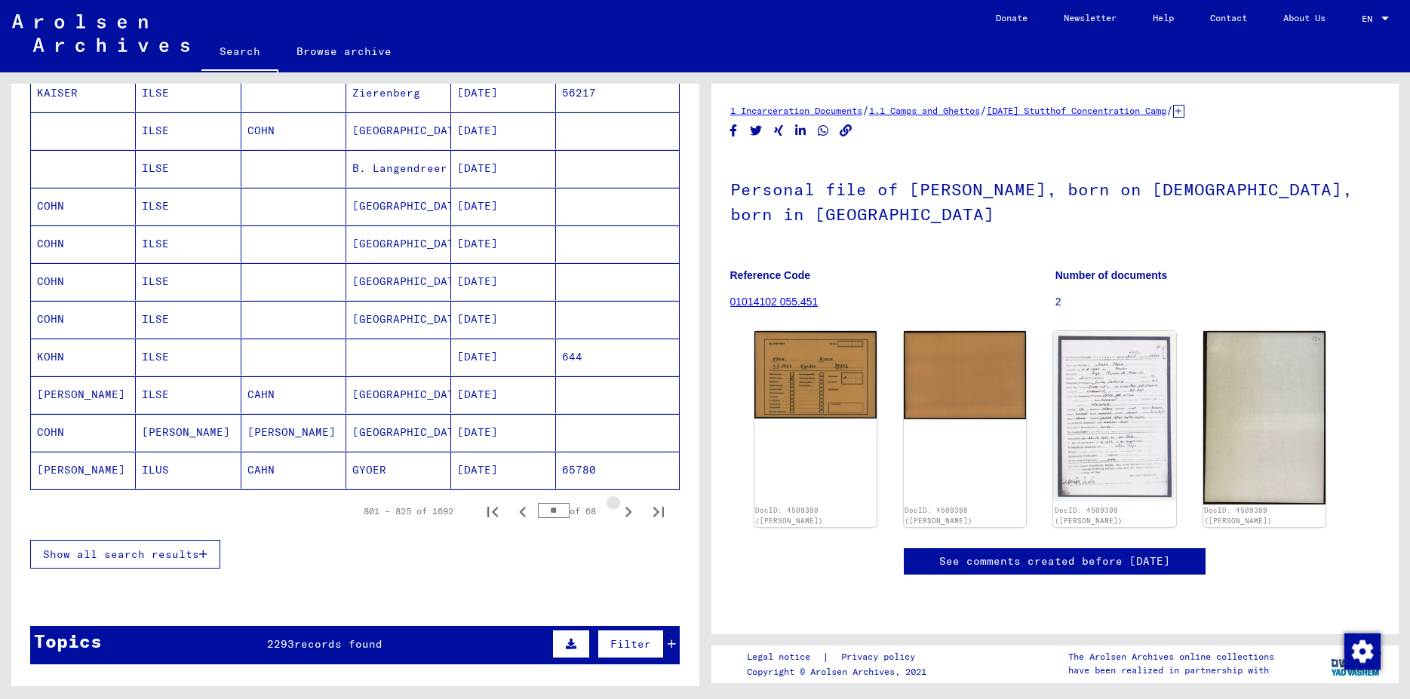
click at [618, 512] on icon "Next page" at bounding box center [628, 512] width 21 height 21
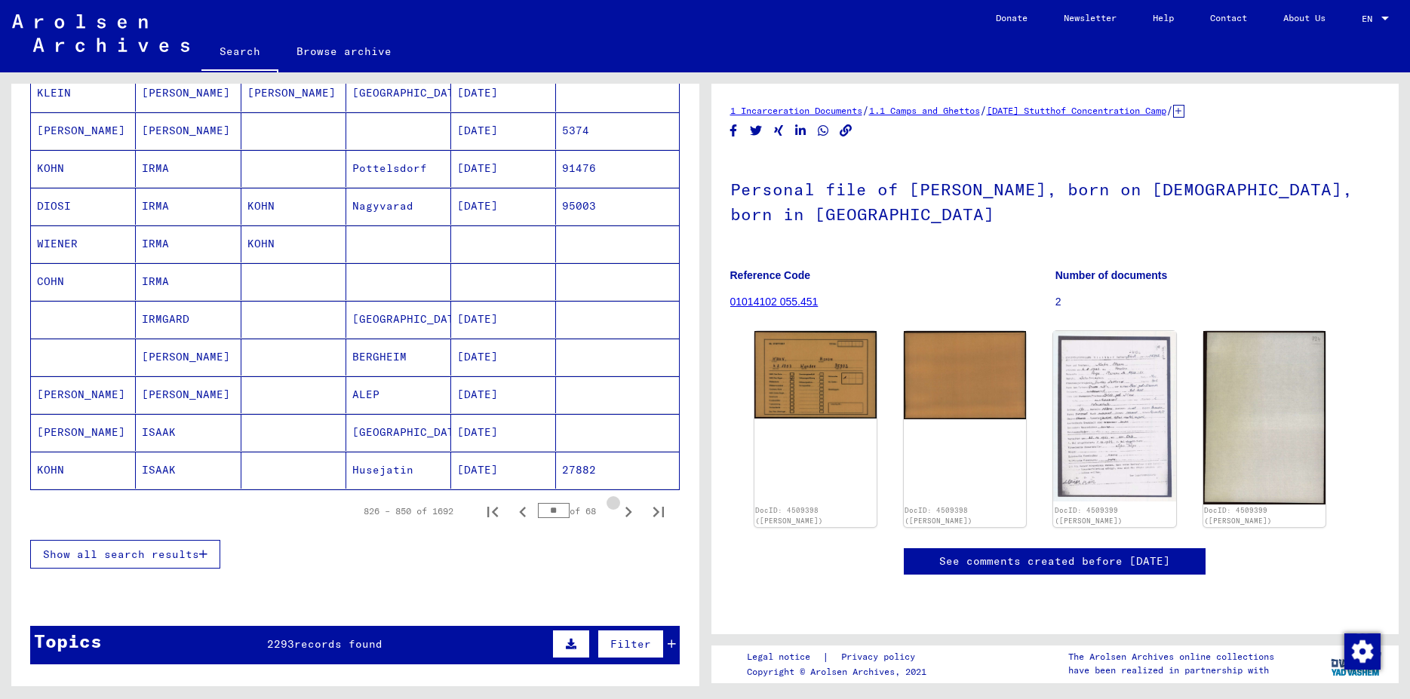
click at [618, 512] on icon "Next page" at bounding box center [628, 512] width 21 height 21
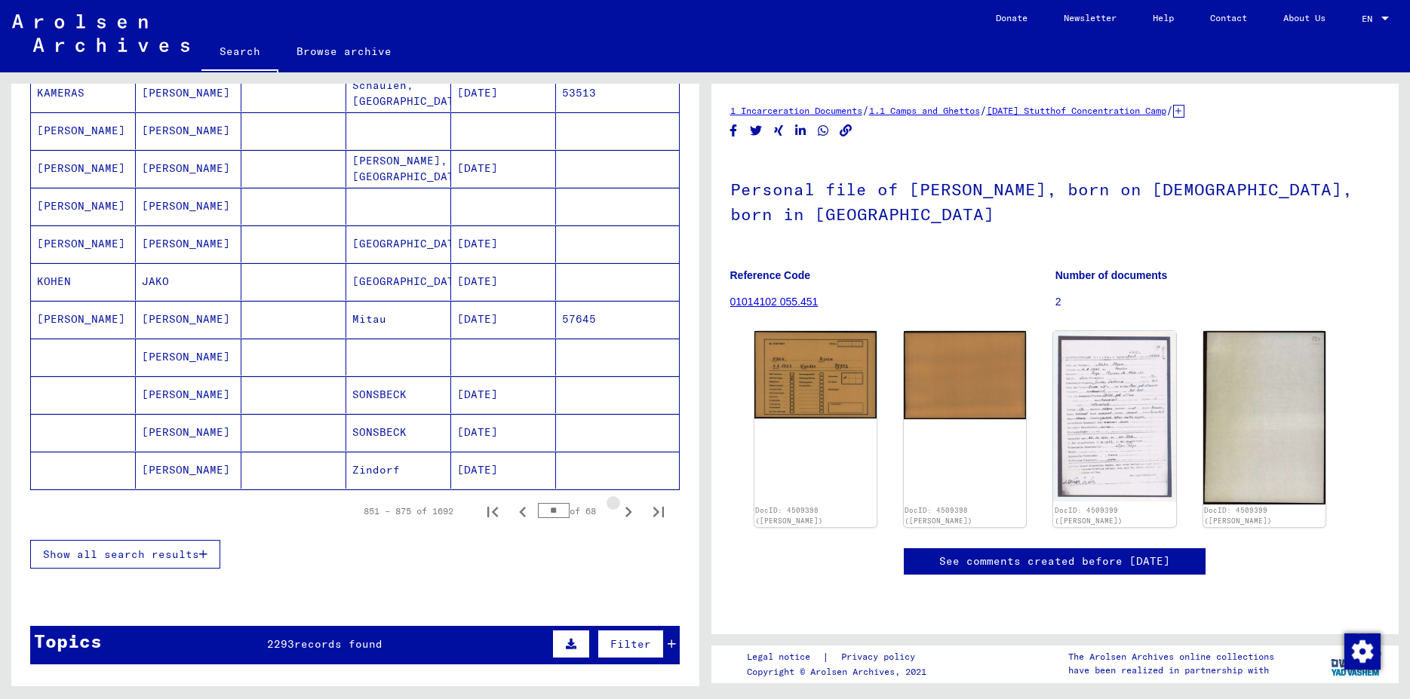
click at [618, 512] on icon "Next page" at bounding box center [628, 512] width 21 height 21
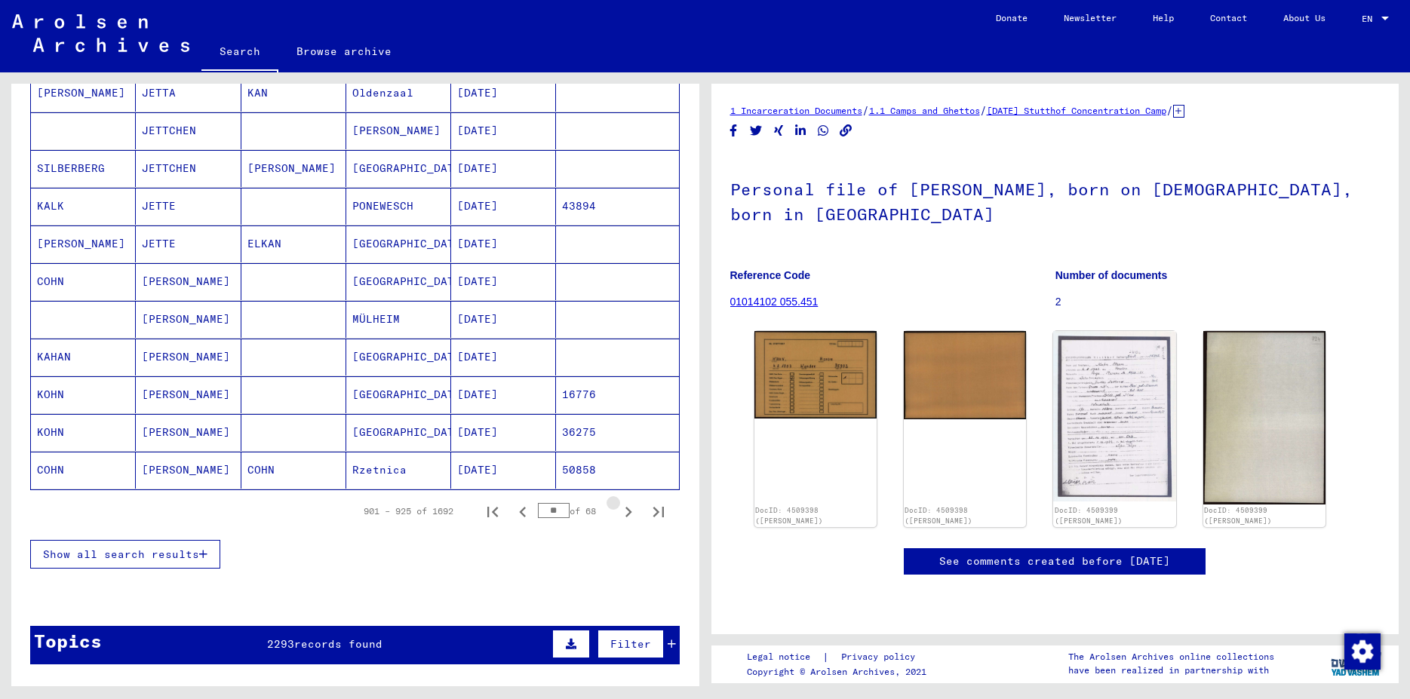
click at [618, 512] on icon "Next page" at bounding box center [628, 512] width 21 height 21
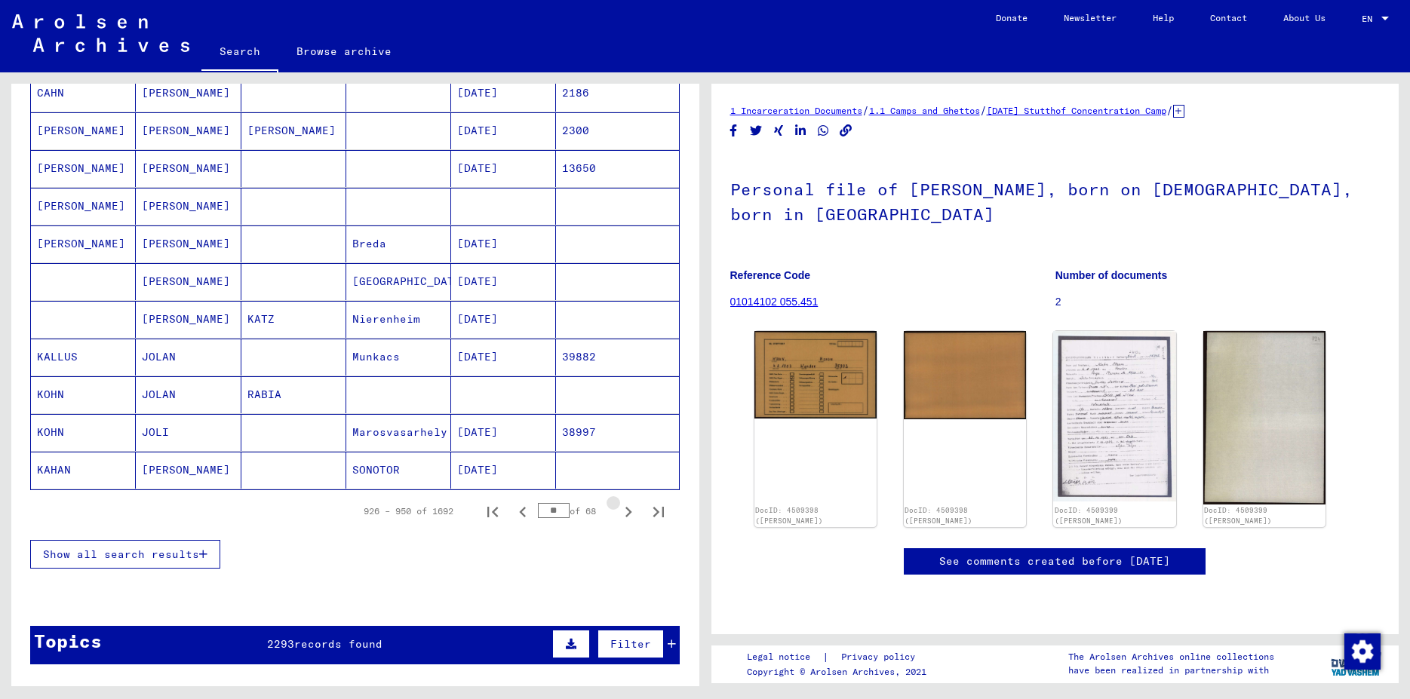
click at [618, 512] on icon "Next page" at bounding box center [628, 512] width 21 height 21
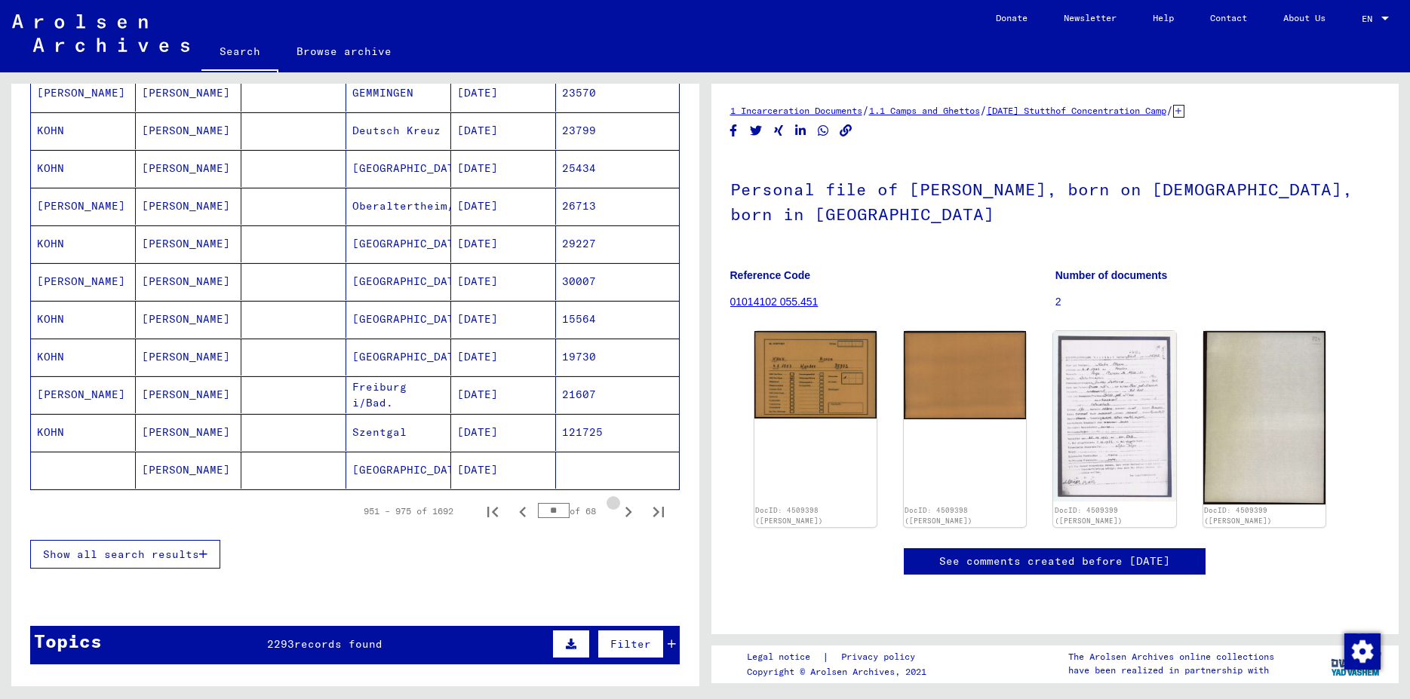
click at [618, 512] on icon "Next page" at bounding box center [628, 512] width 21 height 21
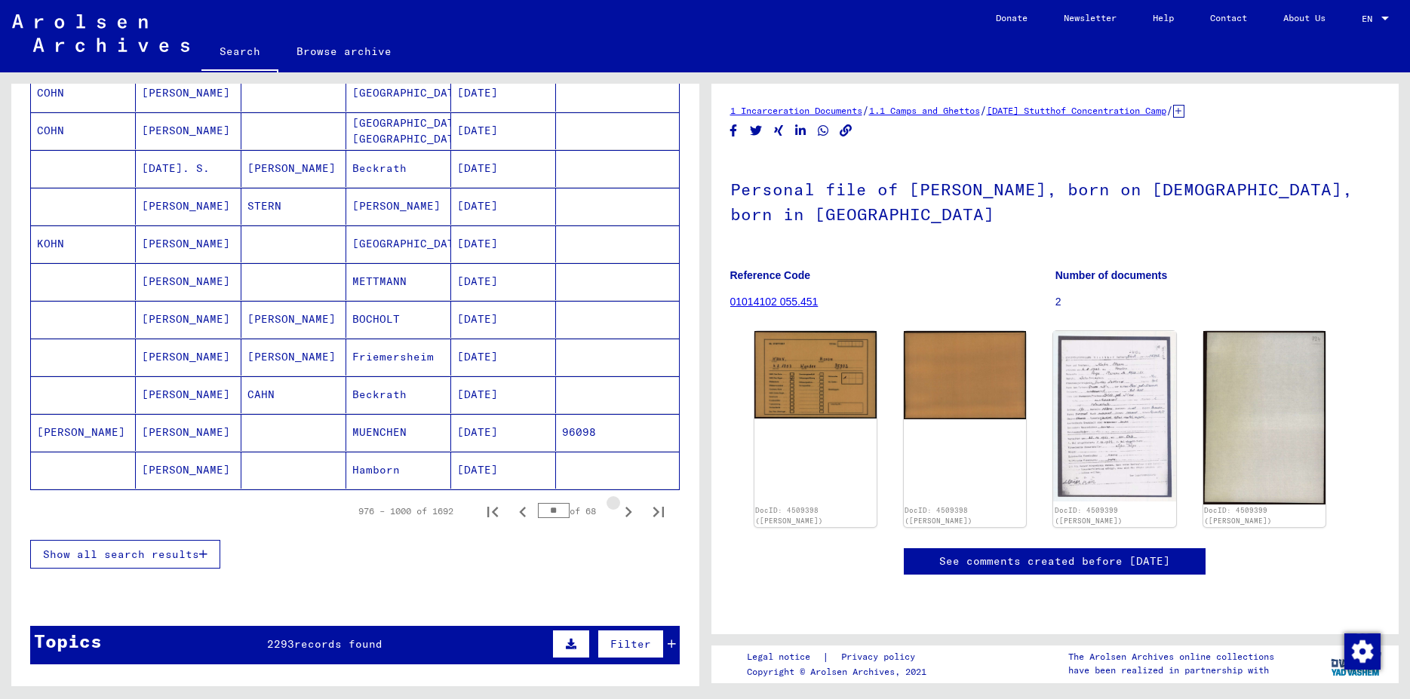
click at [618, 511] on icon "Next page" at bounding box center [628, 512] width 21 height 21
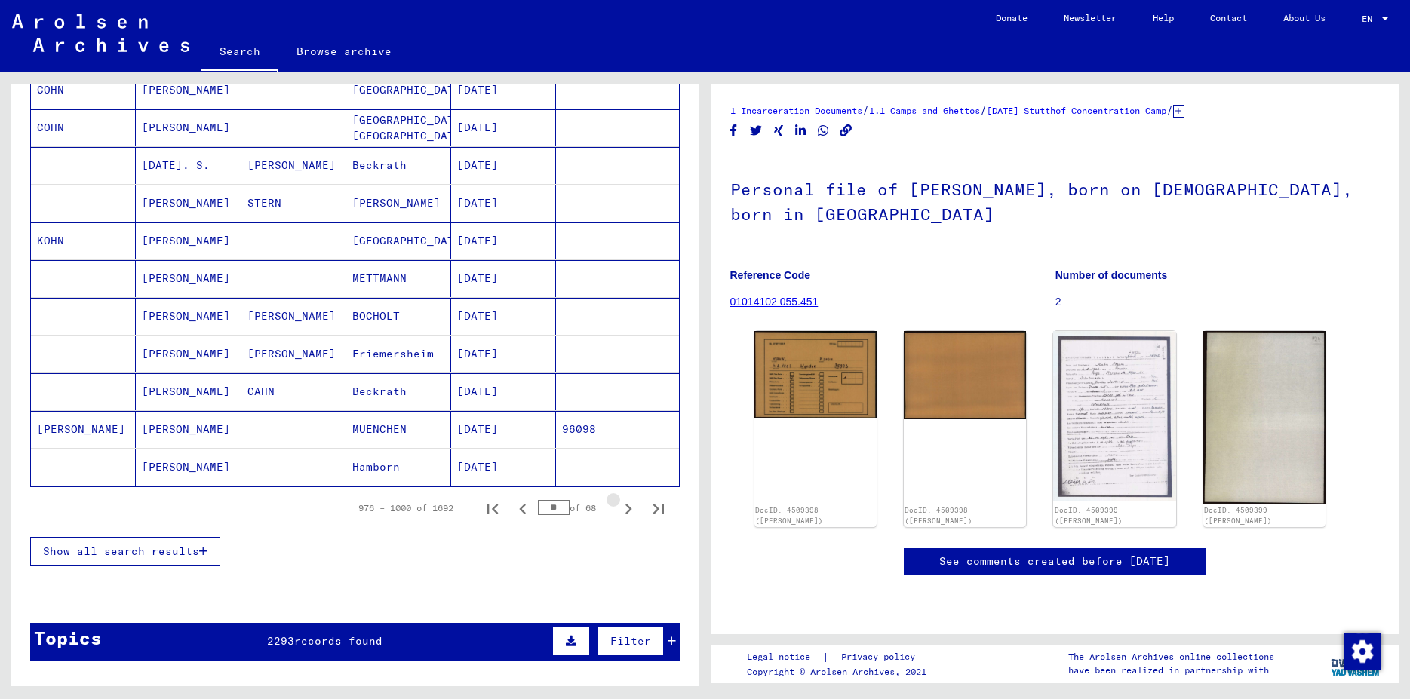
click at [618, 511] on icon "Next page" at bounding box center [628, 509] width 21 height 21
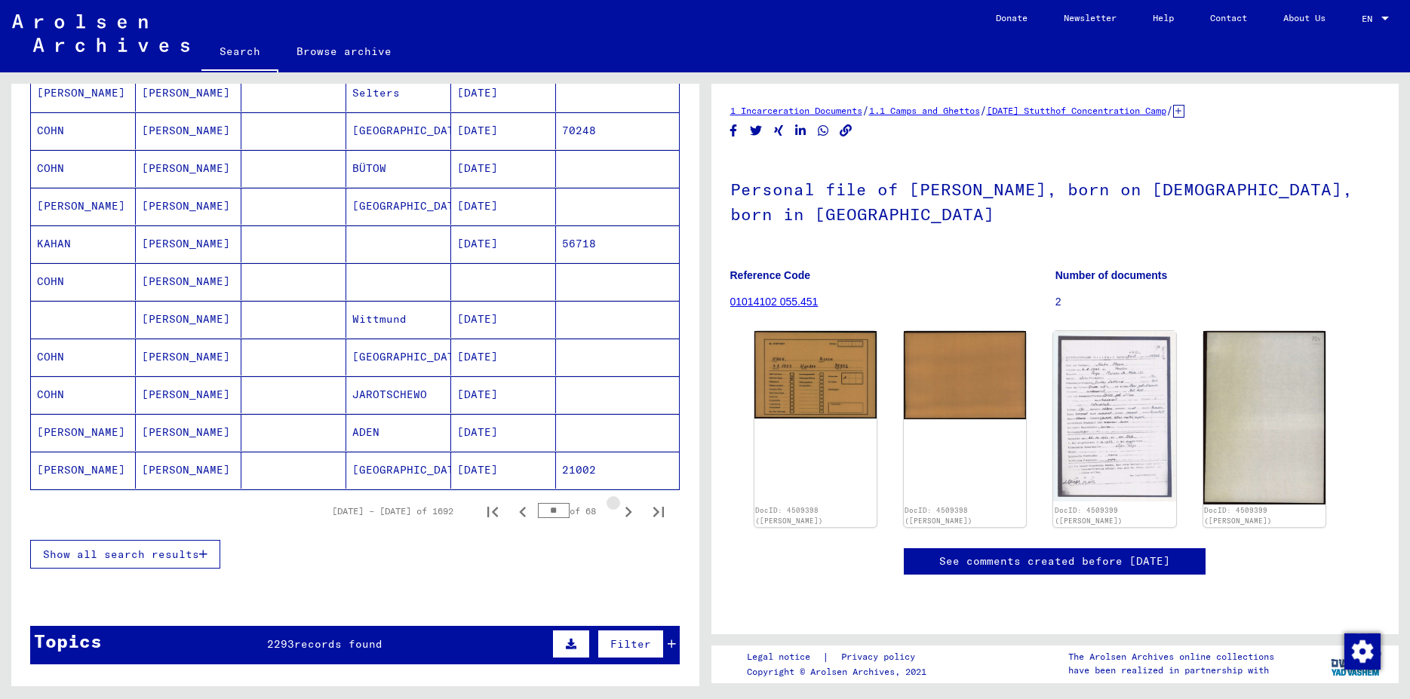
click at [618, 511] on icon "Next page" at bounding box center [628, 512] width 21 height 21
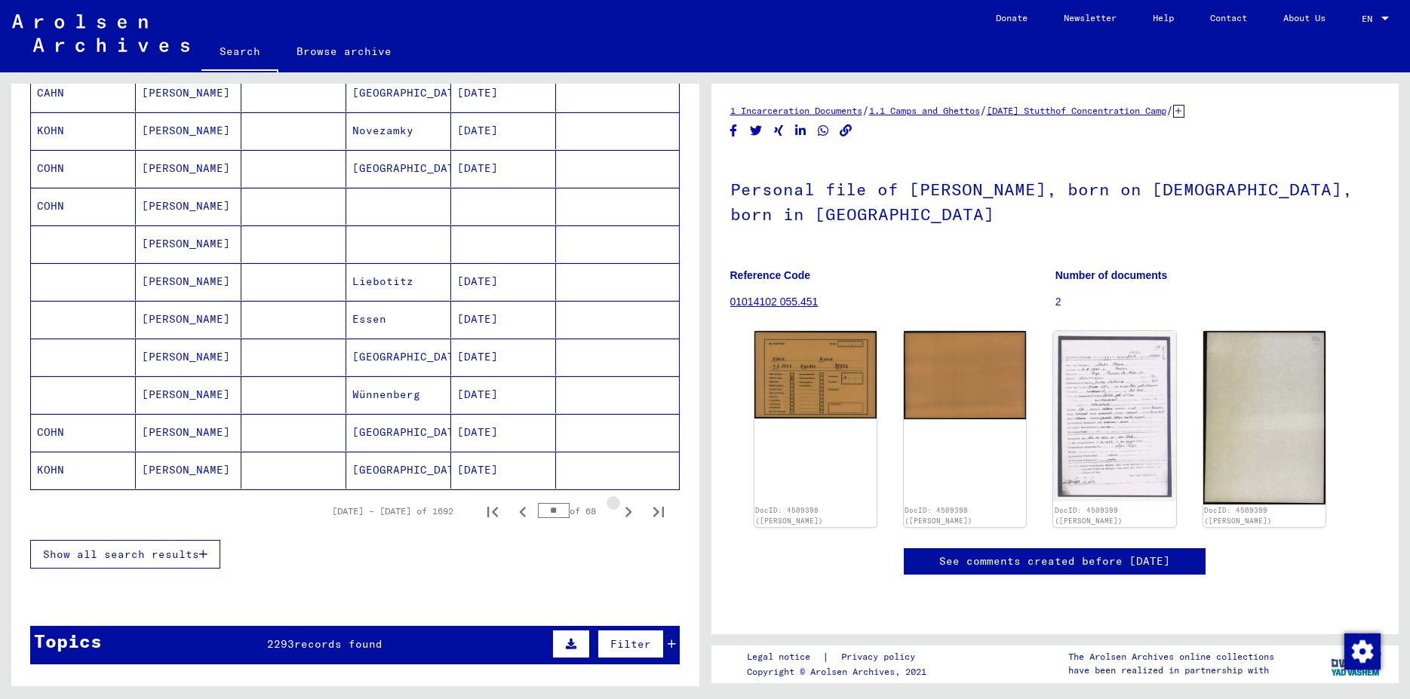
click at [618, 511] on icon "Next page" at bounding box center [628, 512] width 21 height 21
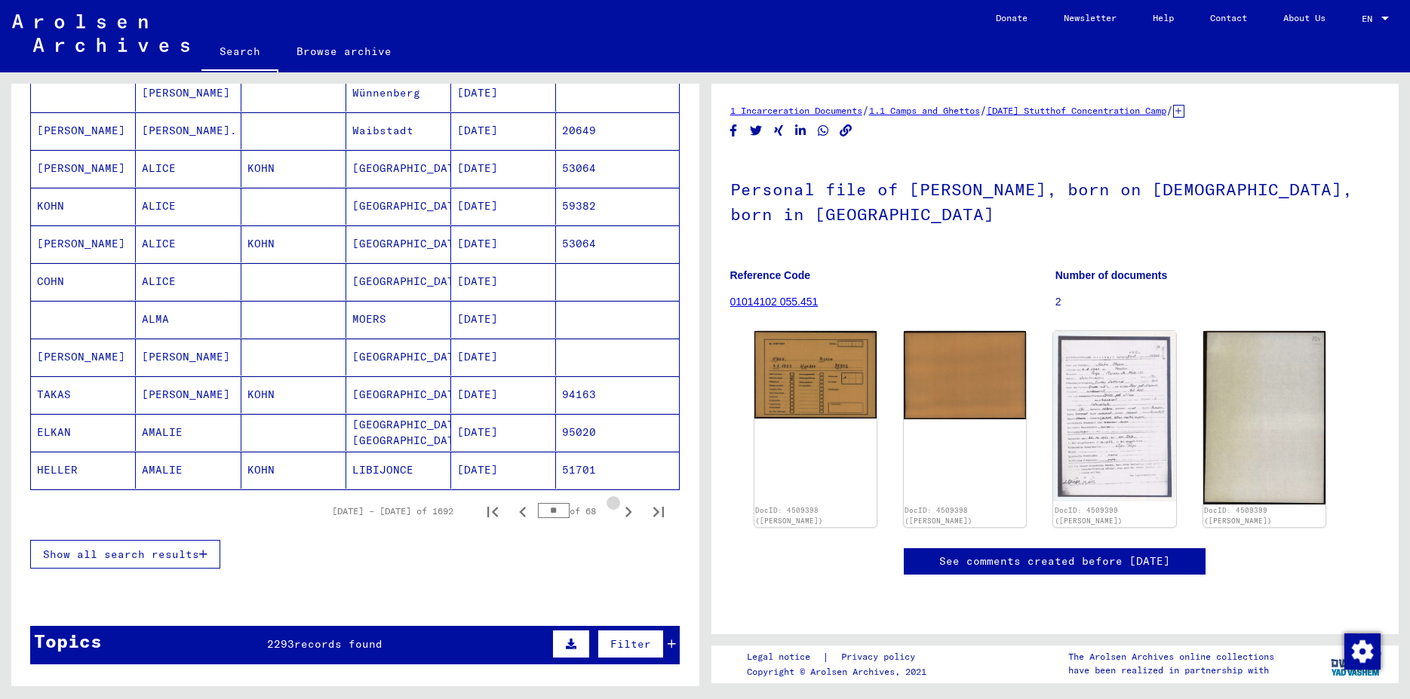
click at [618, 511] on icon "Next page" at bounding box center [628, 512] width 21 height 21
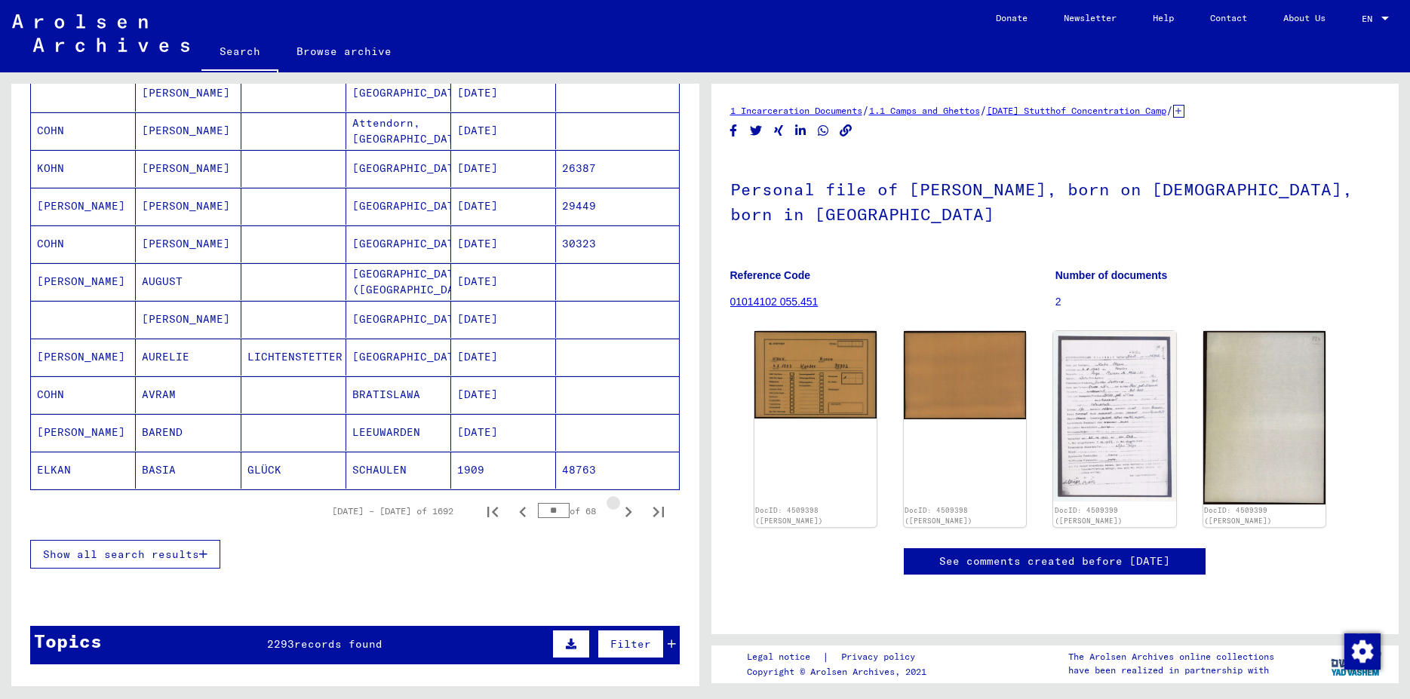
click at [618, 511] on icon "Next page" at bounding box center [628, 512] width 21 height 21
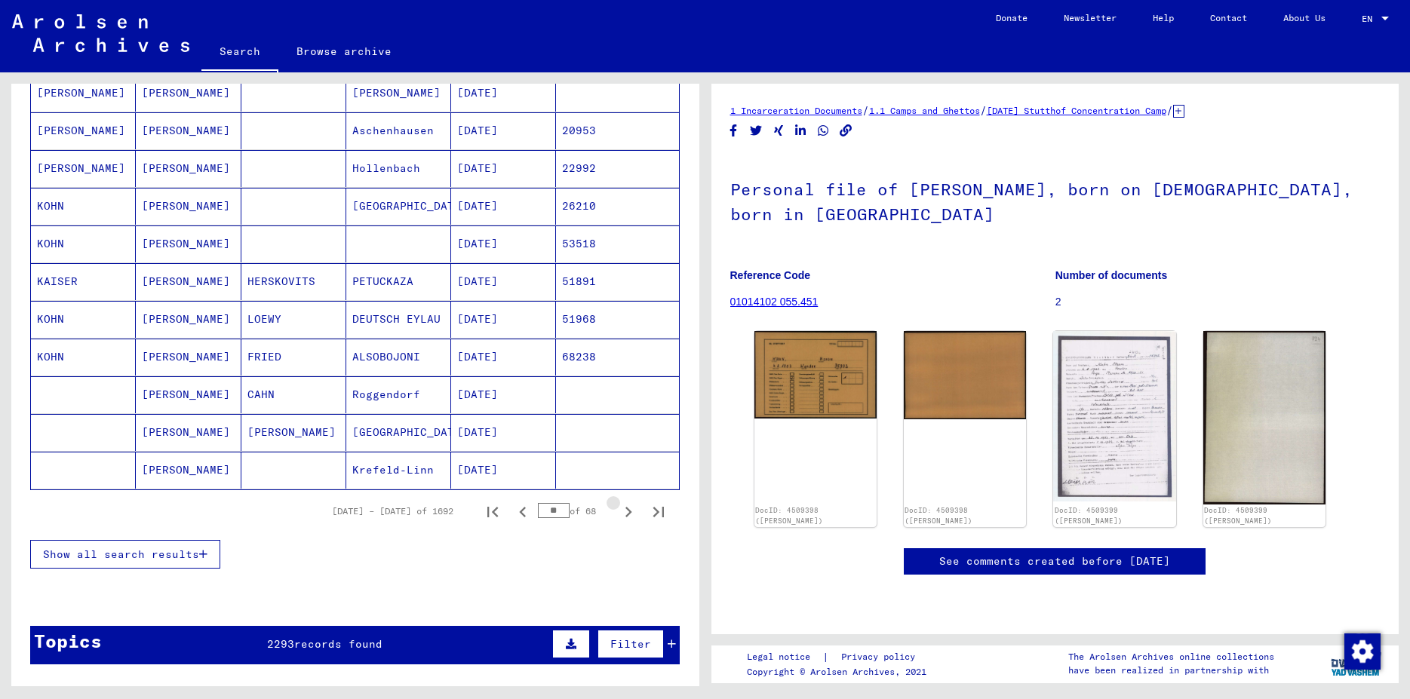
click at [618, 510] on icon "Next page" at bounding box center [628, 512] width 21 height 21
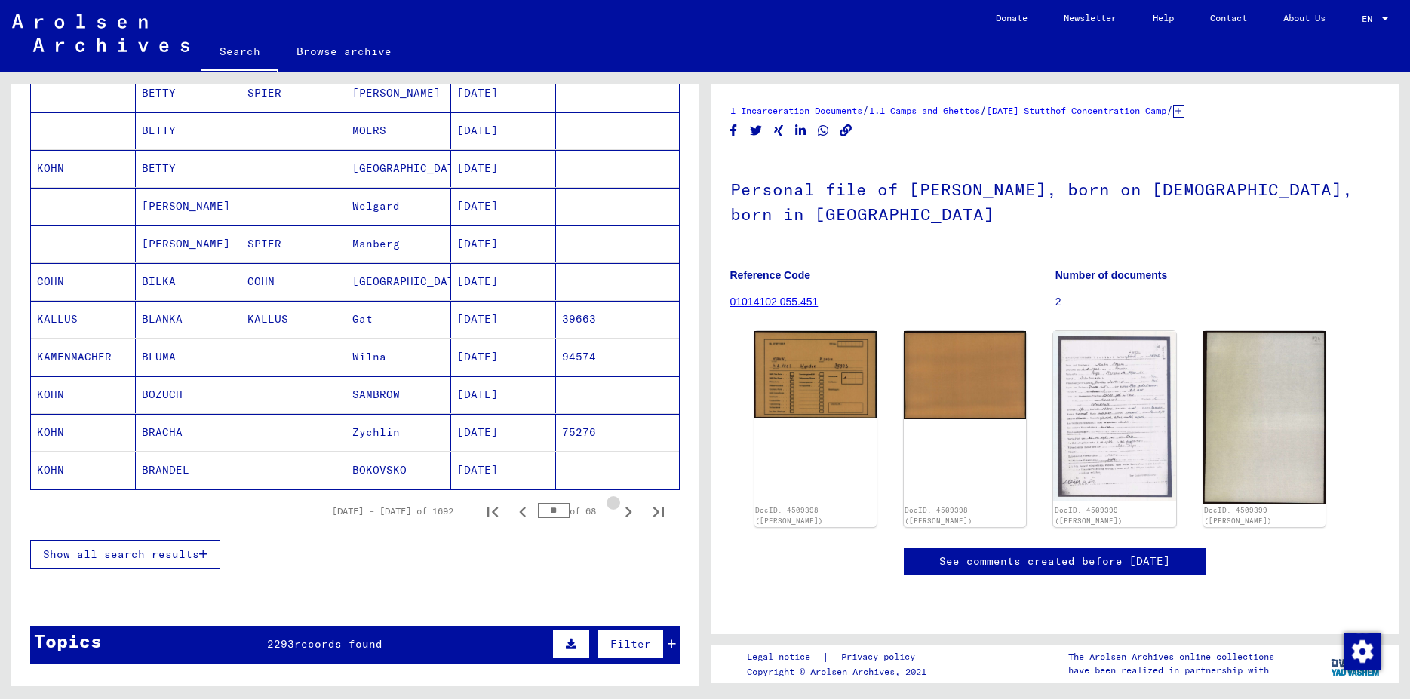
click at [618, 510] on icon "Next page" at bounding box center [628, 512] width 21 height 21
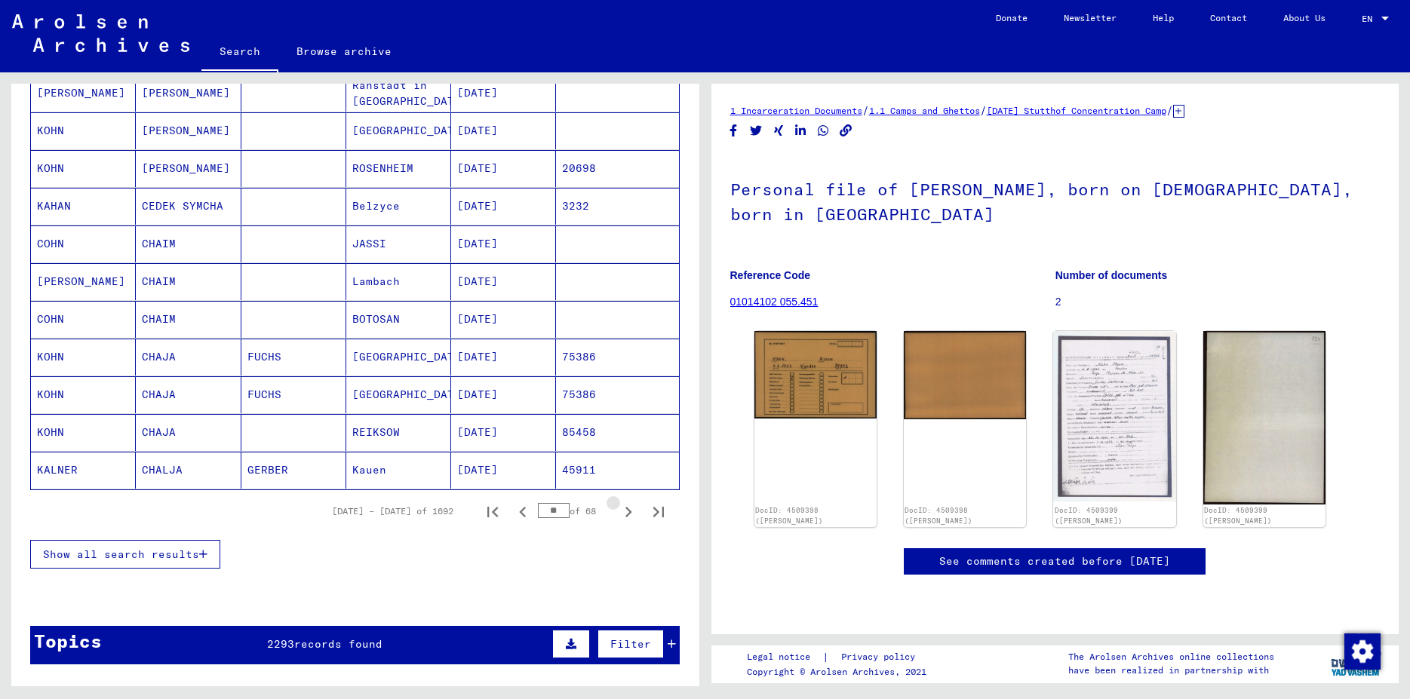
click at [618, 510] on icon "Next page" at bounding box center [628, 512] width 21 height 21
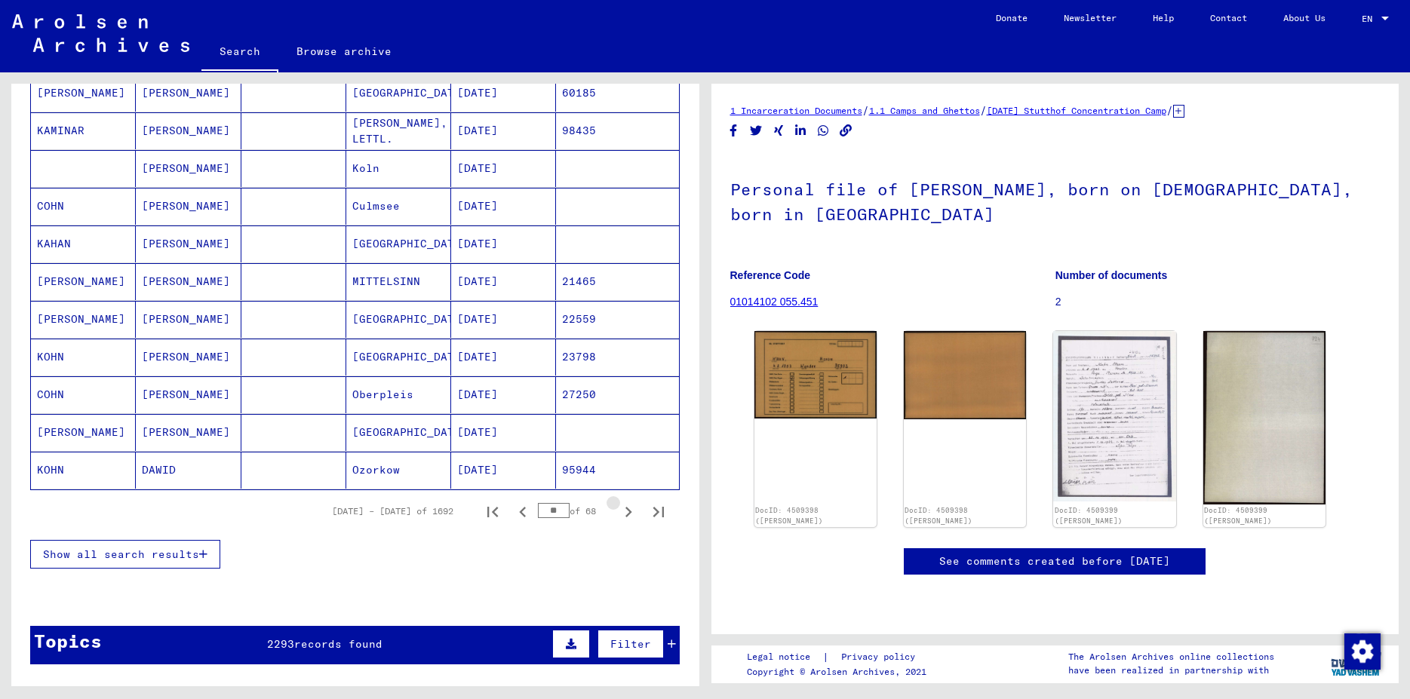
click at [618, 510] on icon "Next page" at bounding box center [628, 512] width 21 height 21
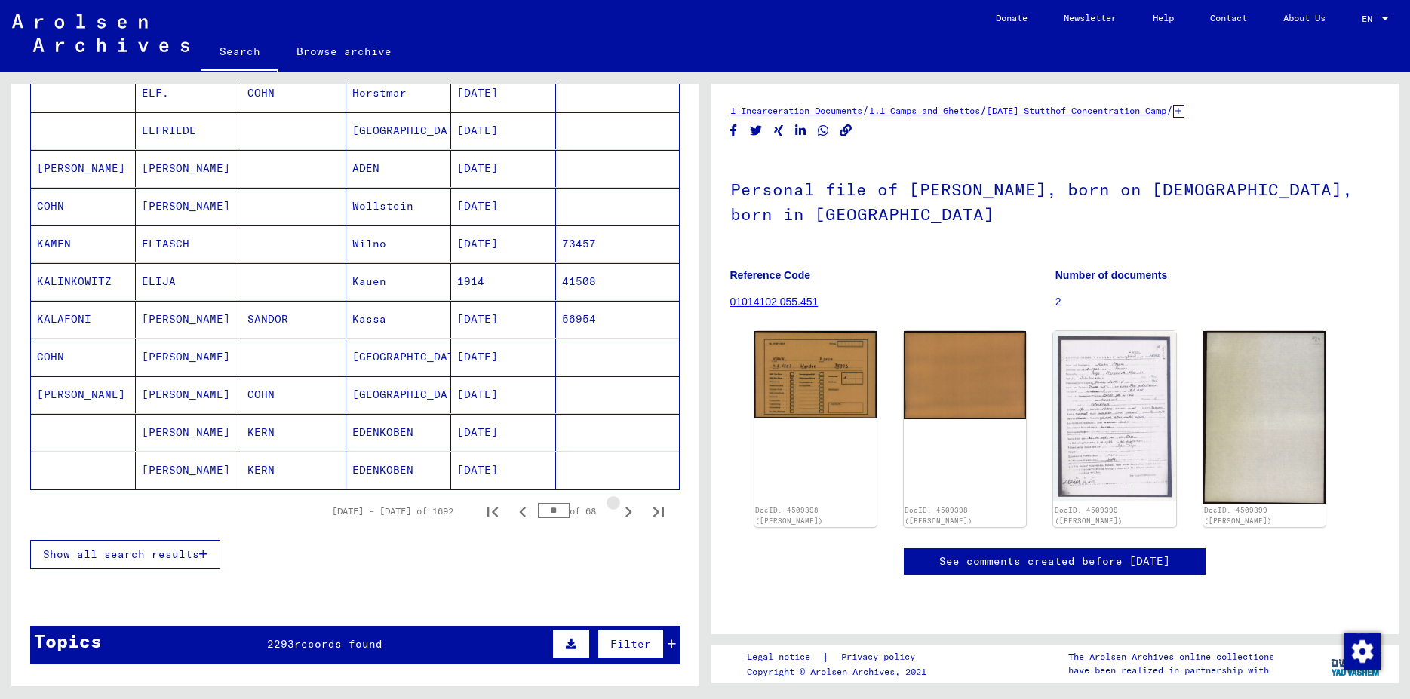
click at [618, 510] on icon "Next page" at bounding box center [628, 512] width 21 height 21
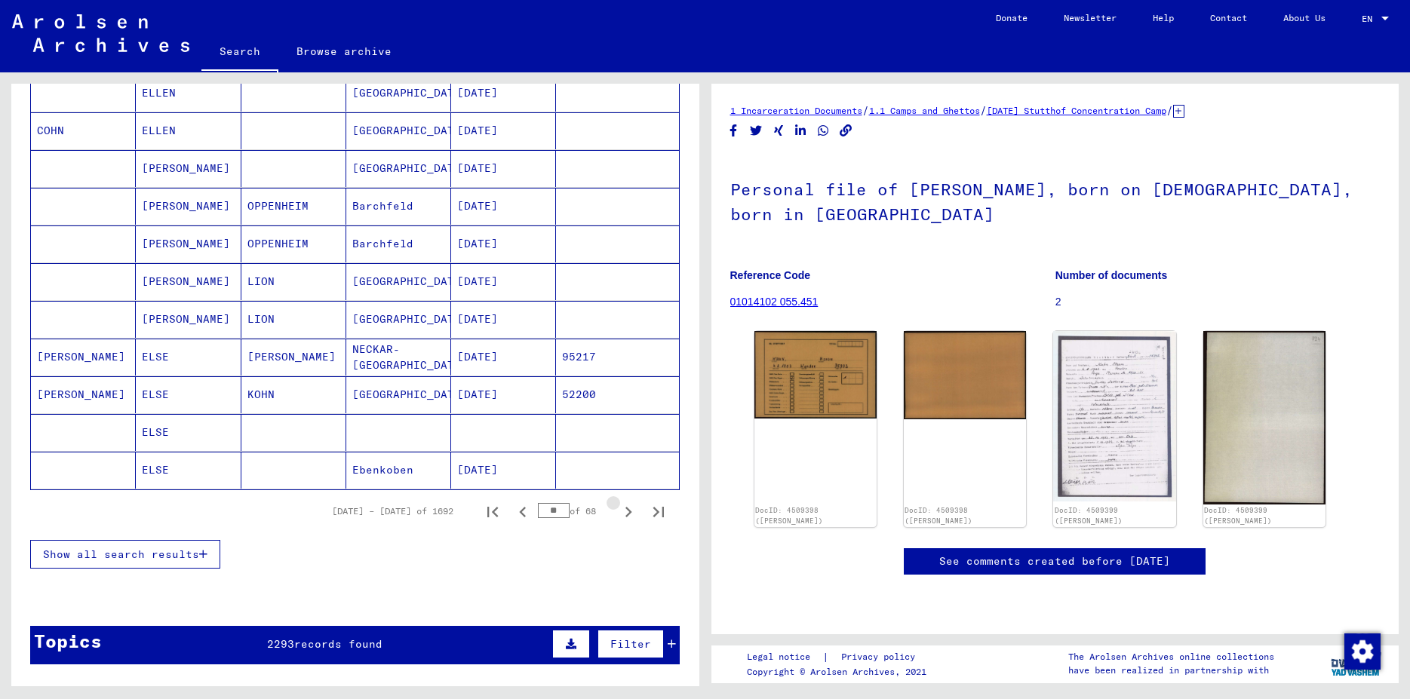
click at [618, 510] on icon "Next page" at bounding box center [628, 512] width 21 height 21
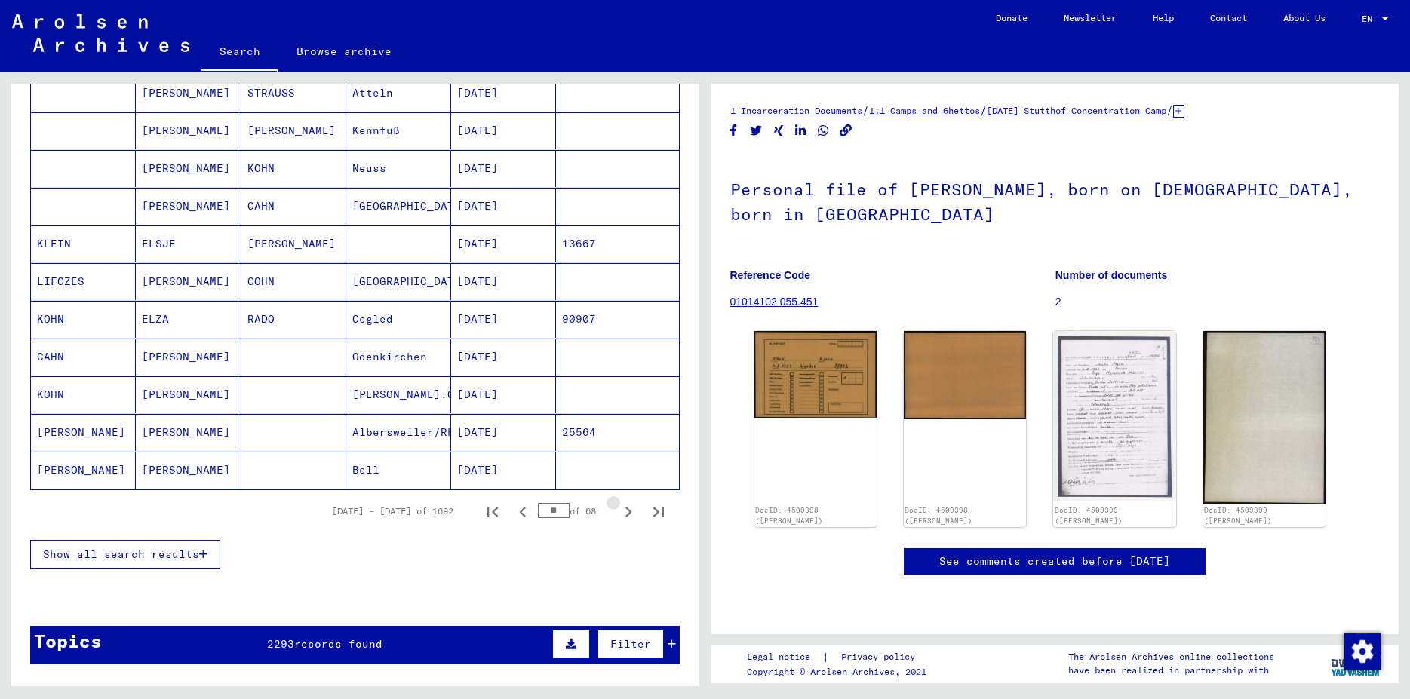
click at [618, 510] on icon "Next page" at bounding box center [628, 512] width 21 height 21
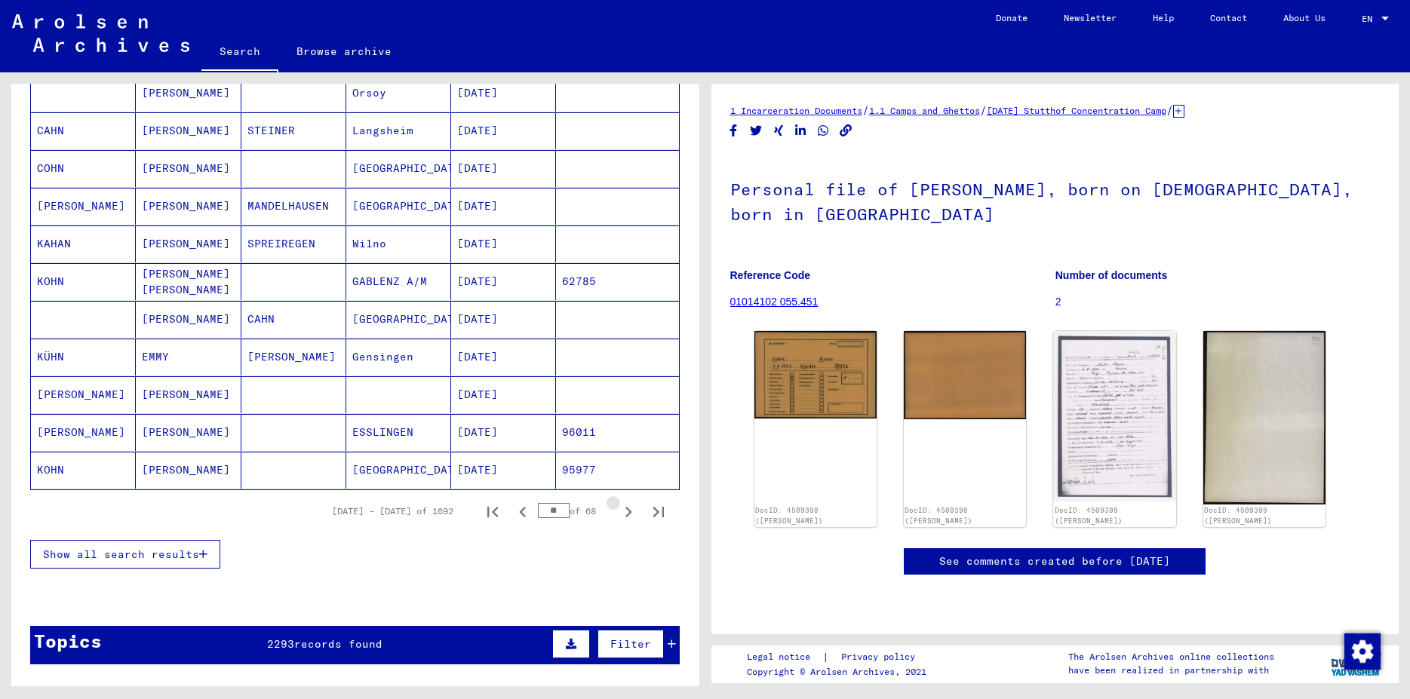
click at [618, 510] on icon "Next page" at bounding box center [628, 512] width 21 height 21
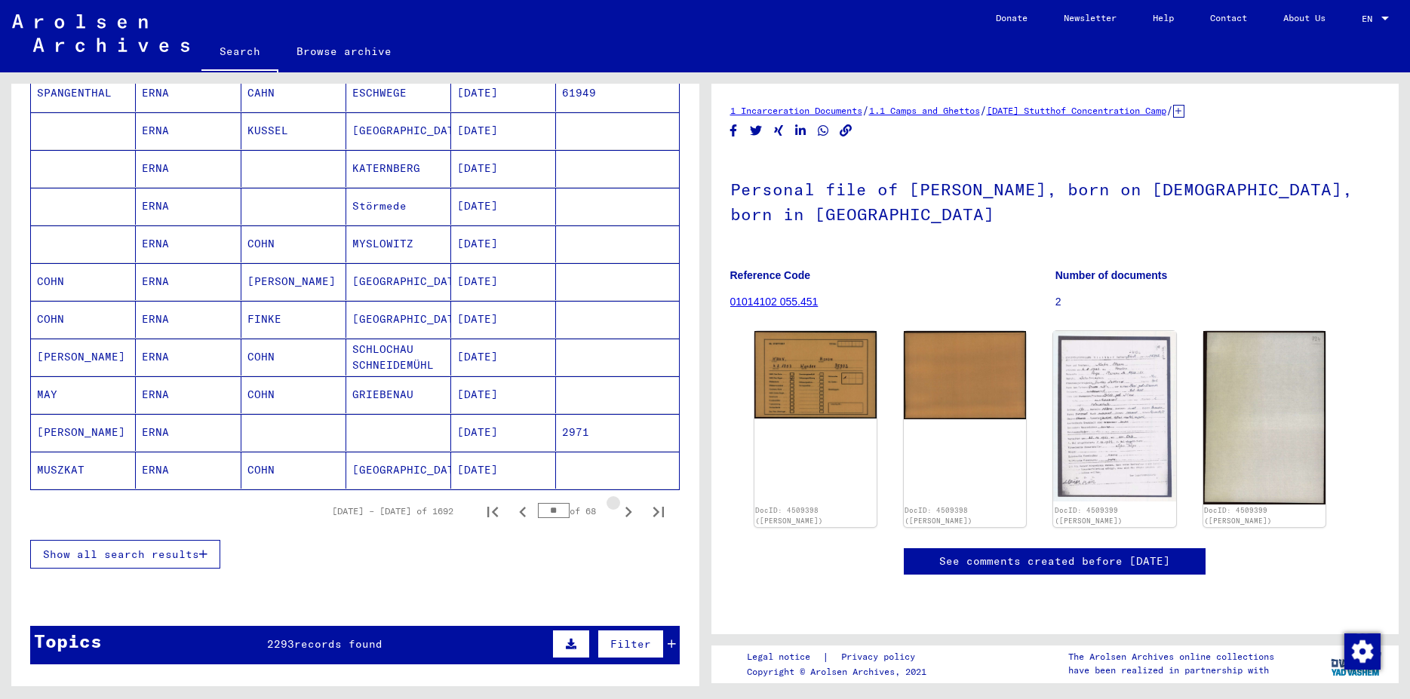
click at [618, 510] on icon "Next page" at bounding box center [628, 512] width 21 height 21
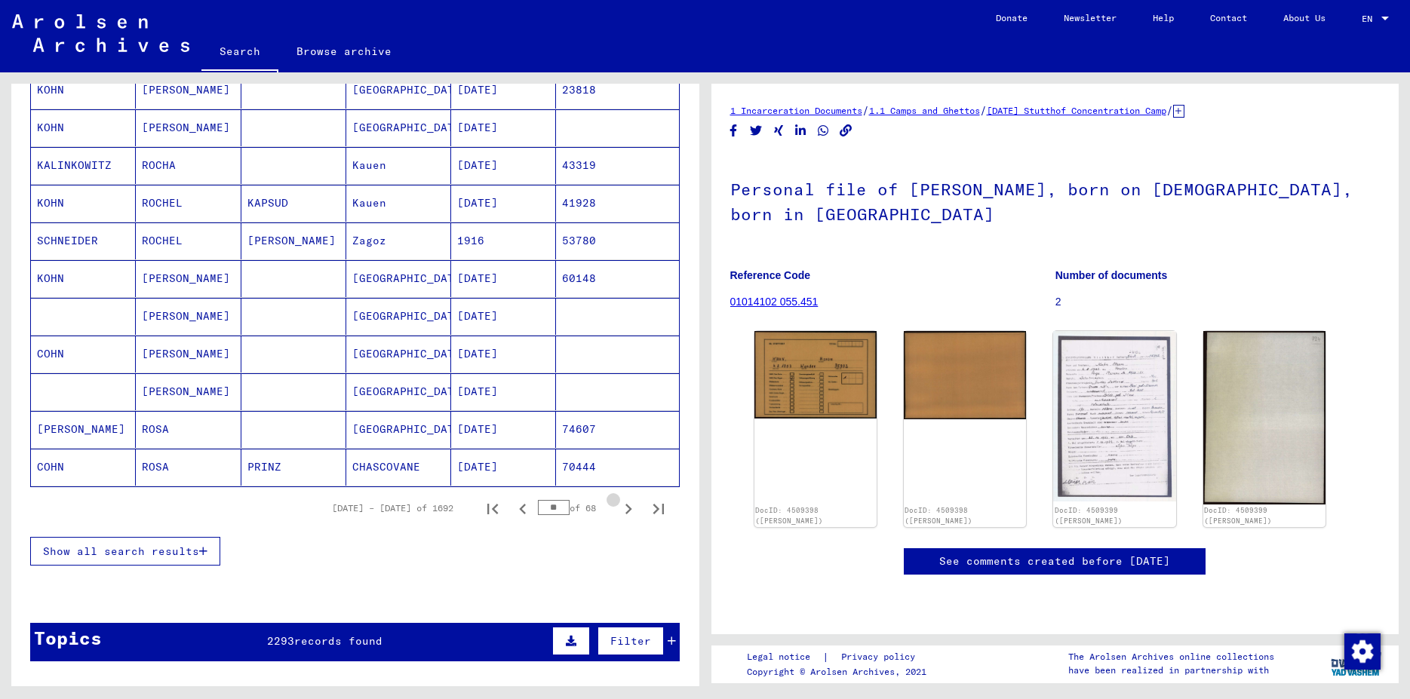
click at [618, 510] on icon "Next page" at bounding box center [628, 509] width 21 height 21
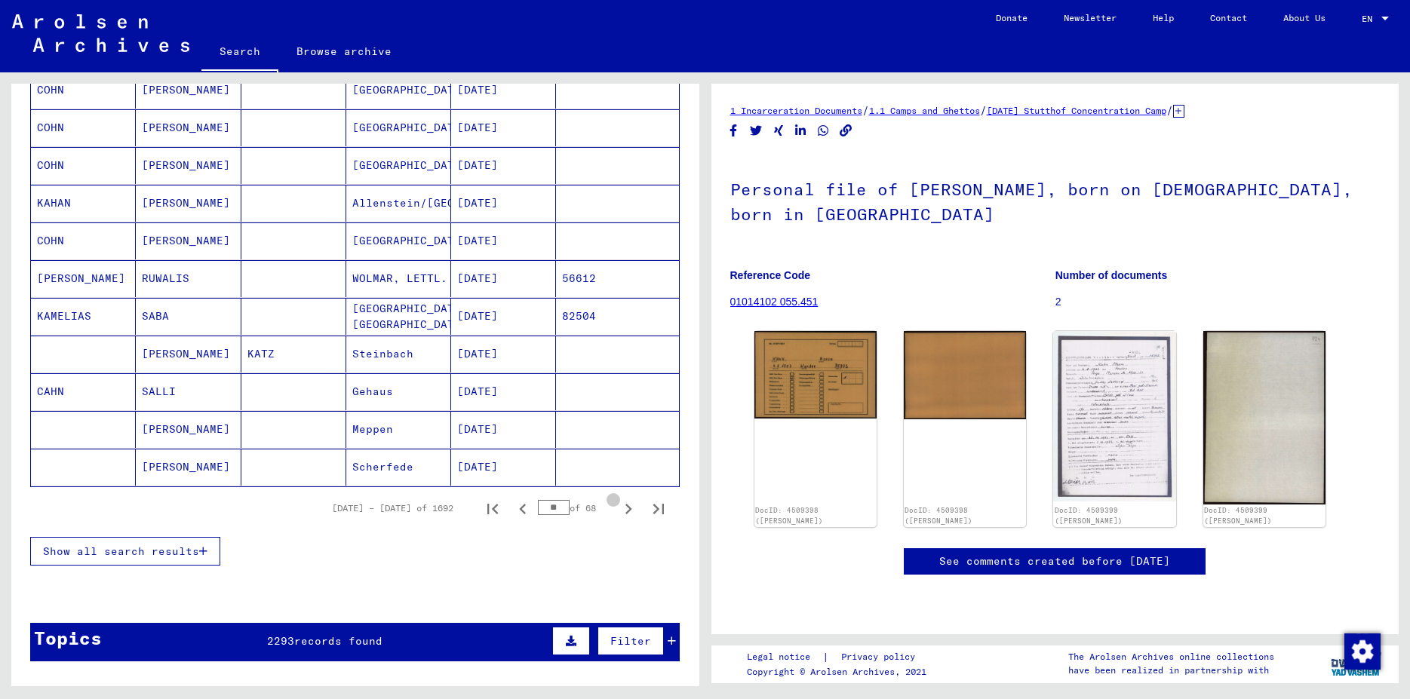
click at [618, 510] on icon "Next page" at bounding box center [628, 509] width 21 height 21
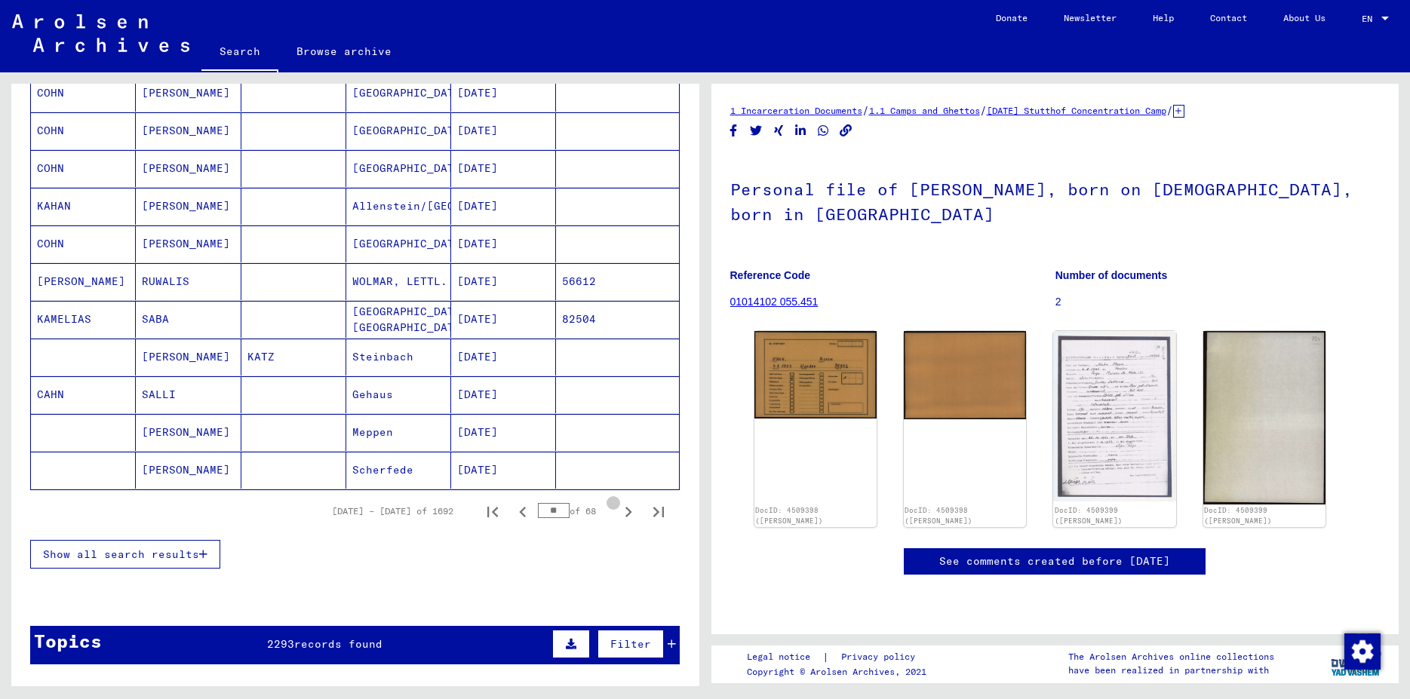
click at [618, 510] on icon "Next page" at bounding box center [628, 512] width 21 height 21
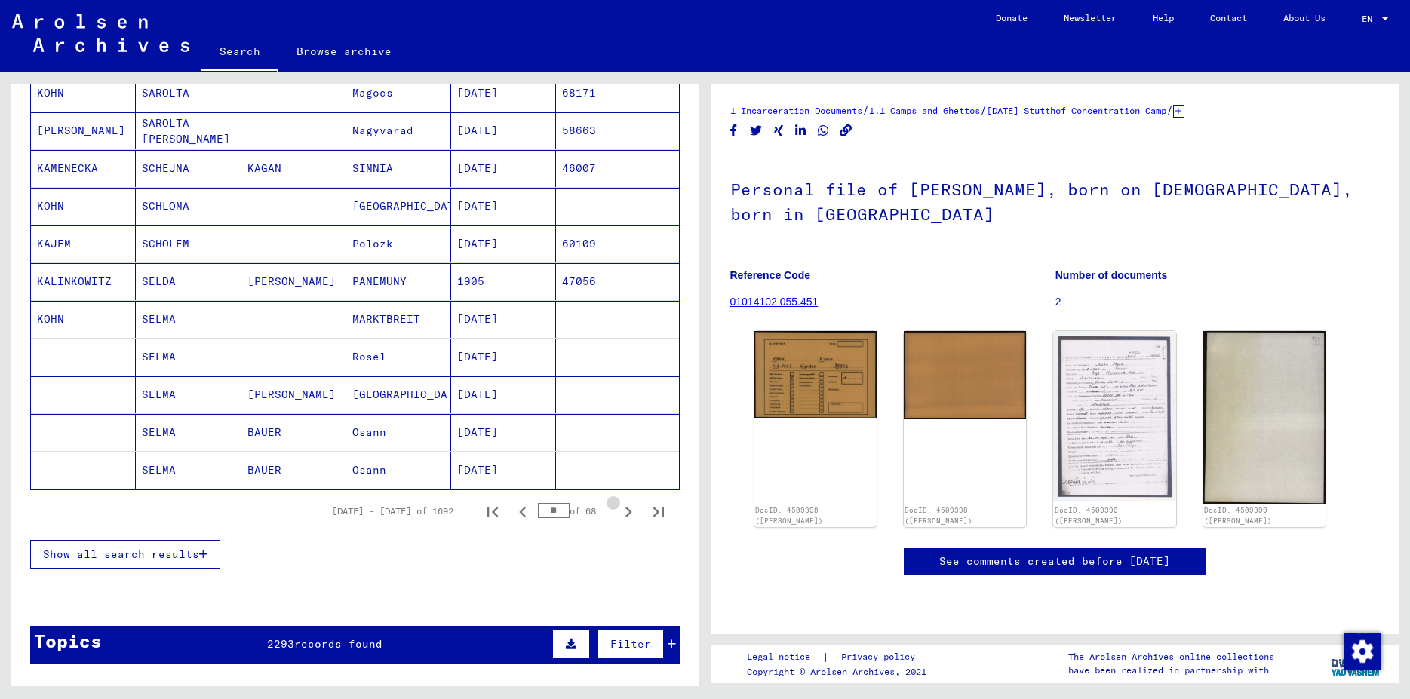
click at [618, 510] on icon "Next page" at bounding box center [628, 512] width 21 height 21
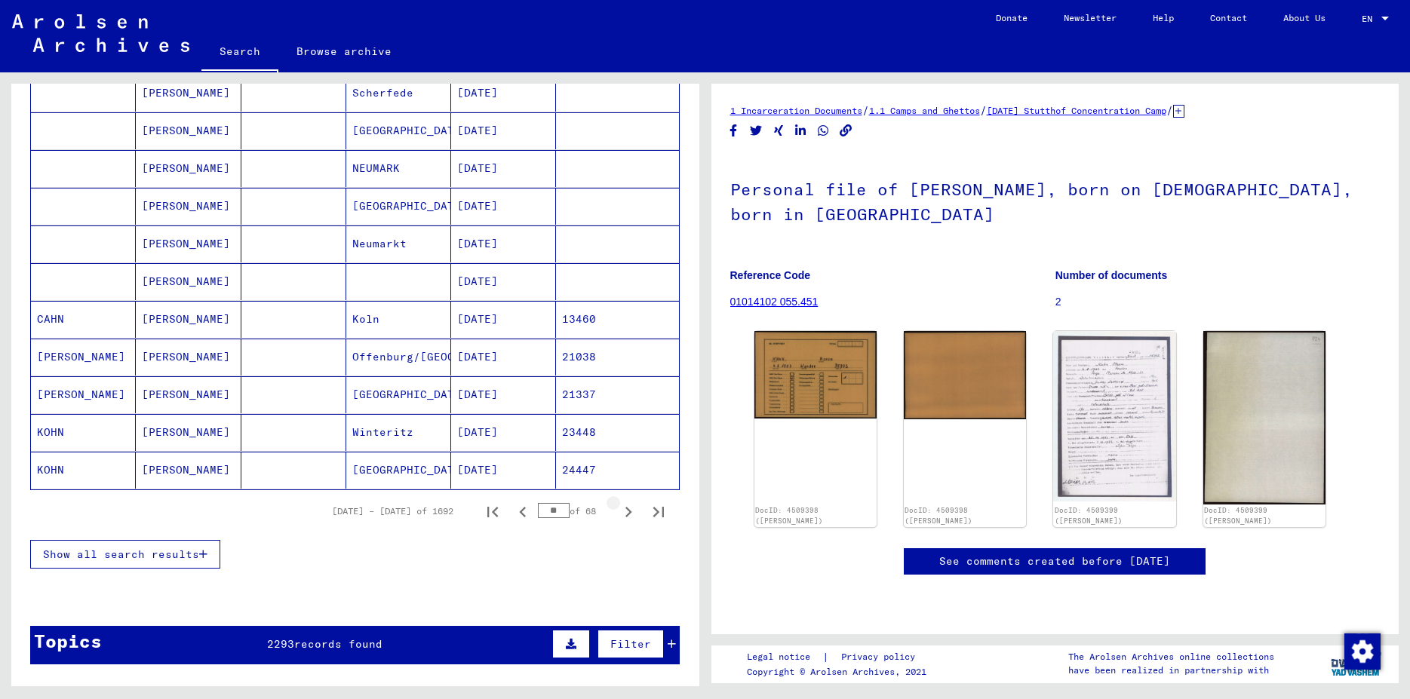
click at [618, 510] on icon "Next page" at bounding box center [628, 512] width 21 height 21
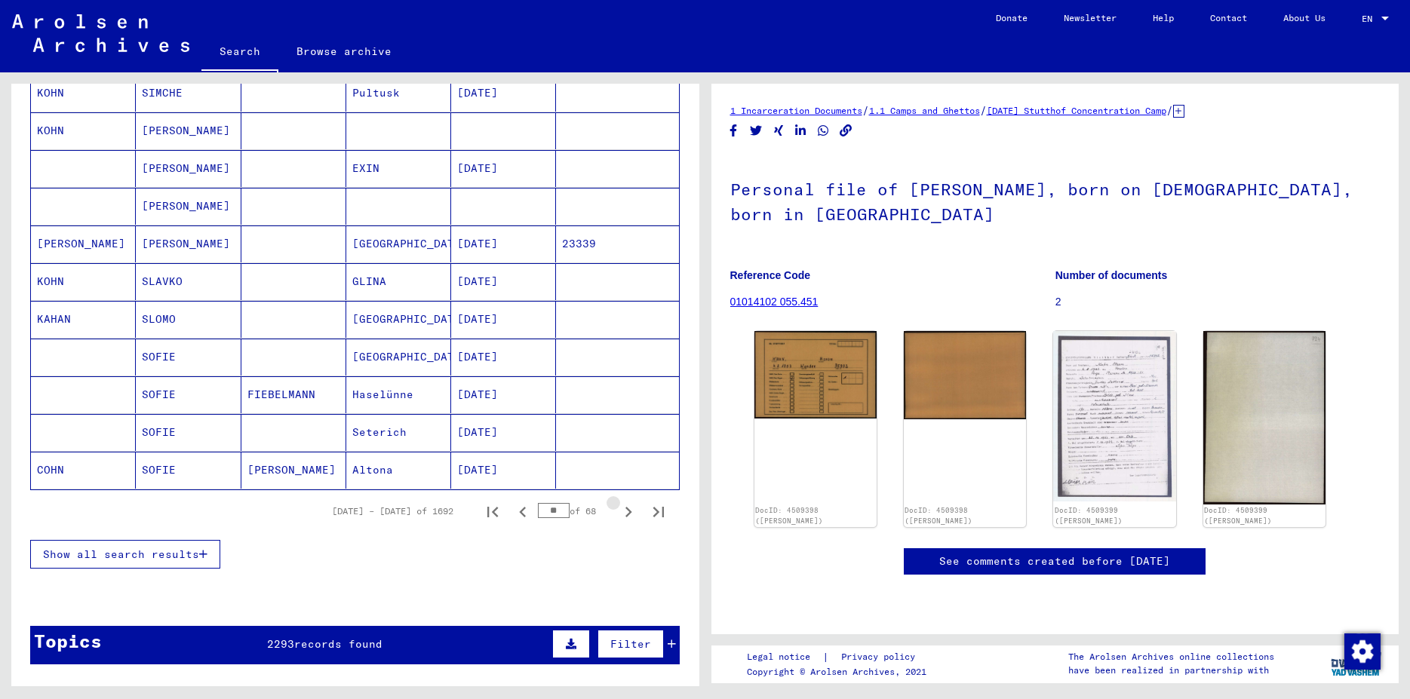
click at [618, 510] on icon "Next page" at bounding box center [628, 512] width 21 height 21
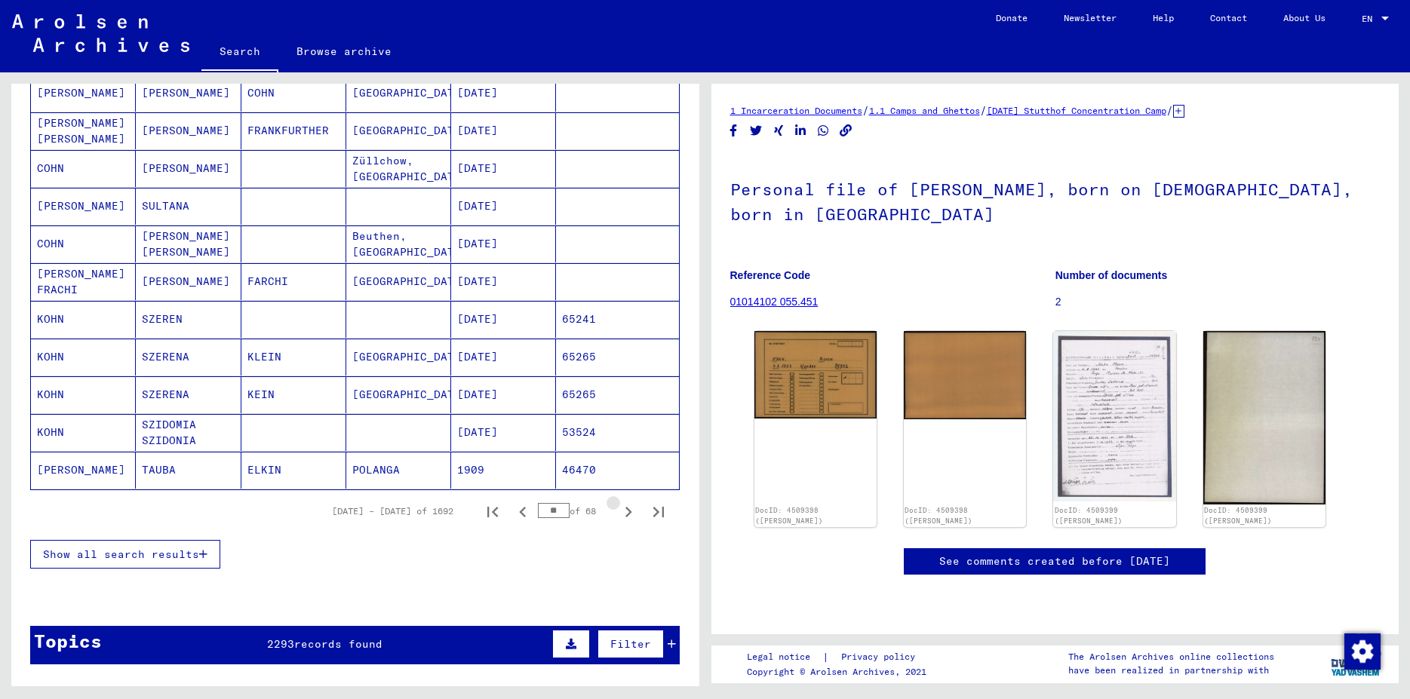
click at [618, 510] on icon "Next page" at bounding box center [628, 512] width 21 height 21
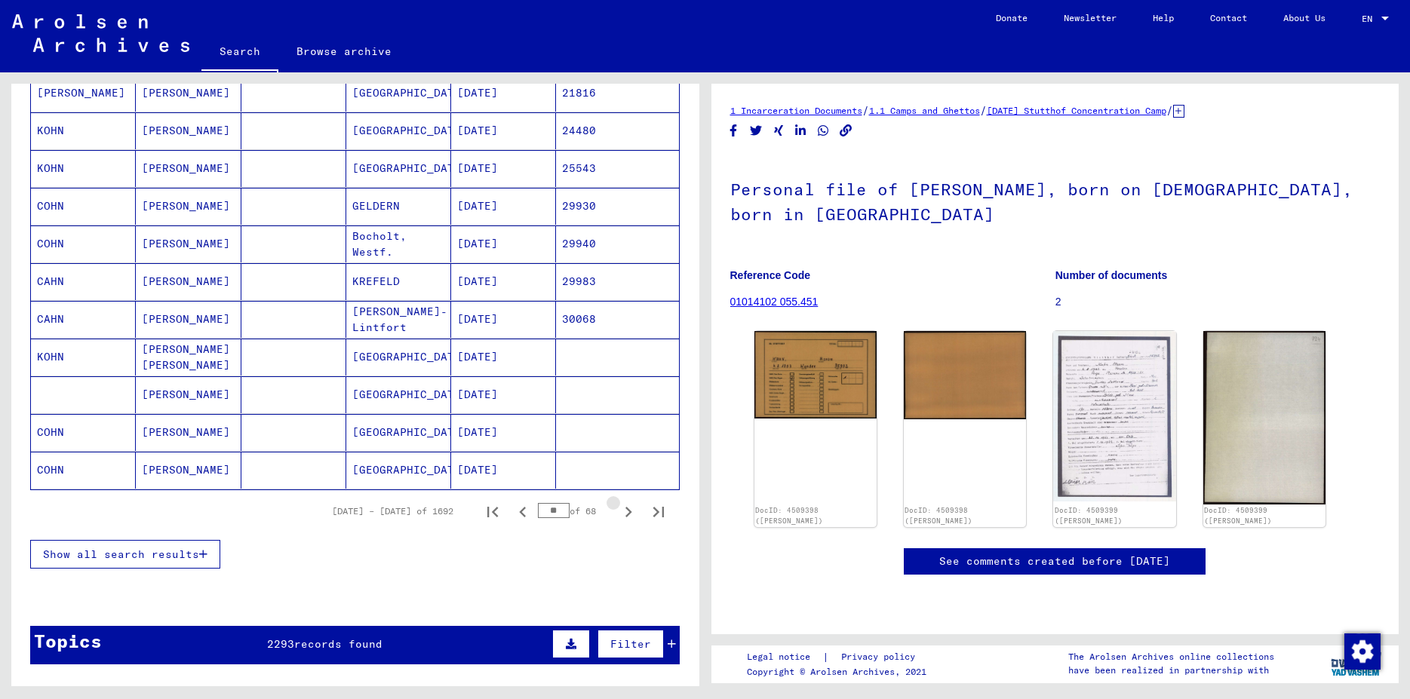
click at [618, 510] on icon "Next page" at bounding box center [628, 512] width 21 height 21
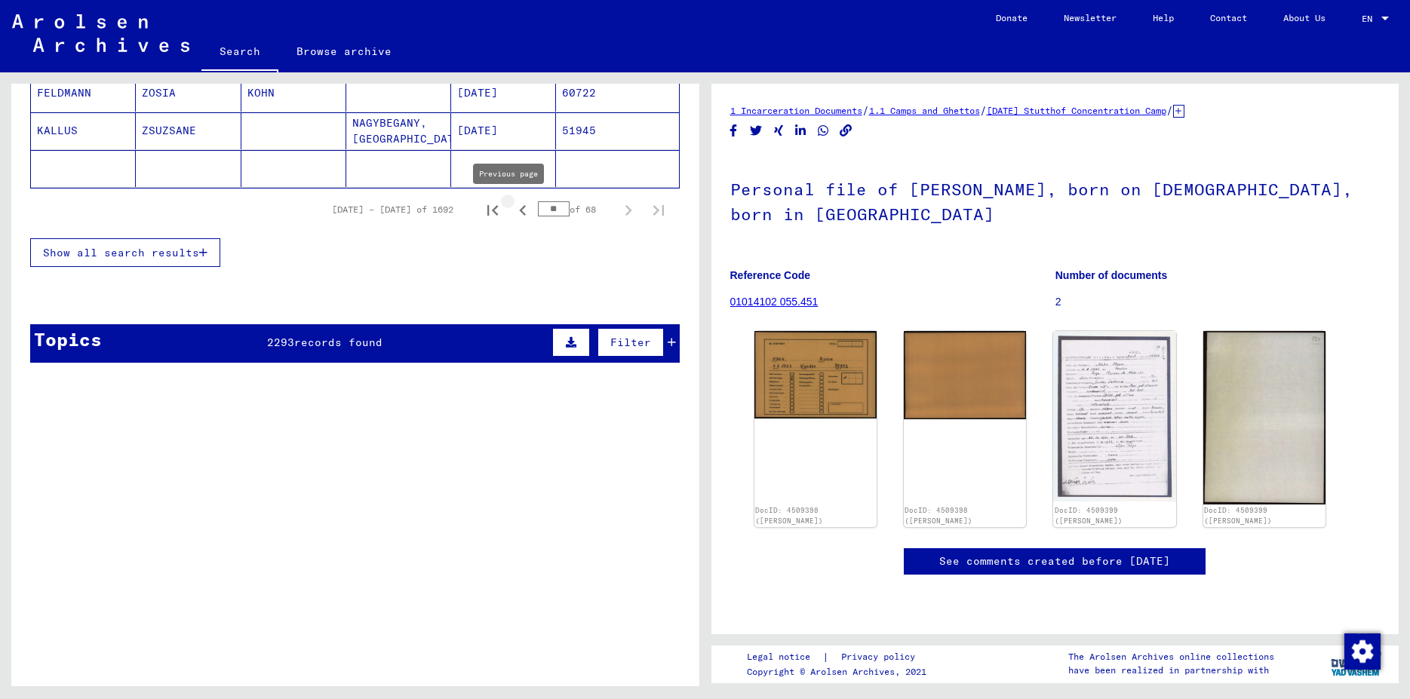
click at [512, 212] on icon "Previous page" at bounding box center [522, 210] width 21 height 21
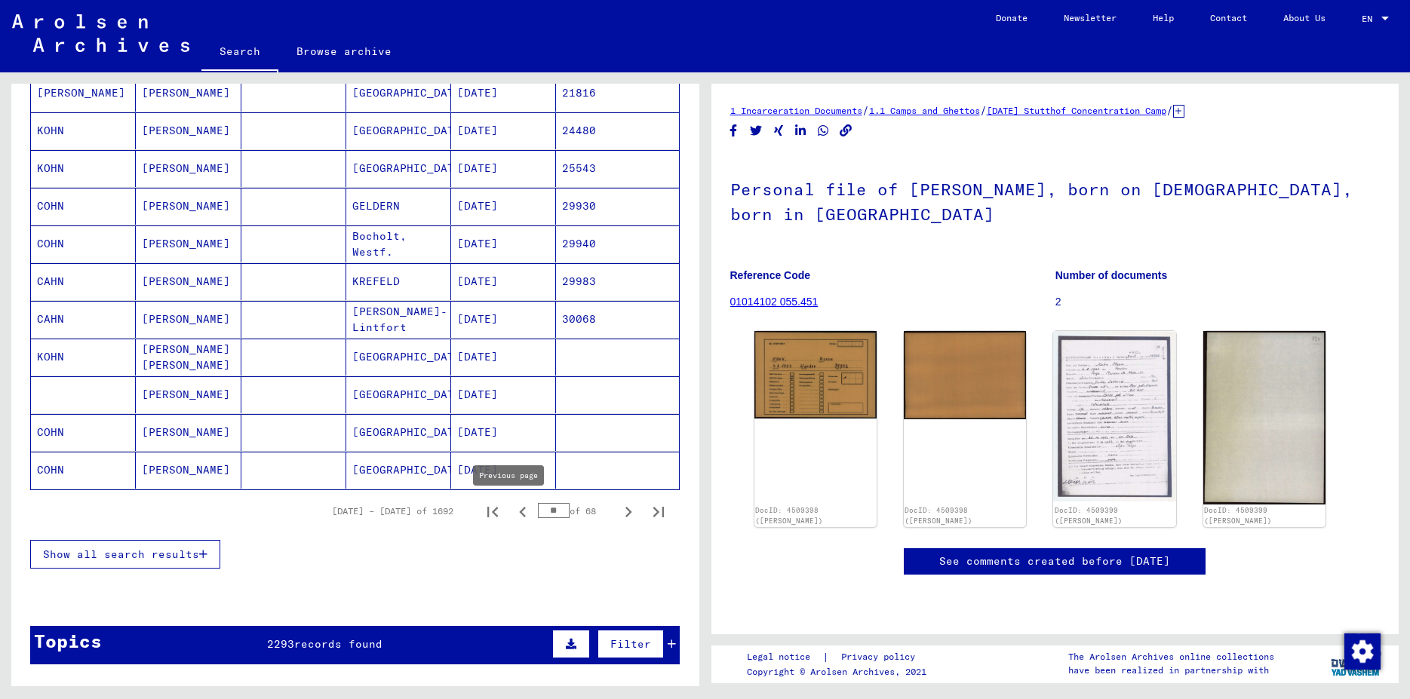
click at [512, 510] on icon "Previous page" at bounding box center [522, 512] width 21 height 21
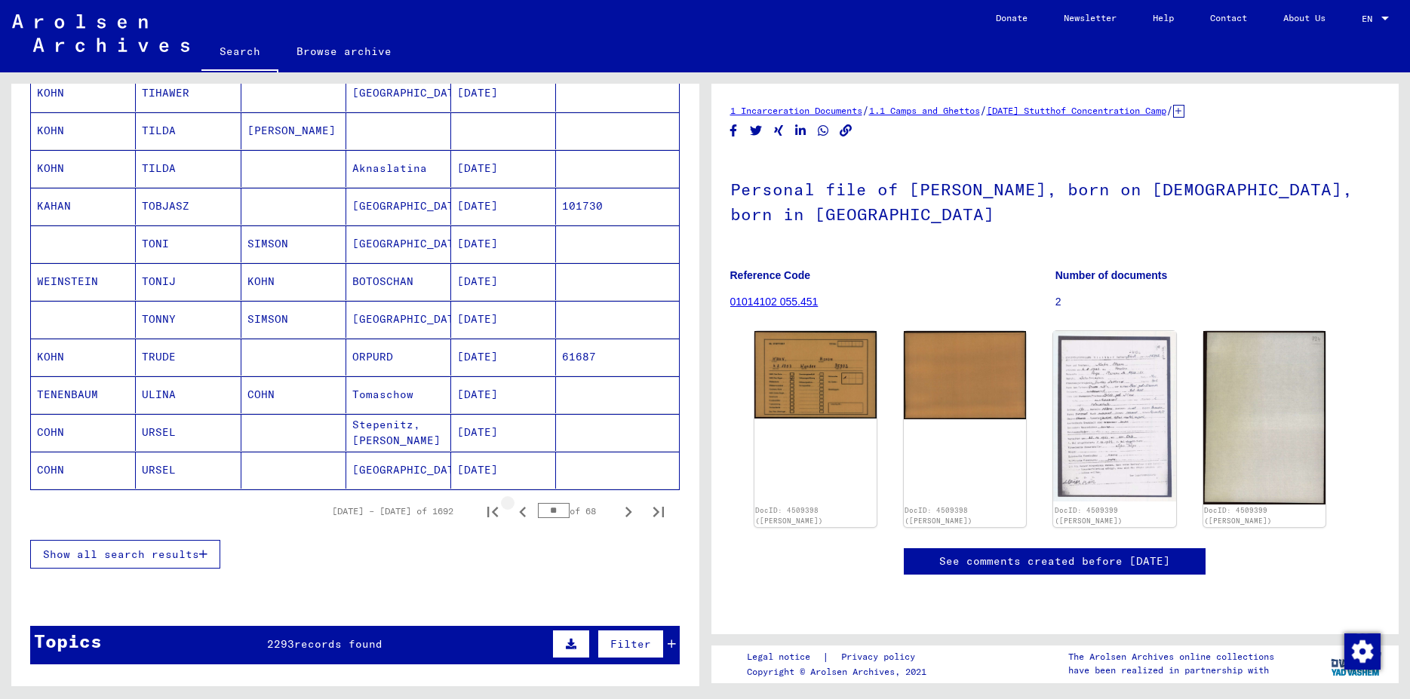
click at [512, 509] on icon "Previous page" at bounding box center [522, 512] width 21 height 21
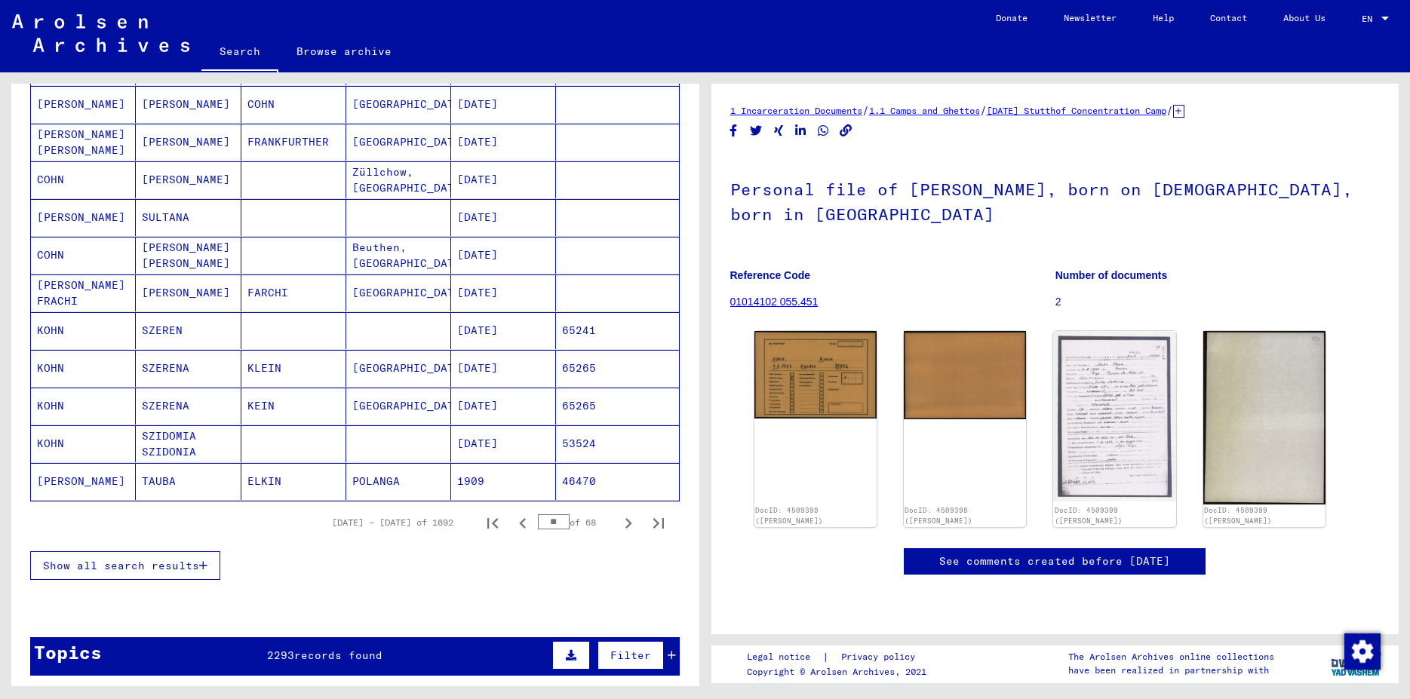
scroll to position [793, 0]
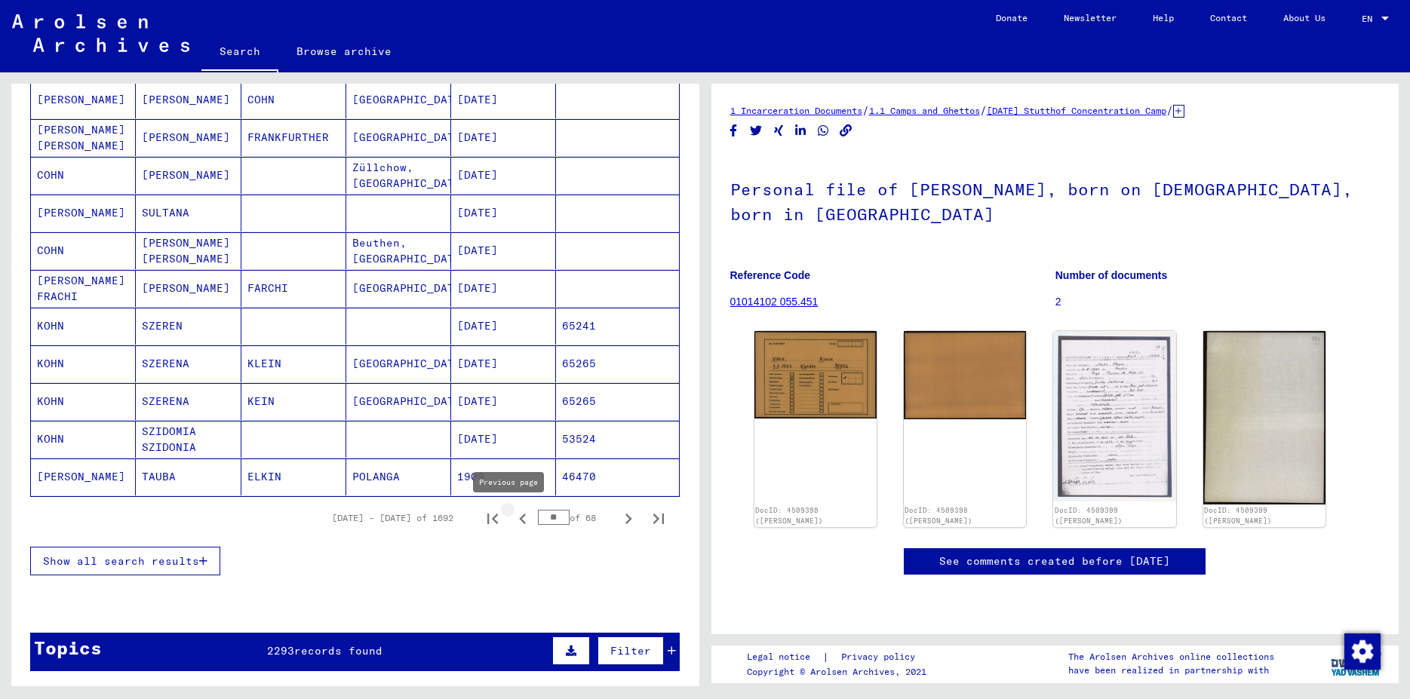
click at [512, 520] on icon "Previous page" at bounding box center [522, 519] width 21 height 21
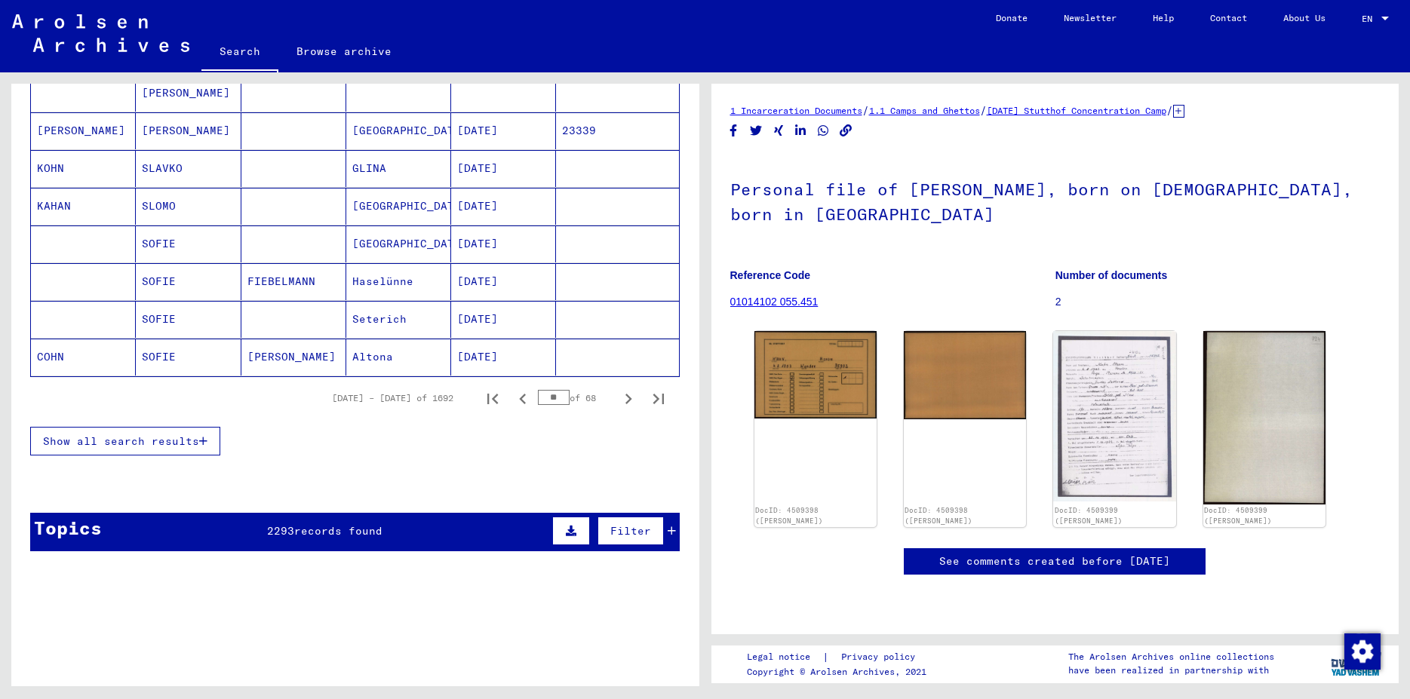
scroll to position [946, 0]
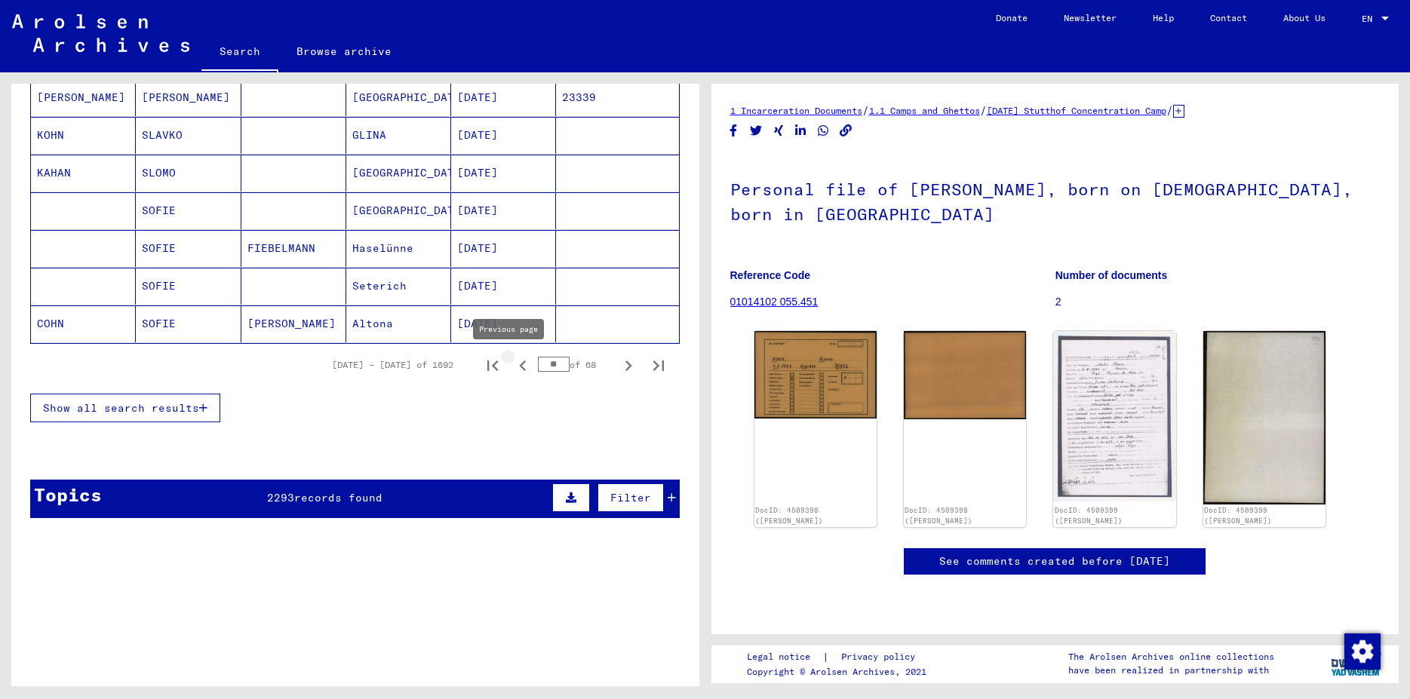
click at [515, 367] on icon "Previous page" at bounding box center [522, 365] width 21 height 21
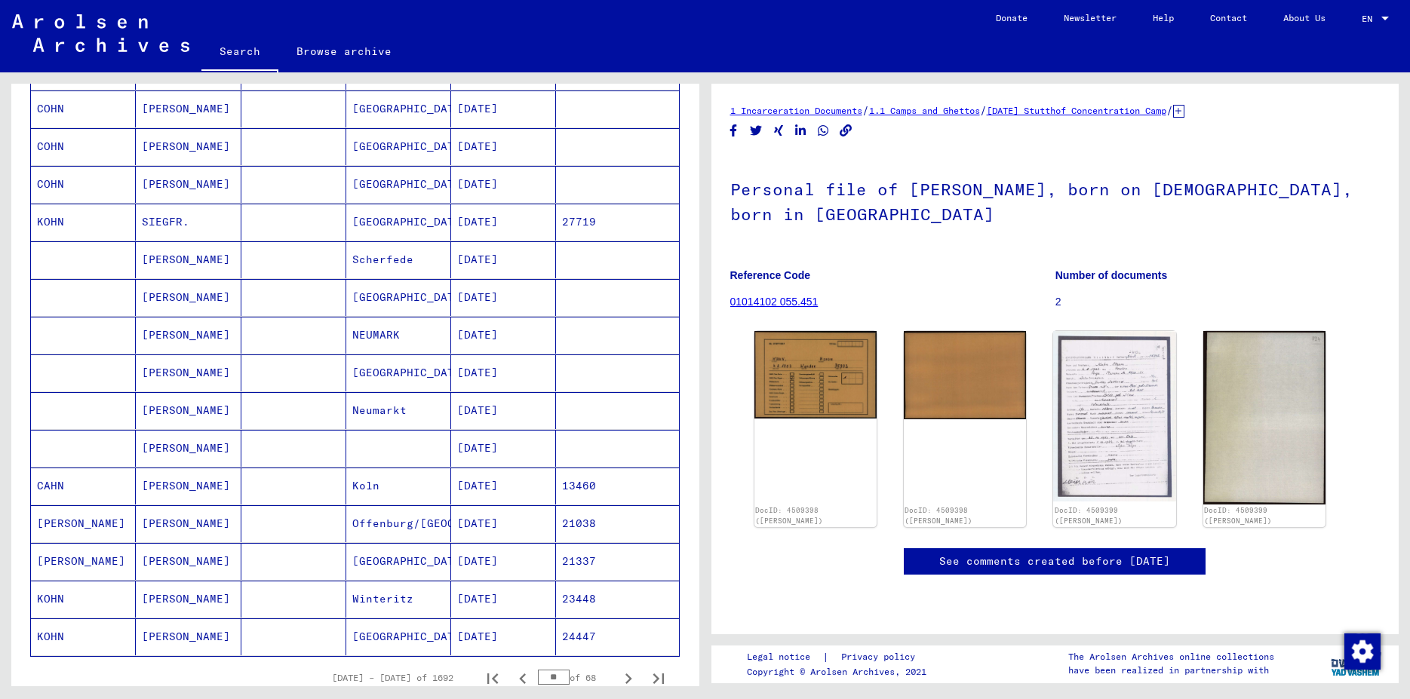
scroll to position [809, 0]
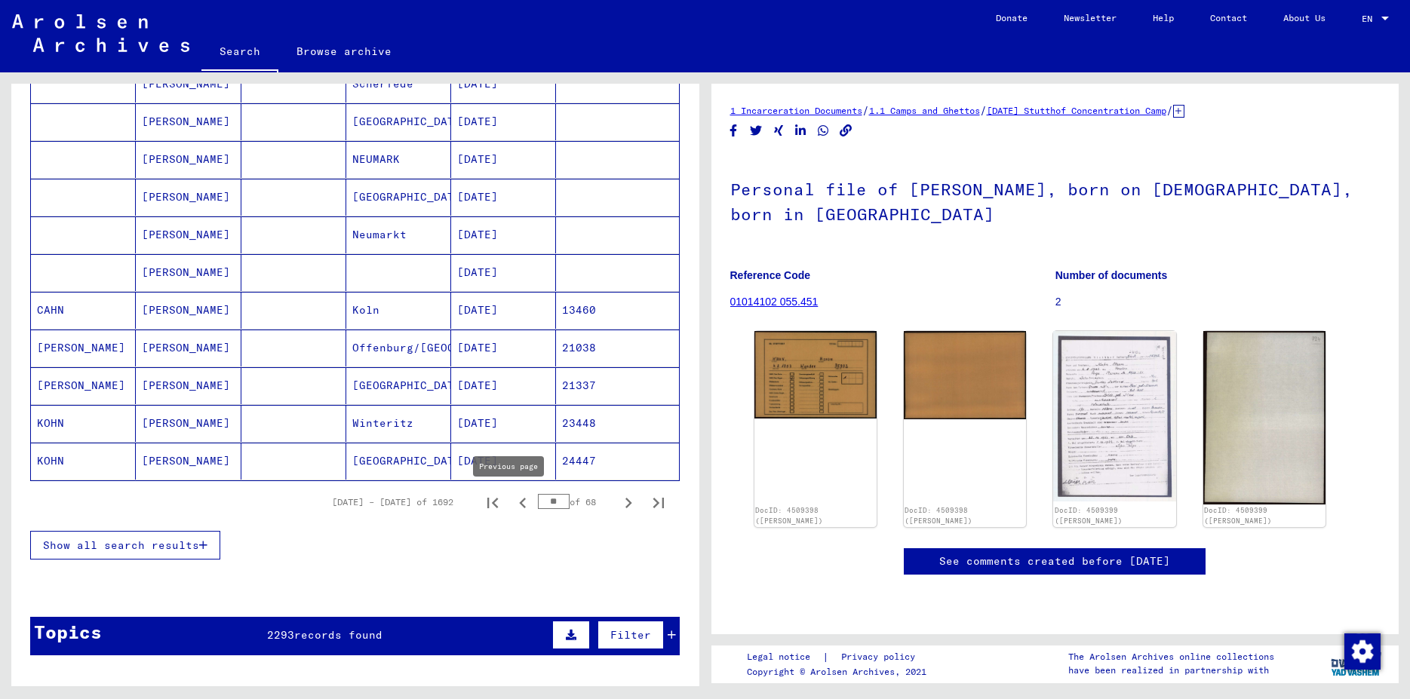
click at [512, 501] on icon "Previous page" at bounding box center [522, 503] width 21 height 21
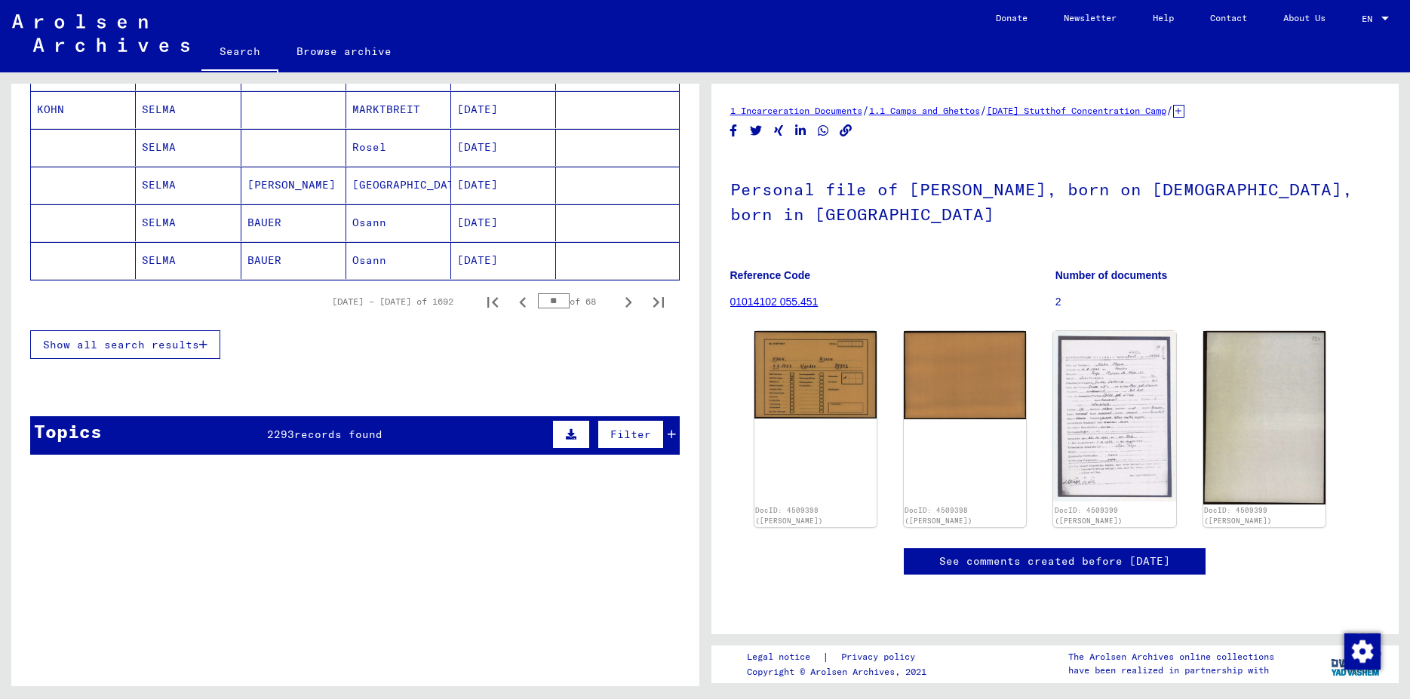
scroll to position [1082, 0]
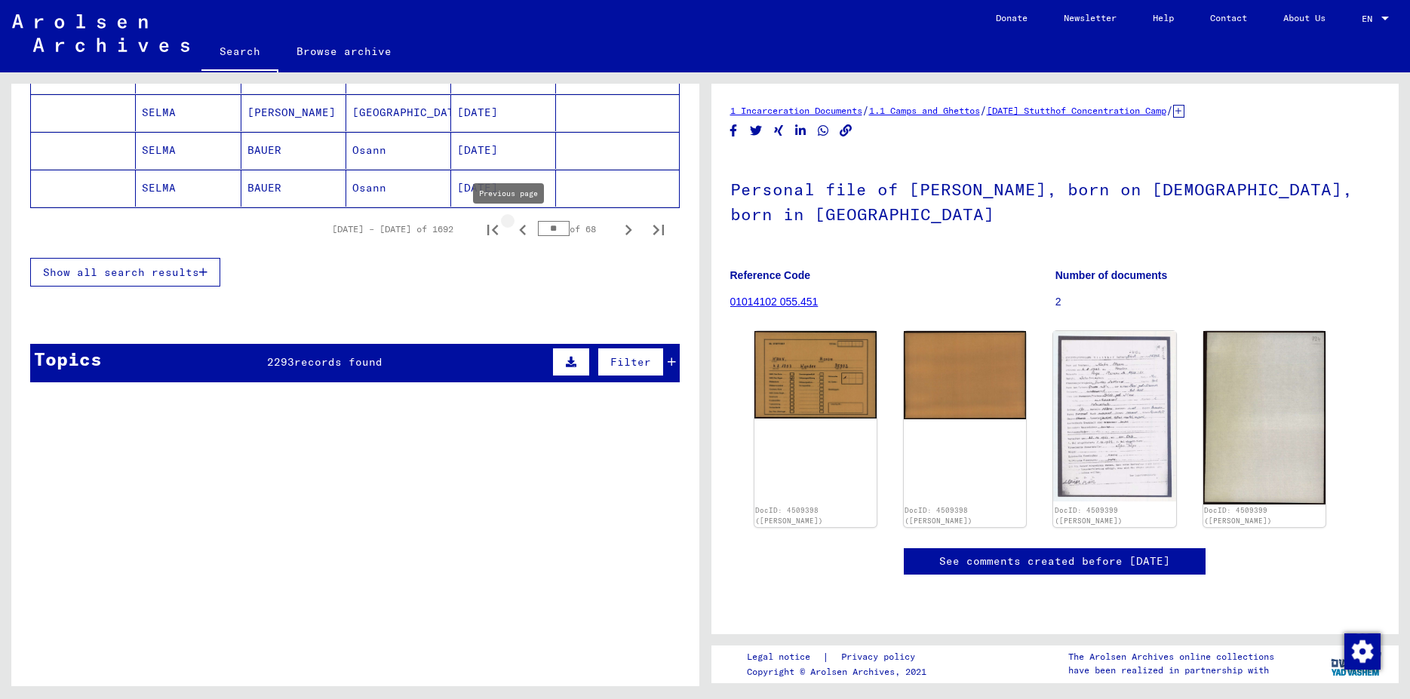
click at [512, 233] on icon "Previous page" at bounding box center [522, 230] width 21 height 21
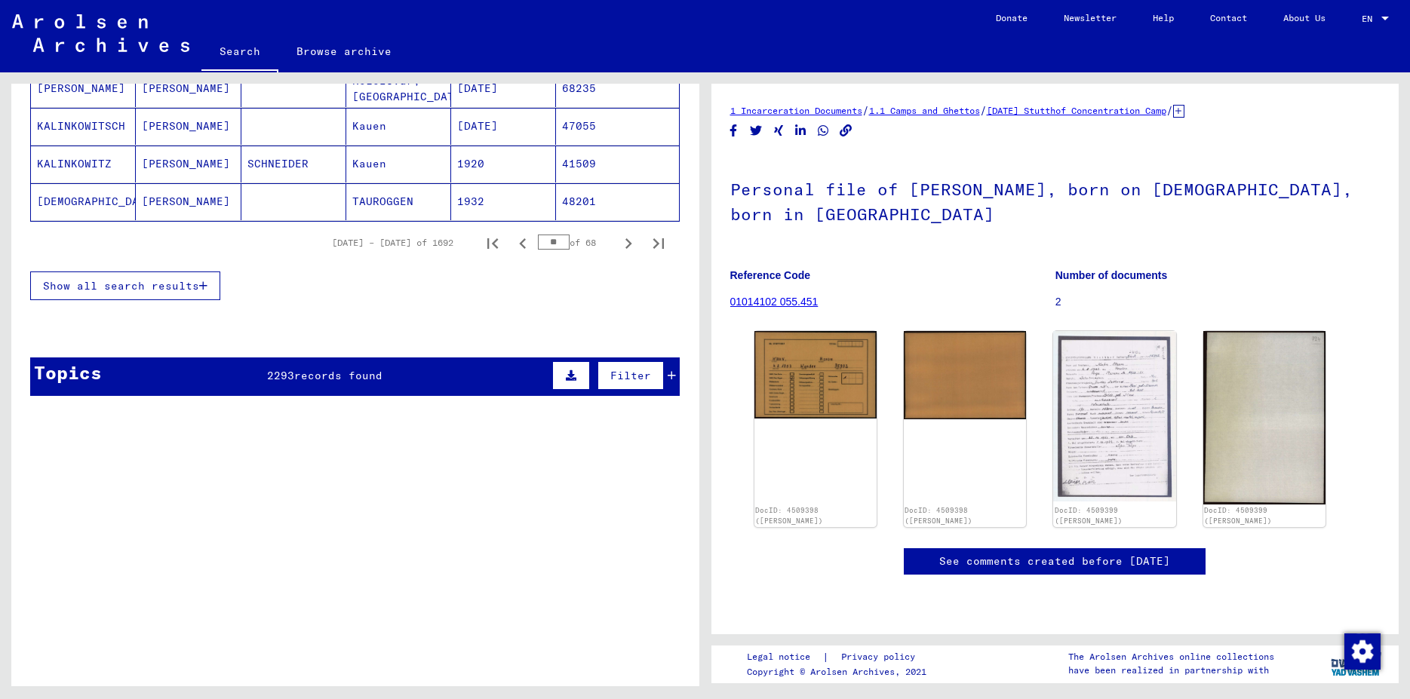
scroll to position [1073, 0]
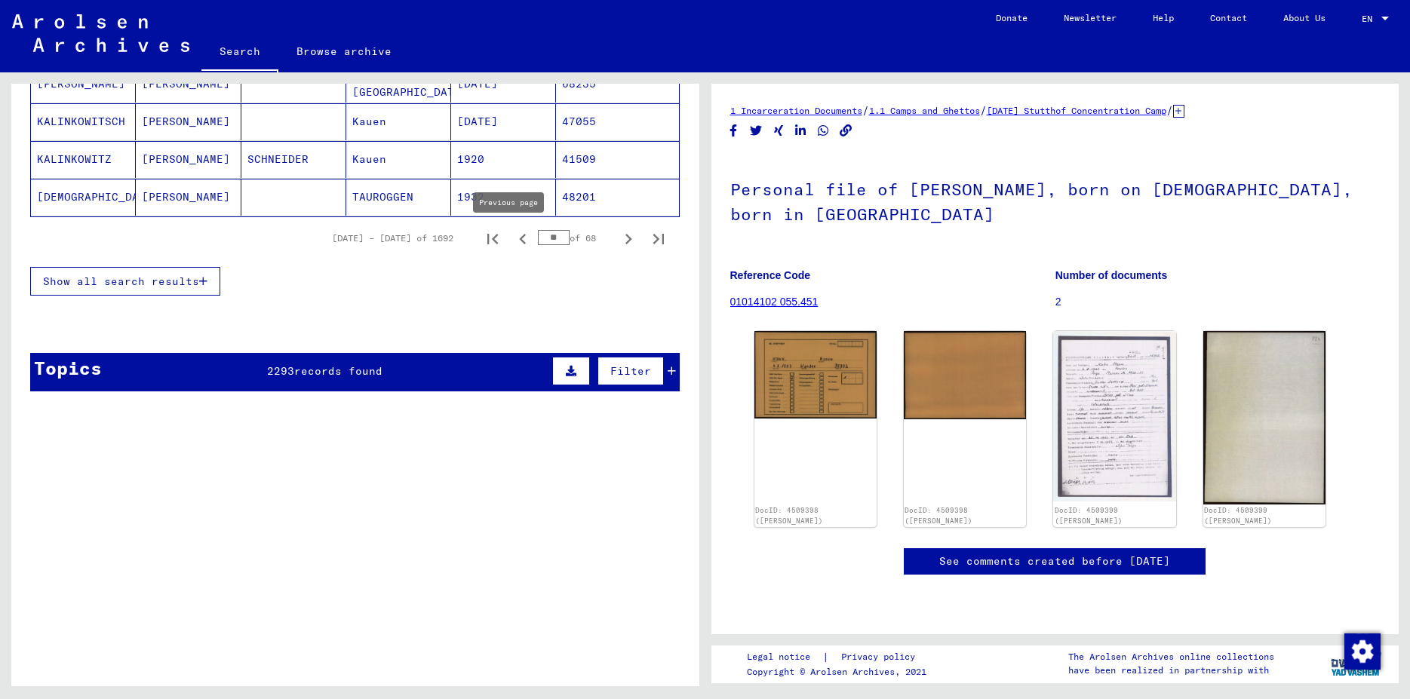
click at [513, 238] on icon "Previous page" at bounding box center [522, 239] width 21 height 21
type input "**"
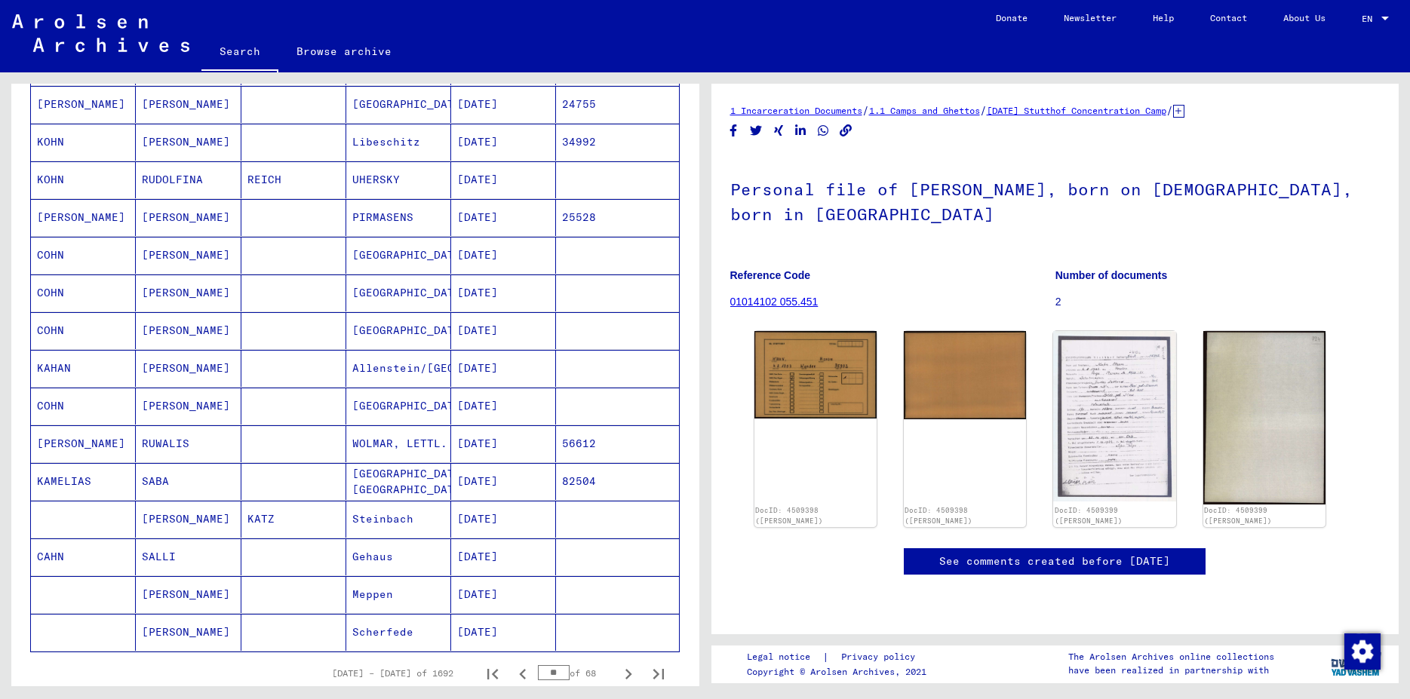
scroll to position [635, 0]
